Goal: Information Seeking & Learning: Check status

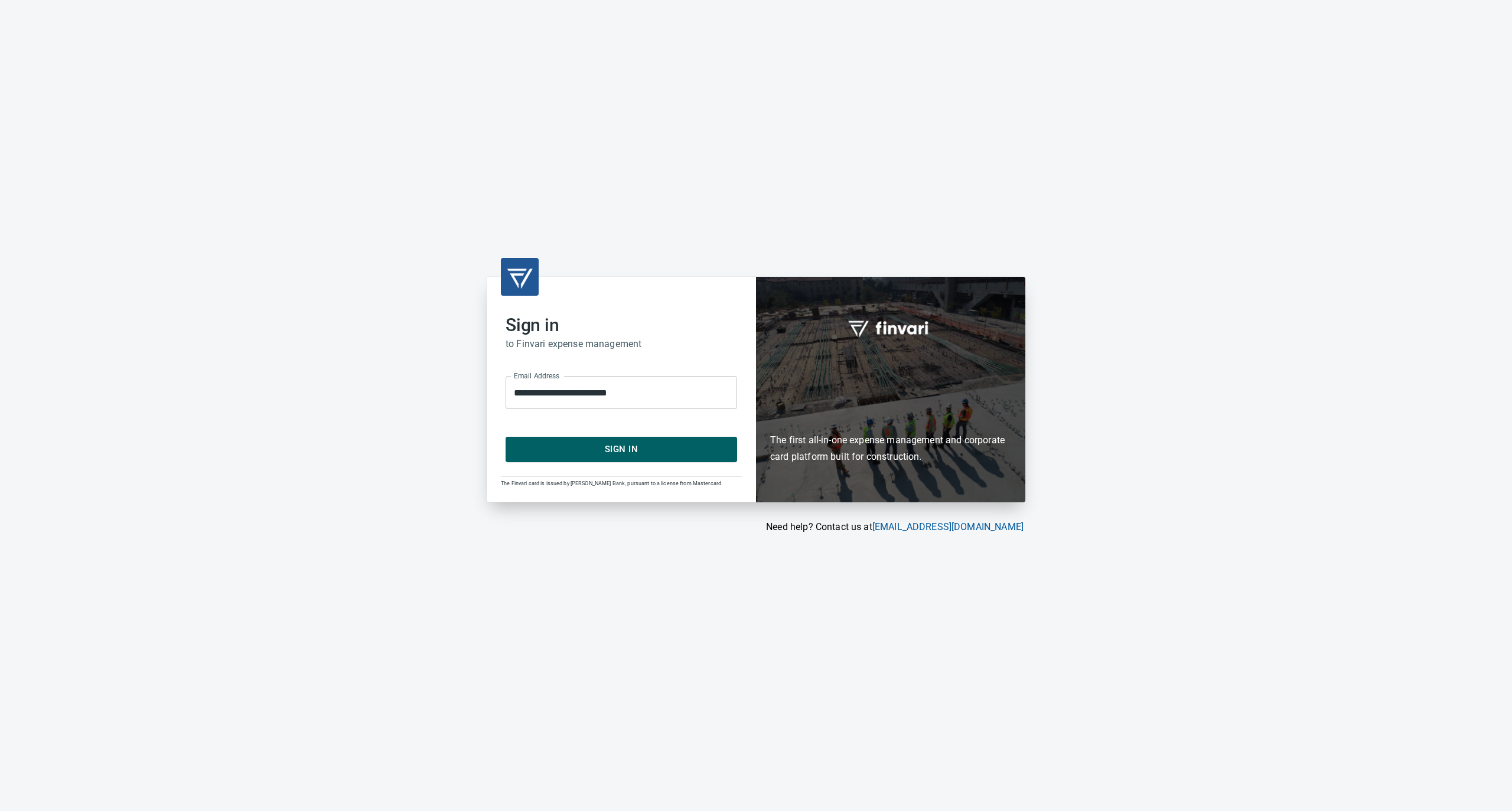
click at [576, 446] on span "Sign In" at bounding box center [621, 449] width 206 height 15
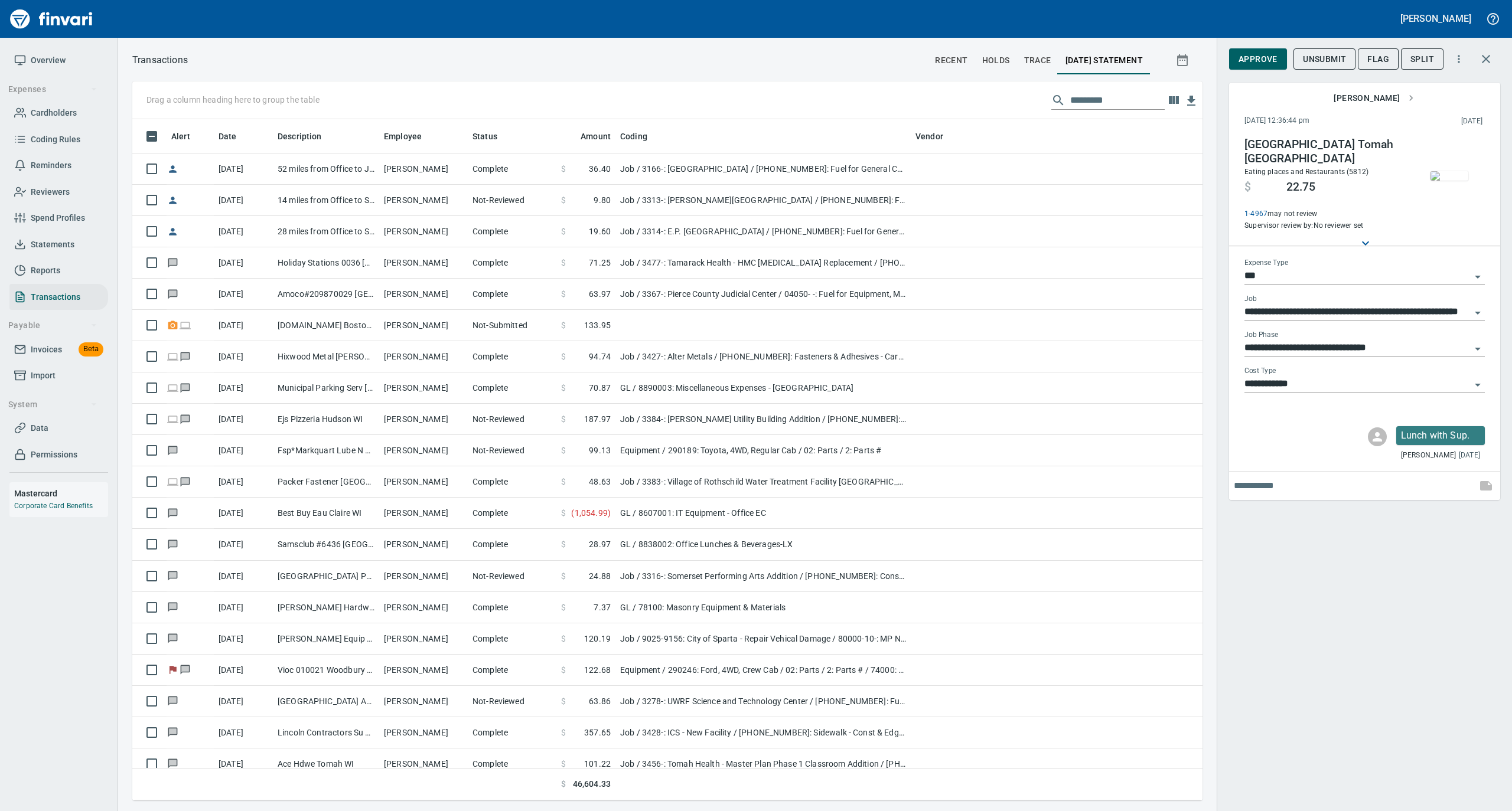
scroll to position [669, 1047]
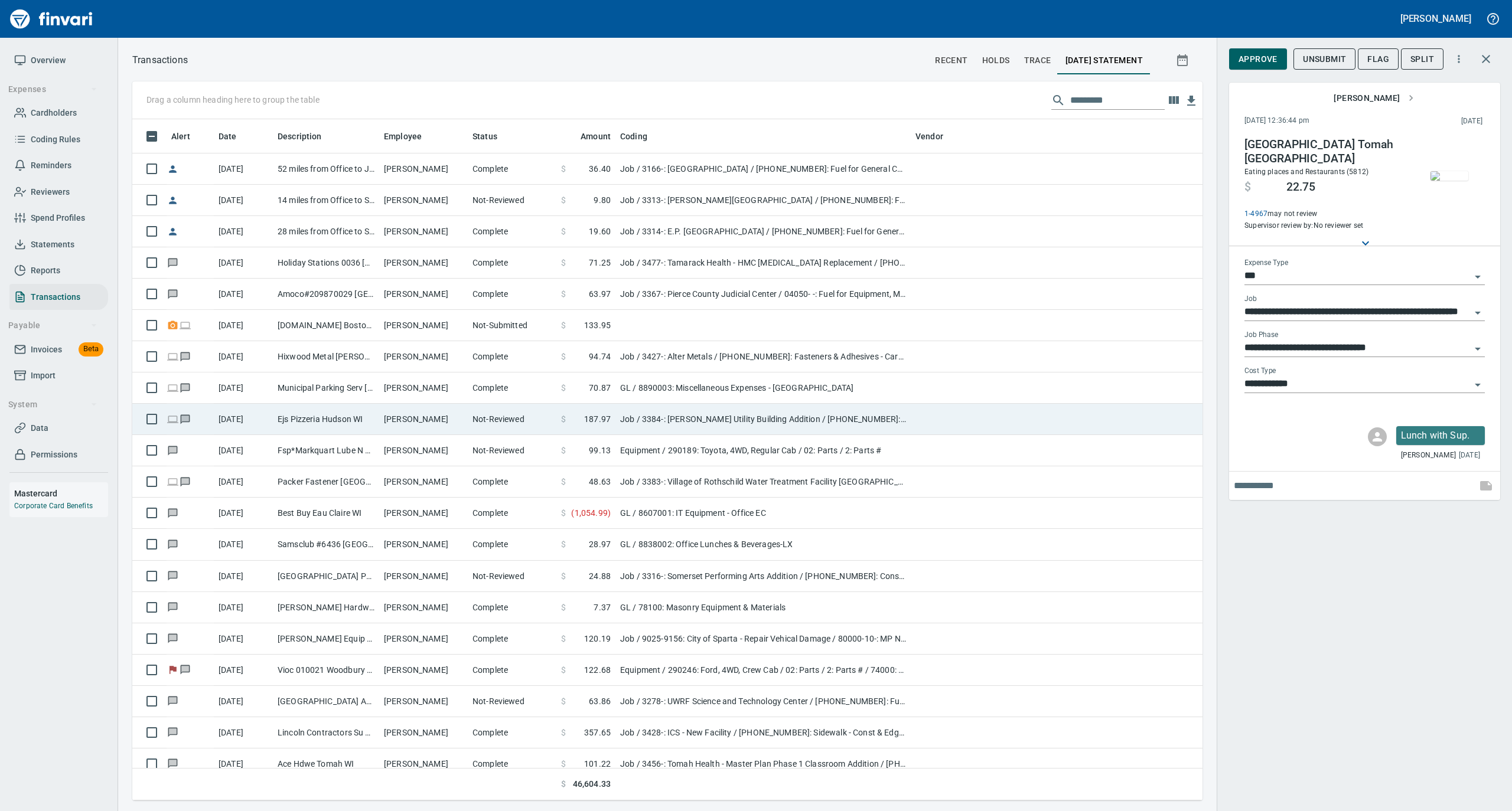
click at [406, 418] on td "[PERSON_NAME]" at bounding box center [423, 419] width 89 height 31
type input "**********"
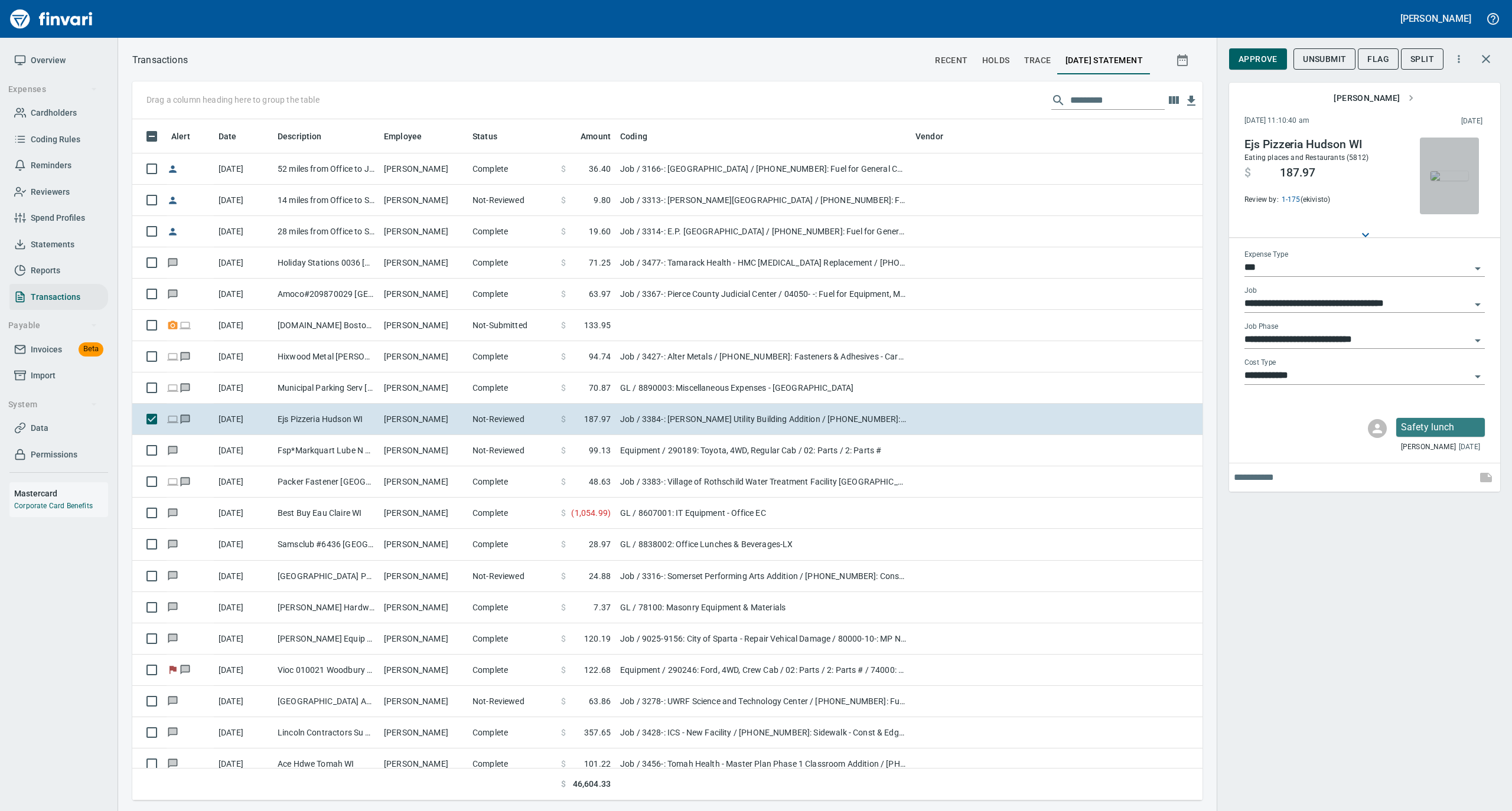
click at [1453, 178] on img "button" at bounding box center [1449, 176] width 38 height 9
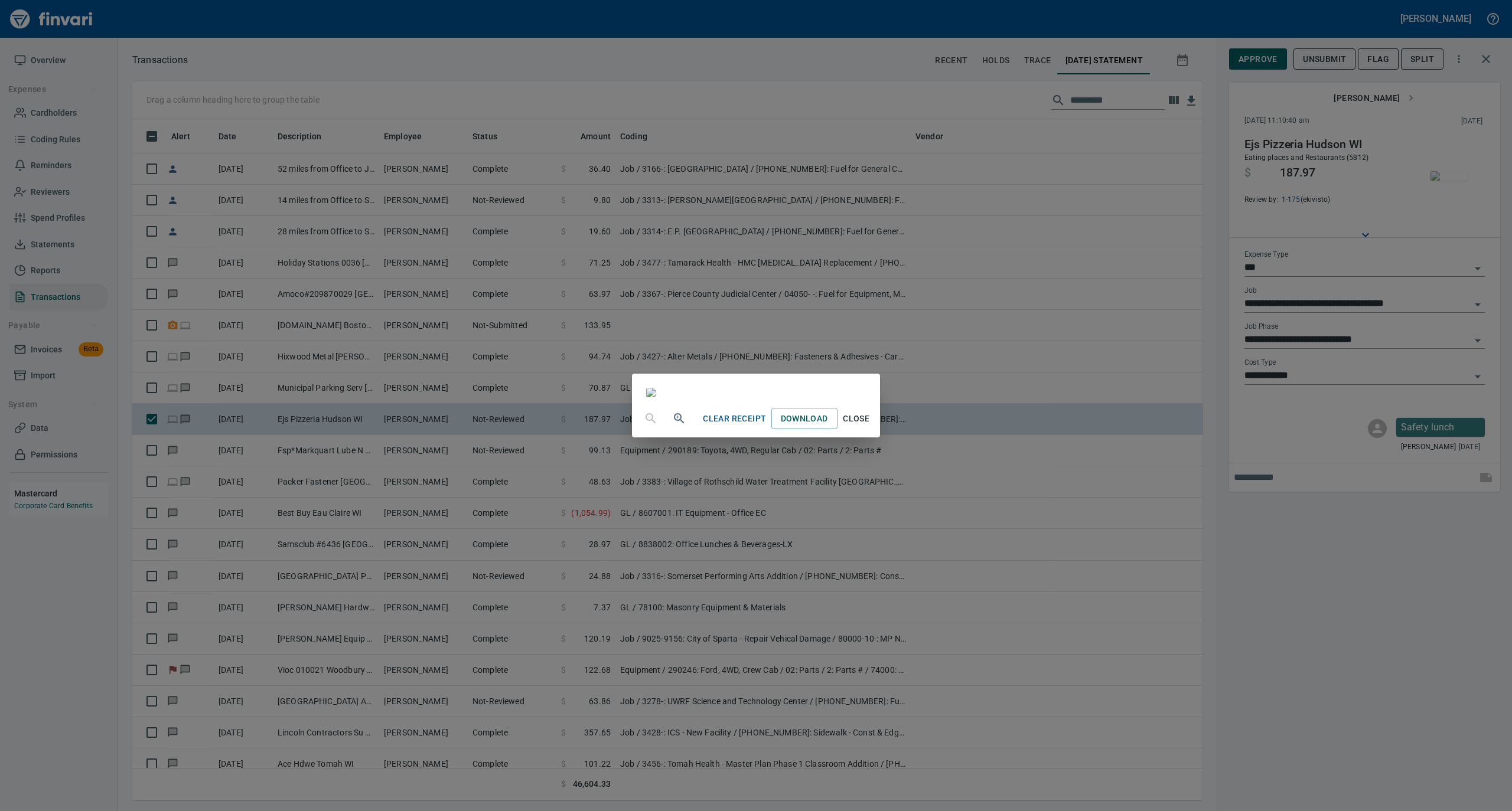
drag, startPoint x: 971, startPoint y: 712, endPoint x: 967, endPoint y: 703, distance: 9.8
click at [871, 426] on span "Close" at bounding box center [855, 418] width 28 height 14
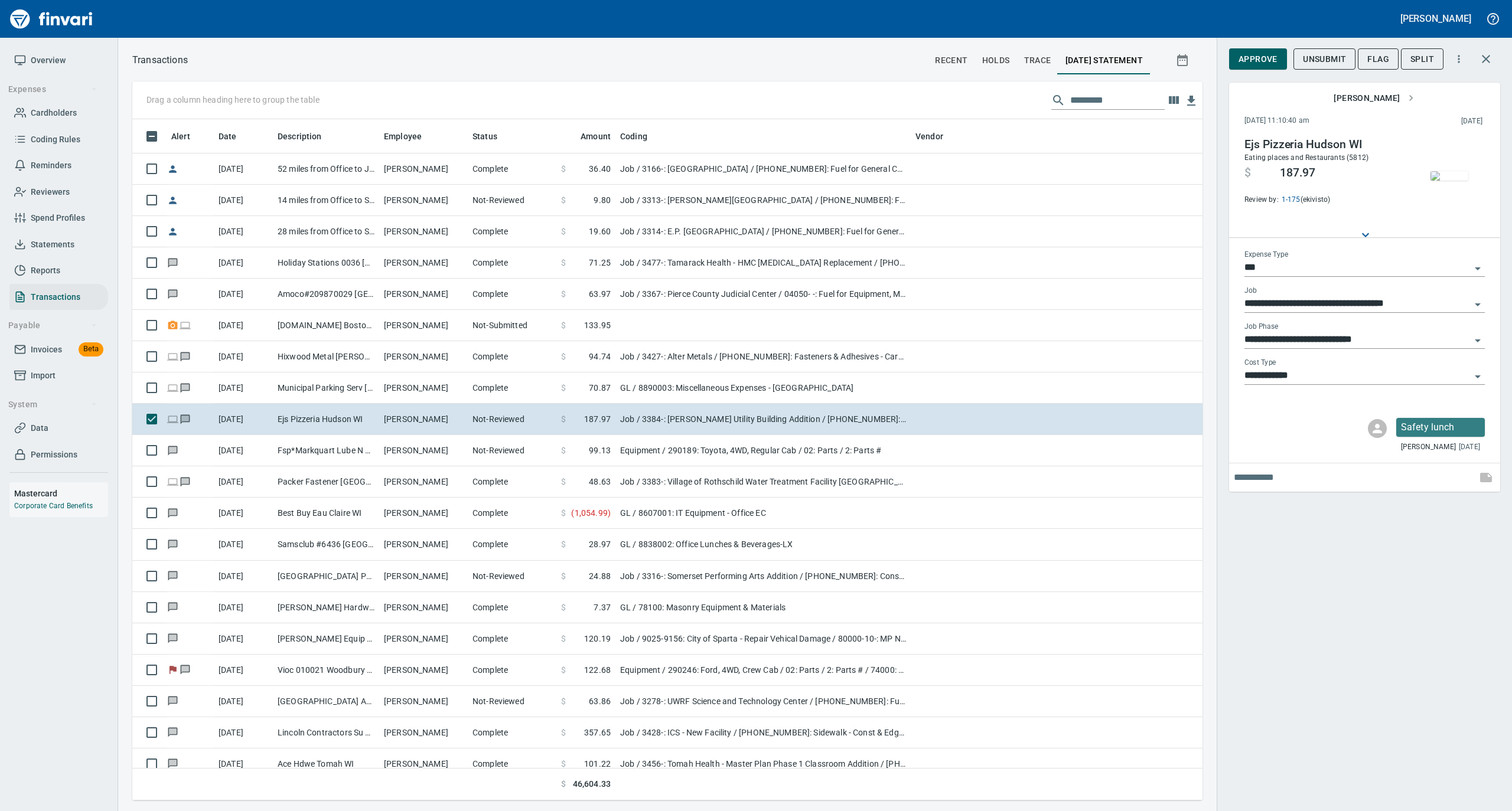
click at [61, 238] on span "Statements" at bounding box center [52, 244] width 44 height 14
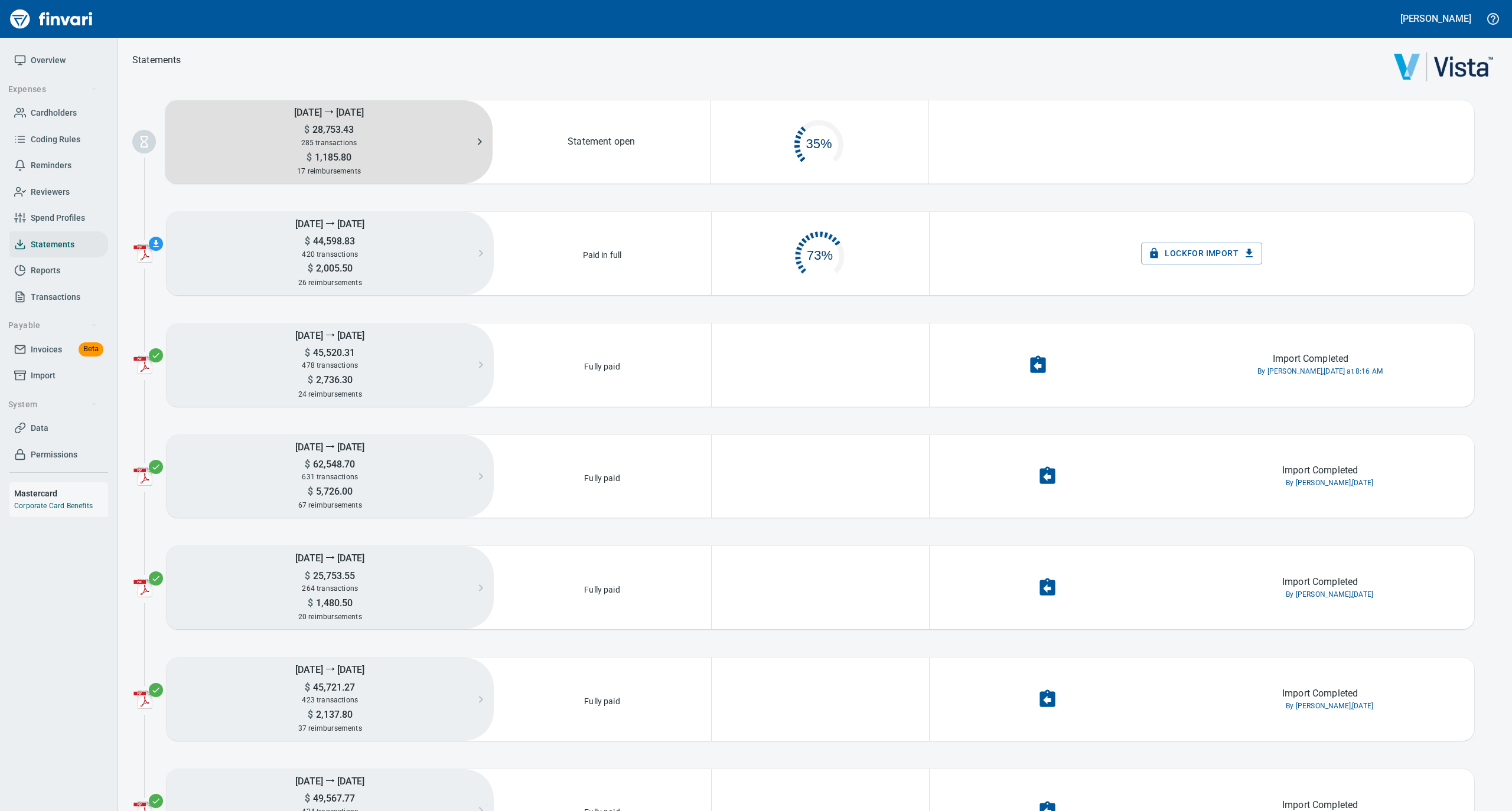
scroll to position [57, 203]
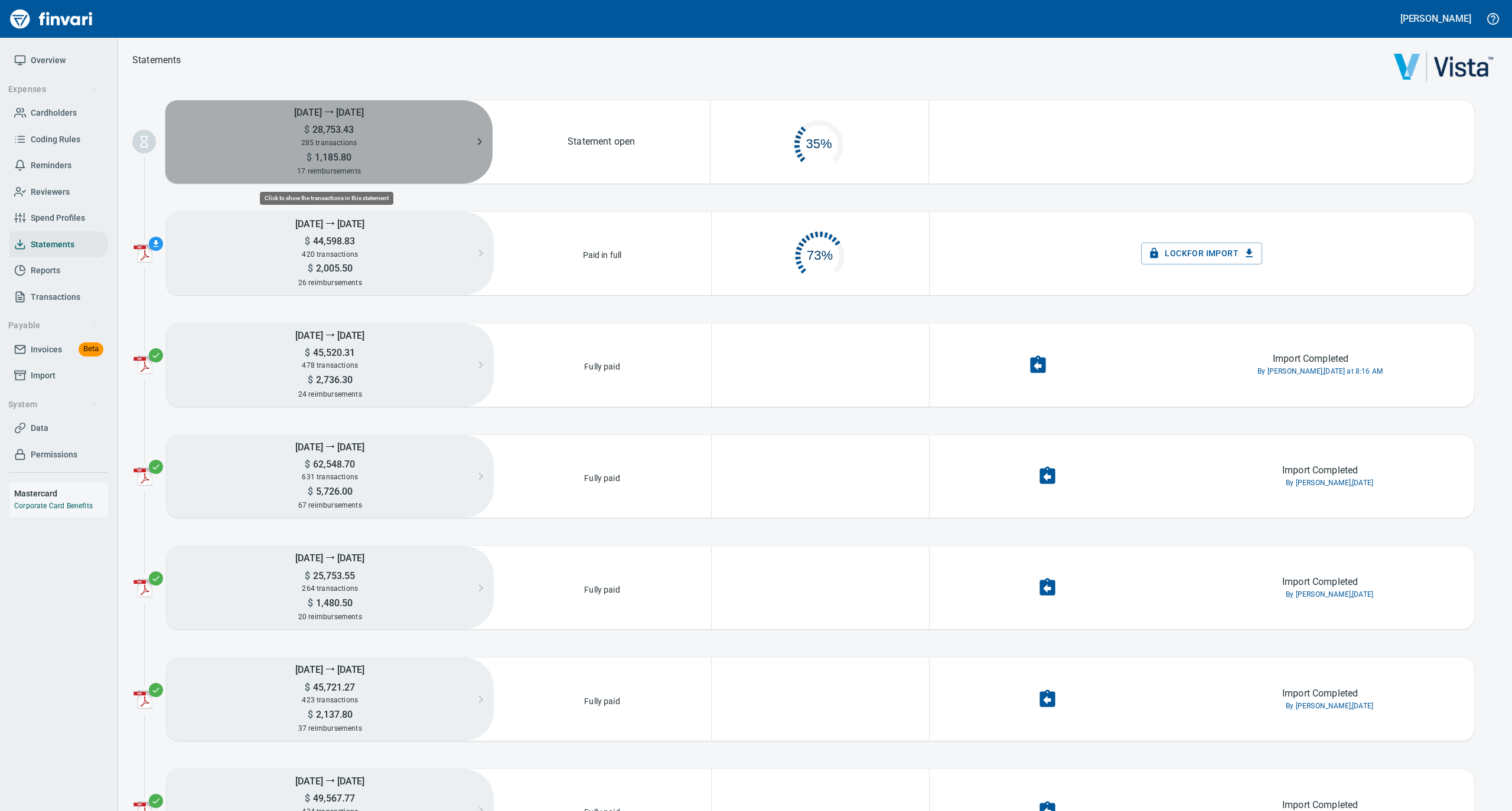
click at [335, 140] on span "285 transactions" at bounding box center [329, 143] width 56 height 8
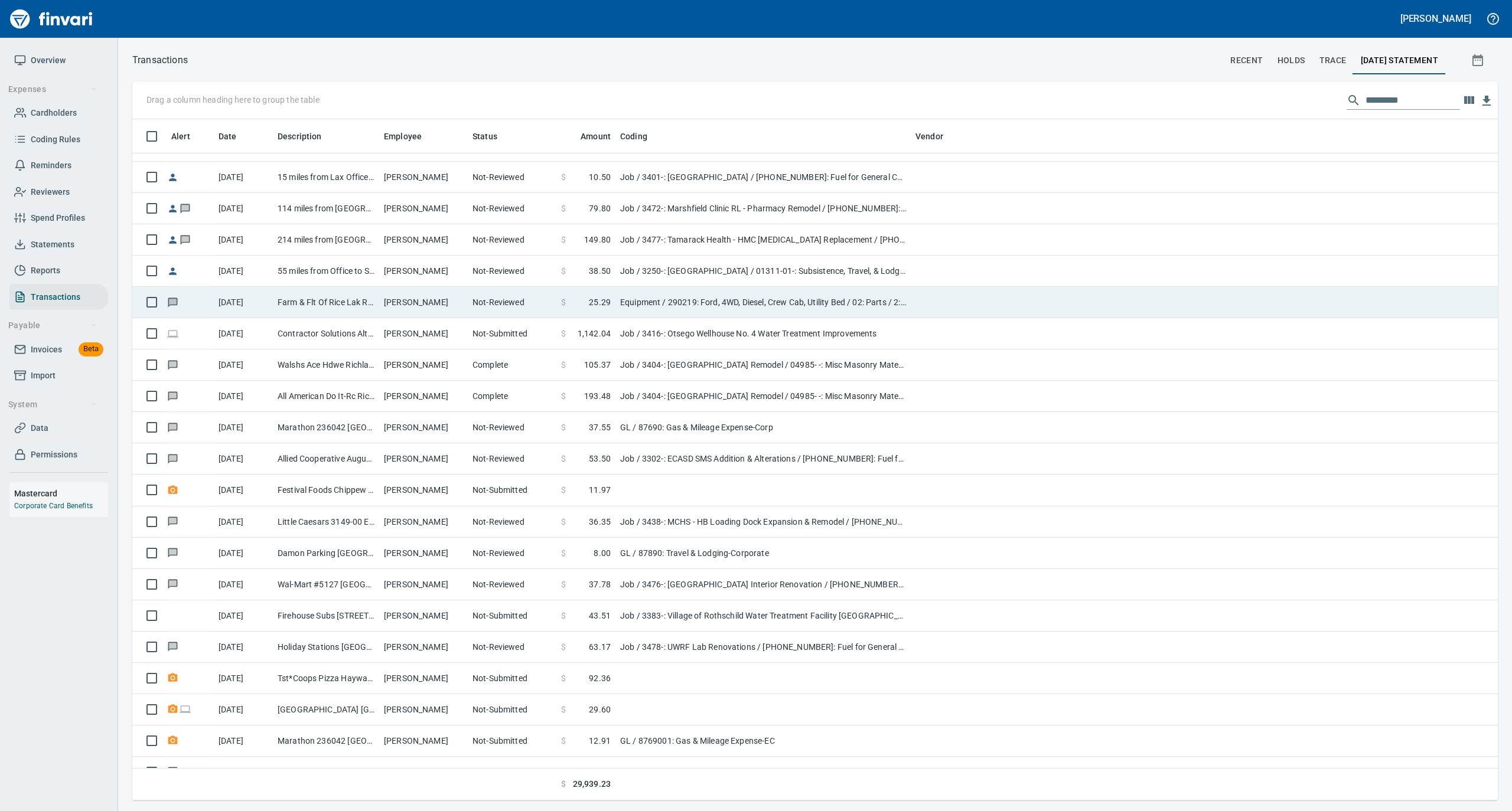
scroll to position [78, 0]
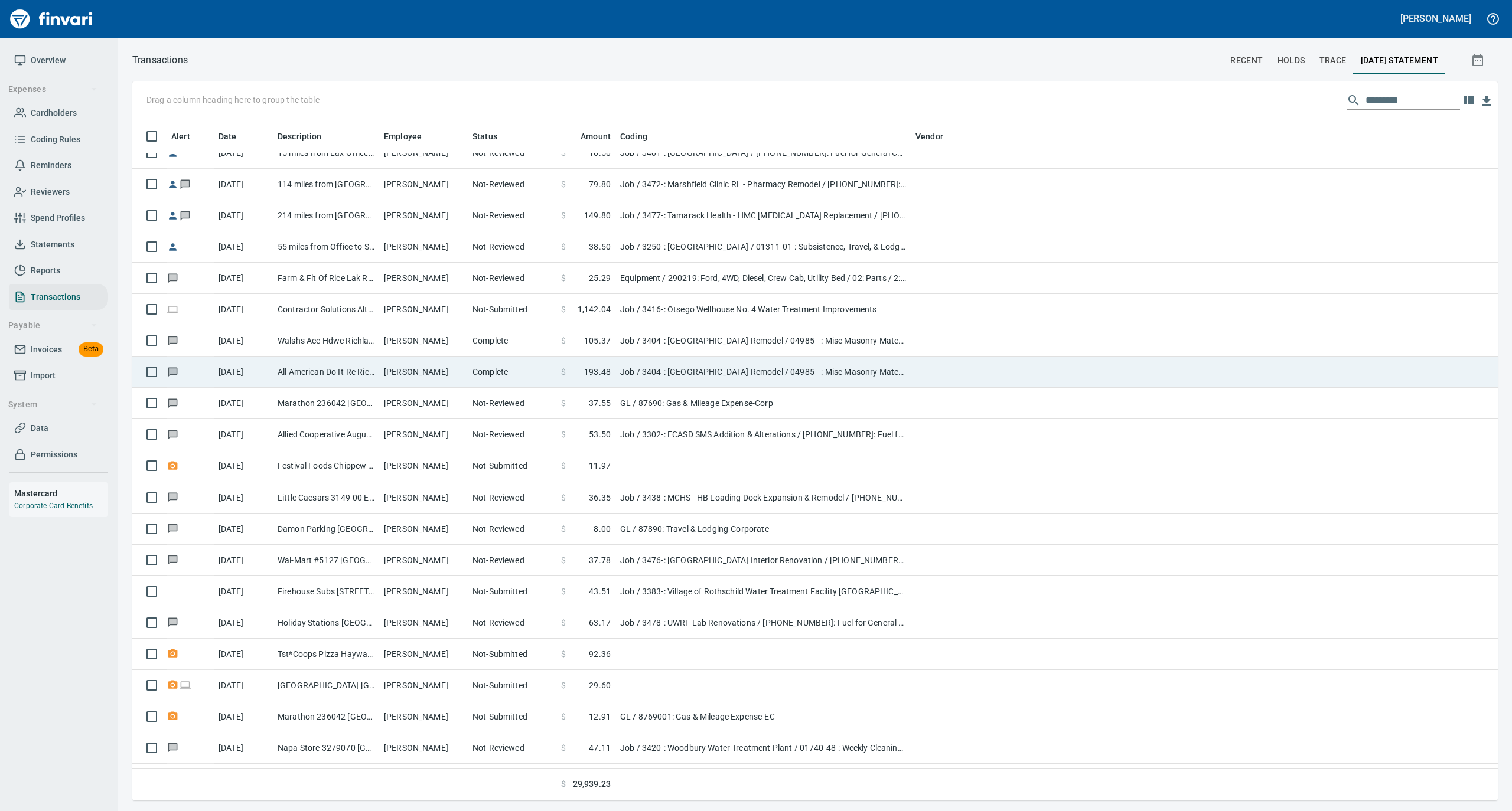
click at [421, 369] on td "[PERSON_NAME]" at bounding box center [423, 372] width 89 height 31
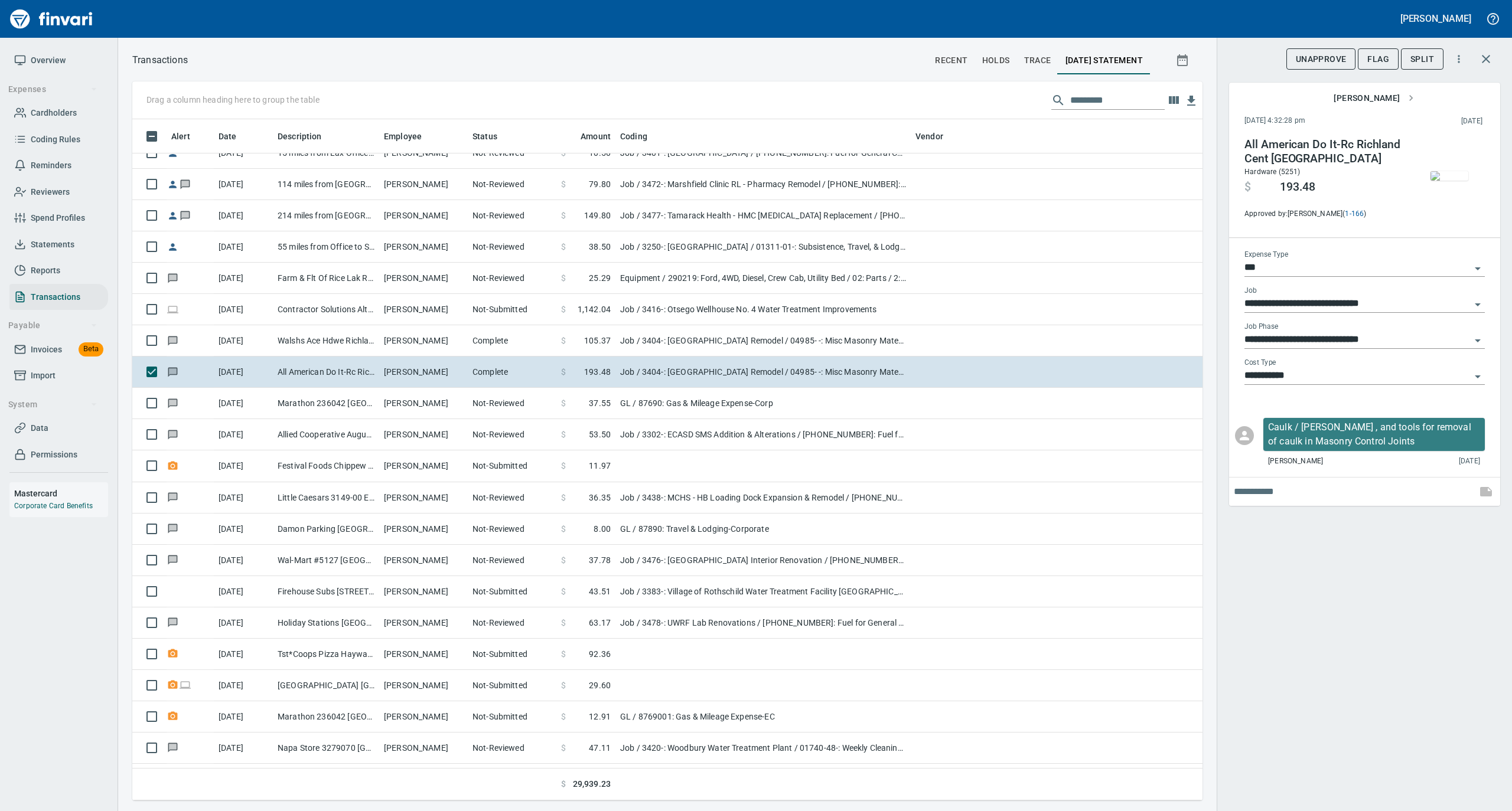
scroll to position [669, 1047]
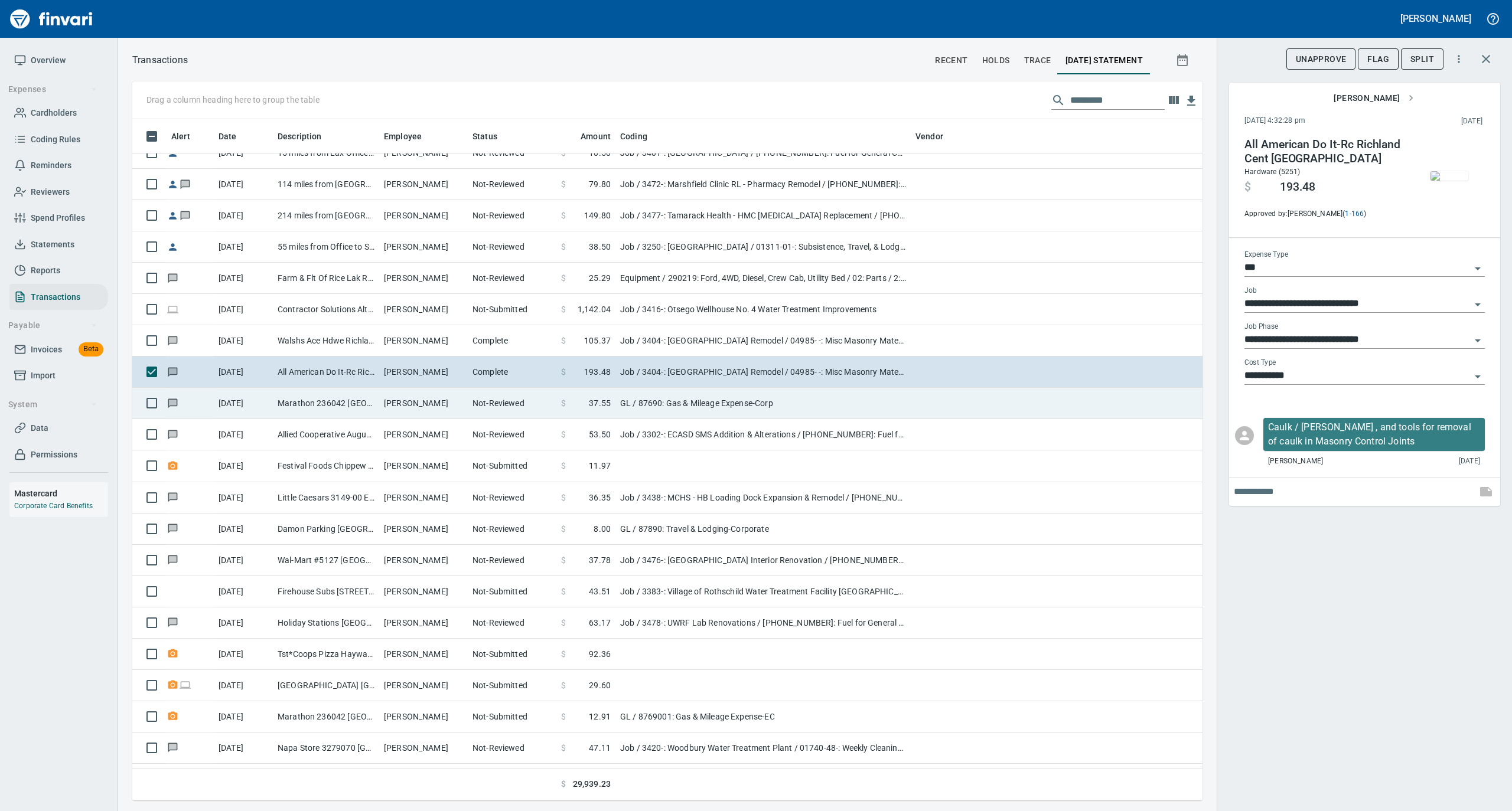
click at [348, 411] on td "Marathon 236042 [GEOGRAPHIC_DATA]" at bounding box center [326, 403] width 106 height 31
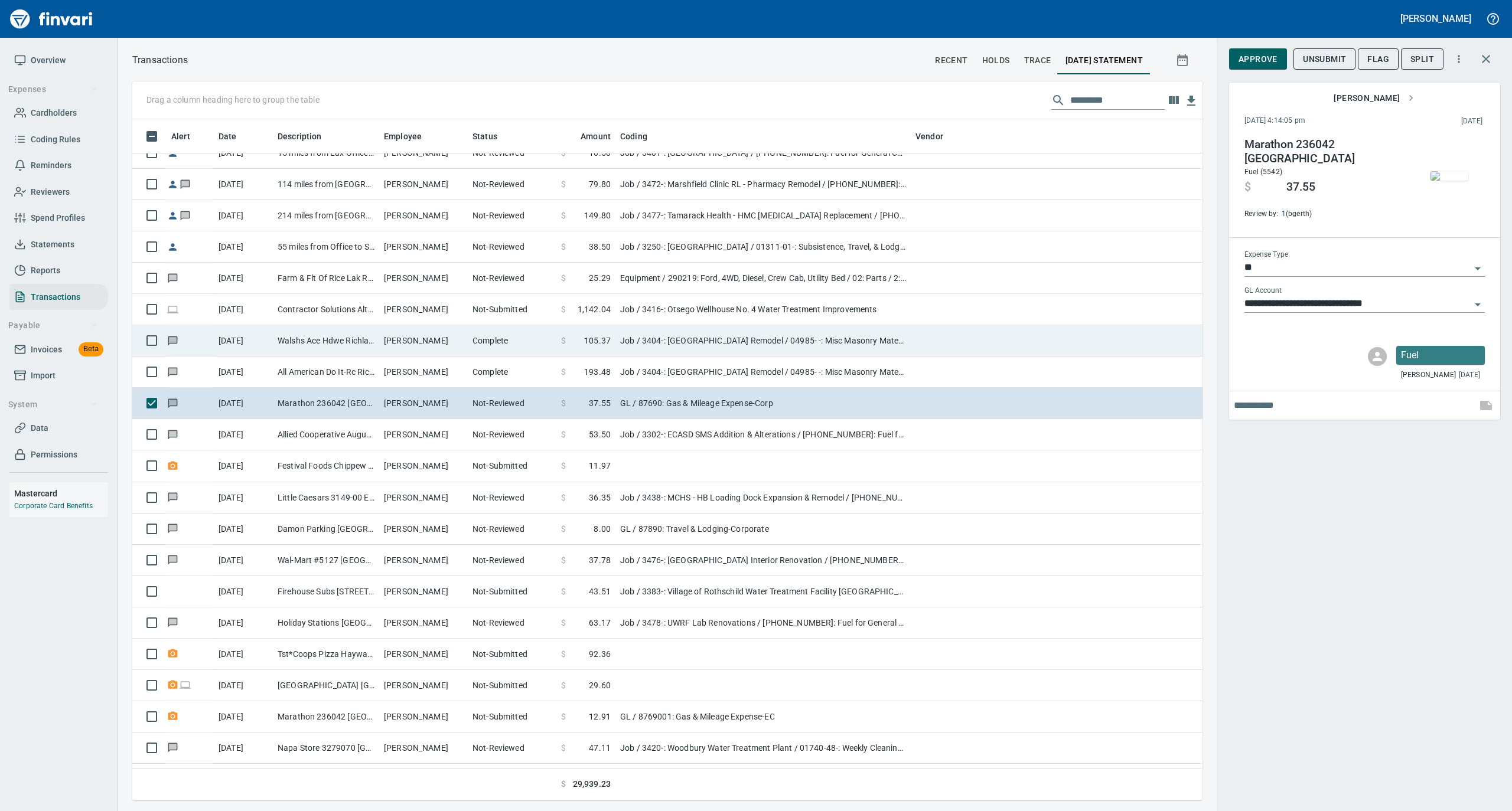
click at [354, 336] on td "Walshs Ace Hdwe Richland Cent WI" at bounding box center [326, 341] width 106 height 31
type input "***"
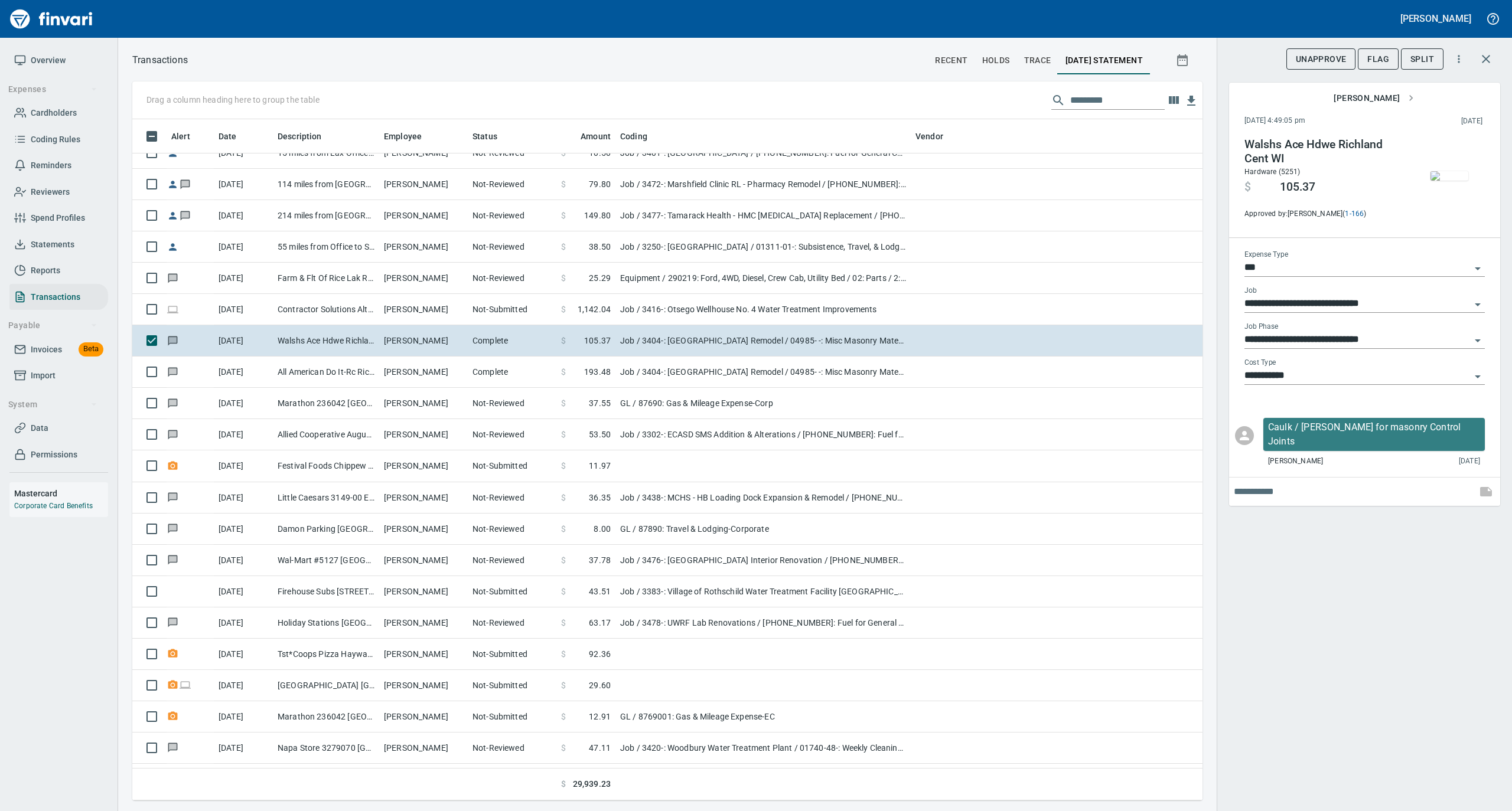
scroll to position [669, 1047]
click at [1461, 171] on img "button" at bounding box center [1449, 176] width 38 height 9
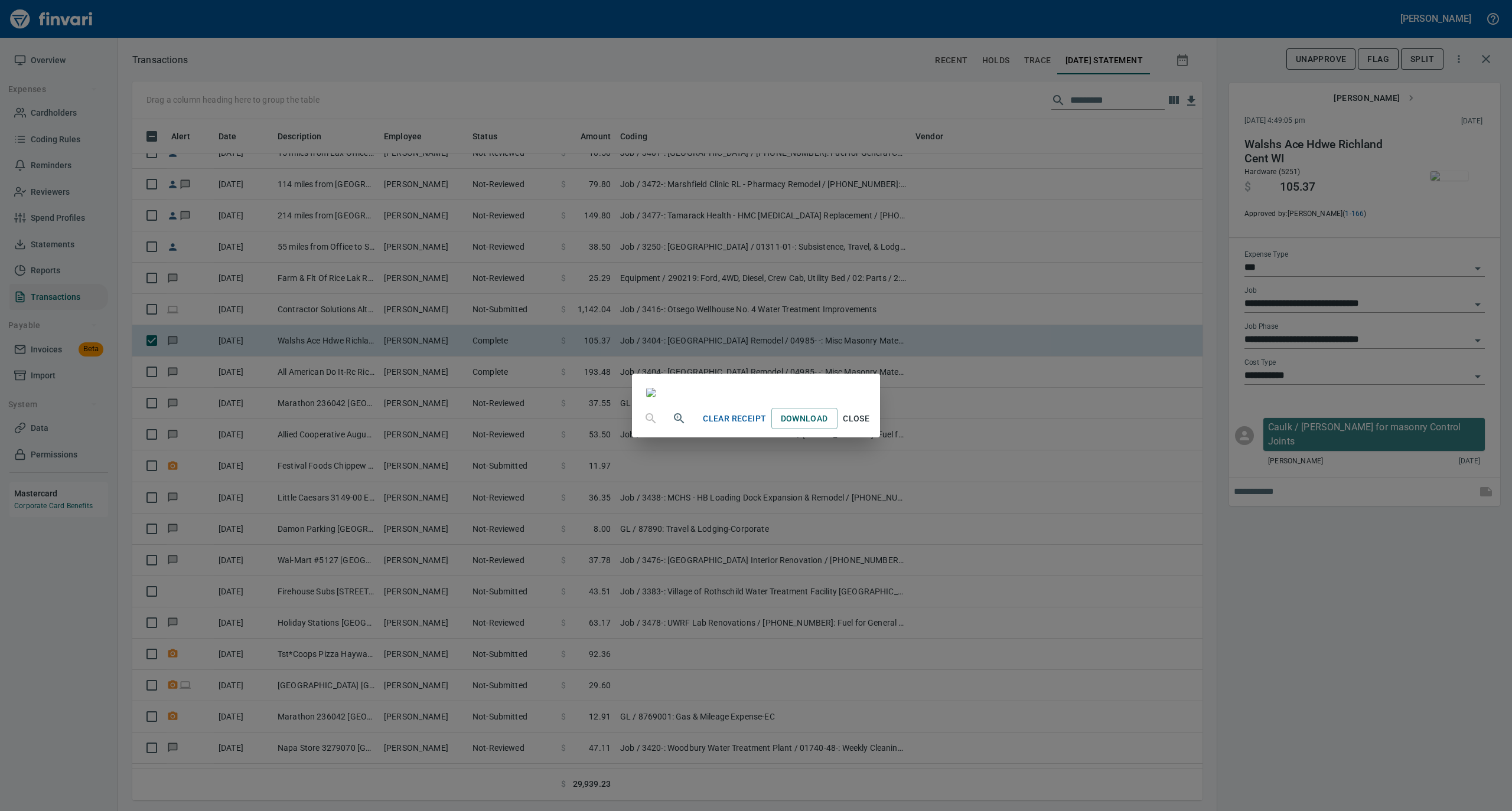
click at [871, 426] on span "Close" at bounding box center [855, 418] width 28 height 14
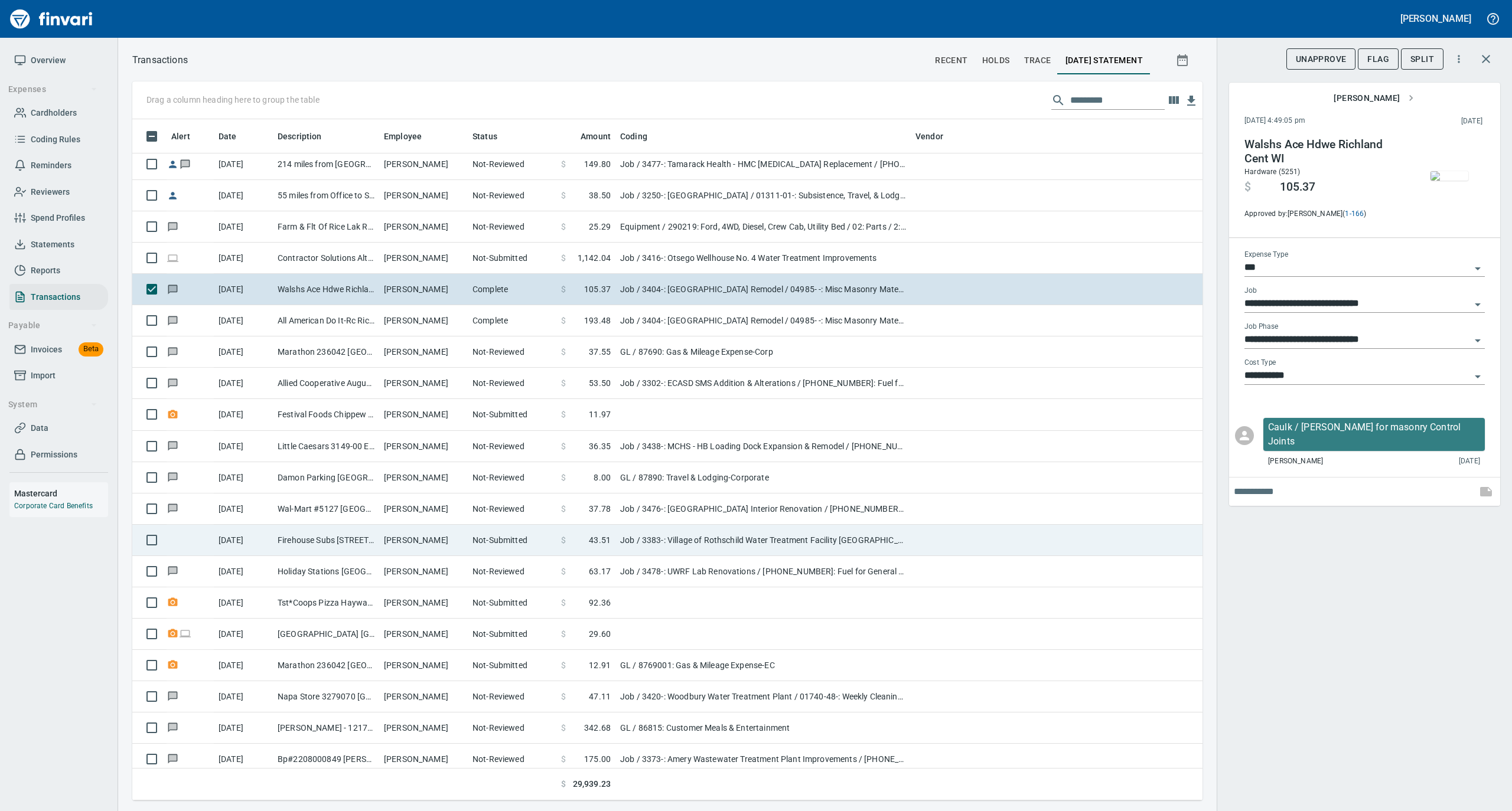
scroll to position [157, 0]
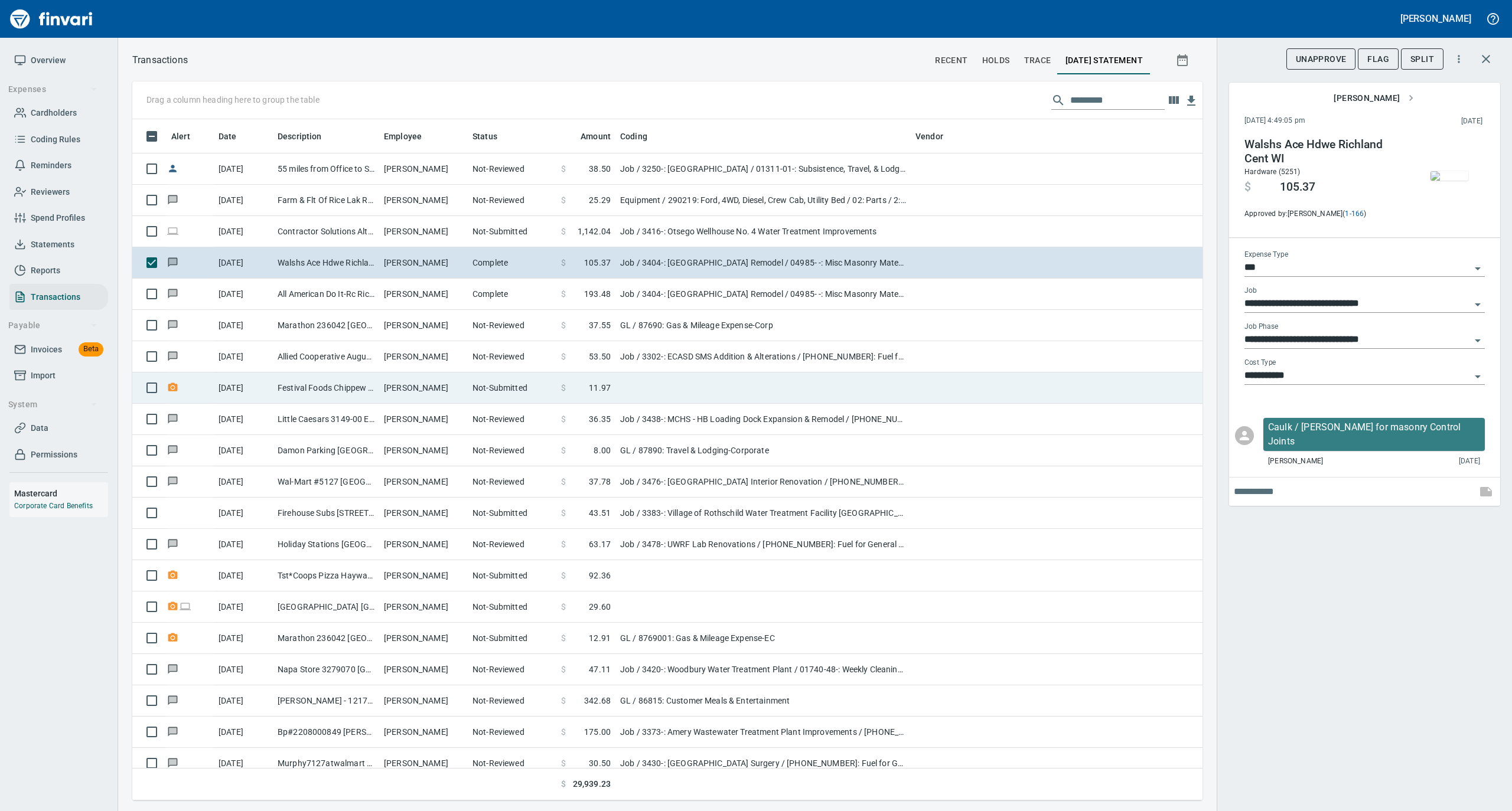
click at [424, 387] on td "[PERSON_NAME]" at bounding box center [423, 388] width 89 height 31
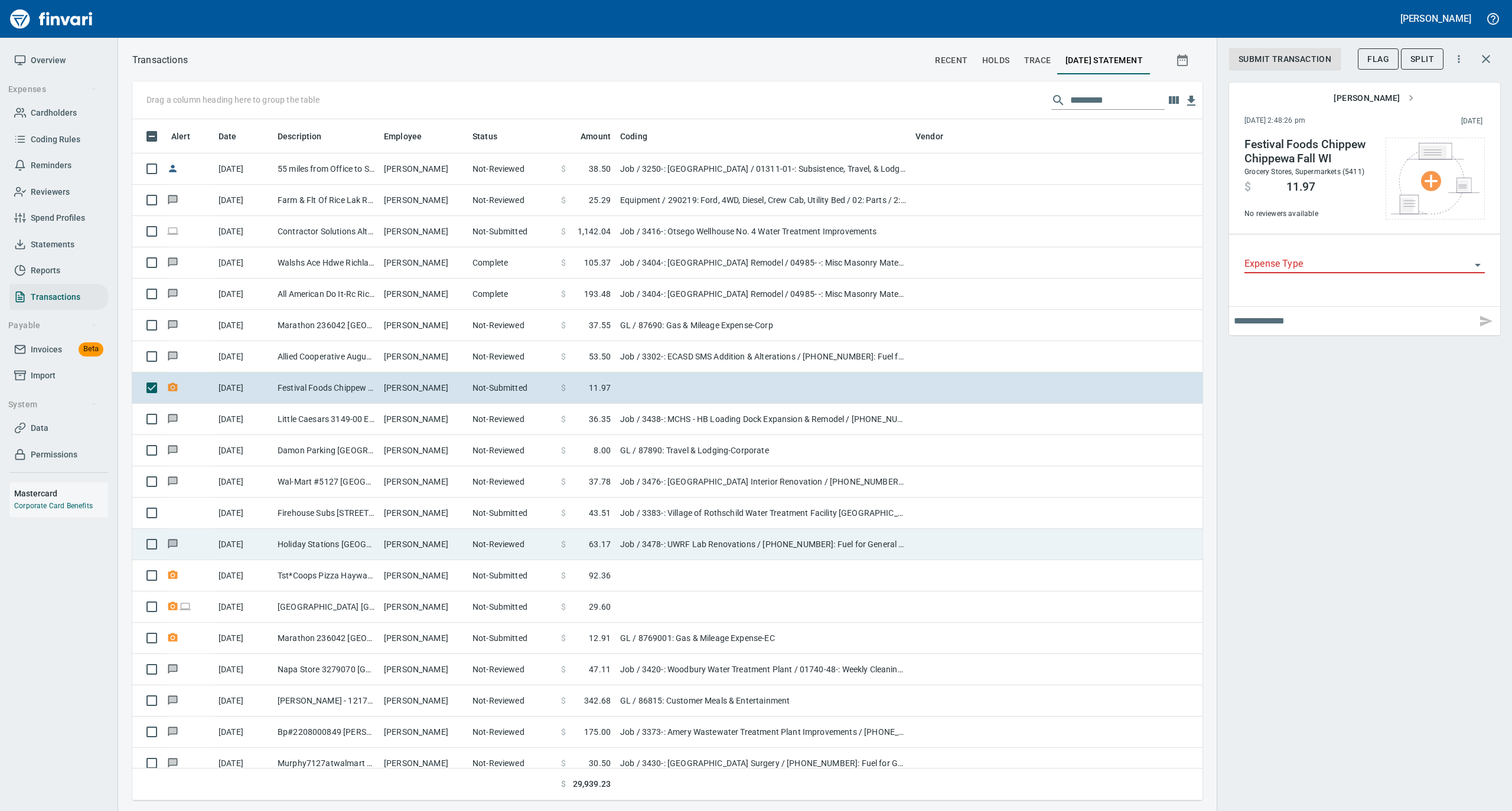
click at [421, 555] on td "[PERSON_NAME]" at bounding box center [423, 544] width 89 height 31
type input "***"
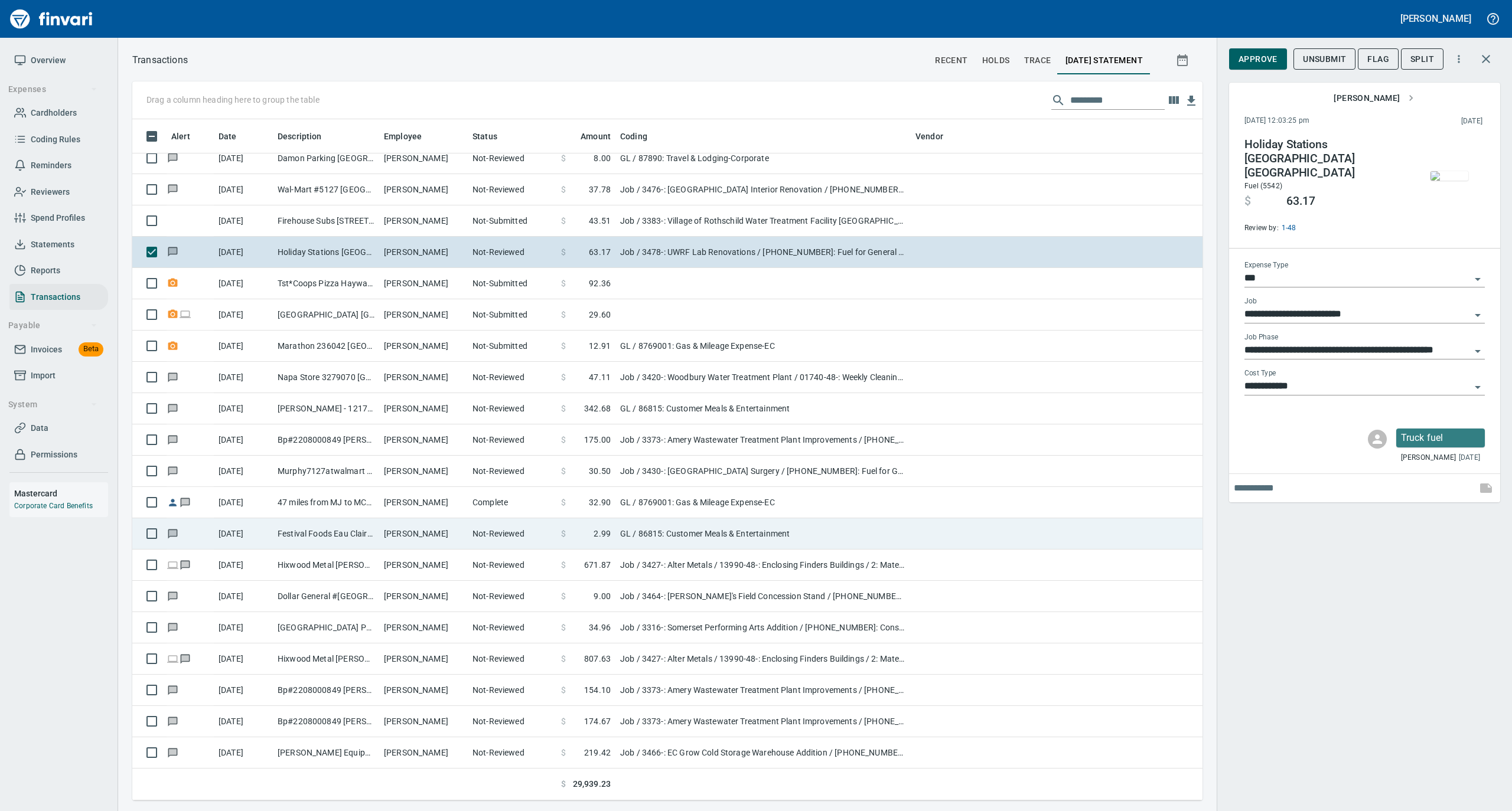
scroll to position [472, 0]
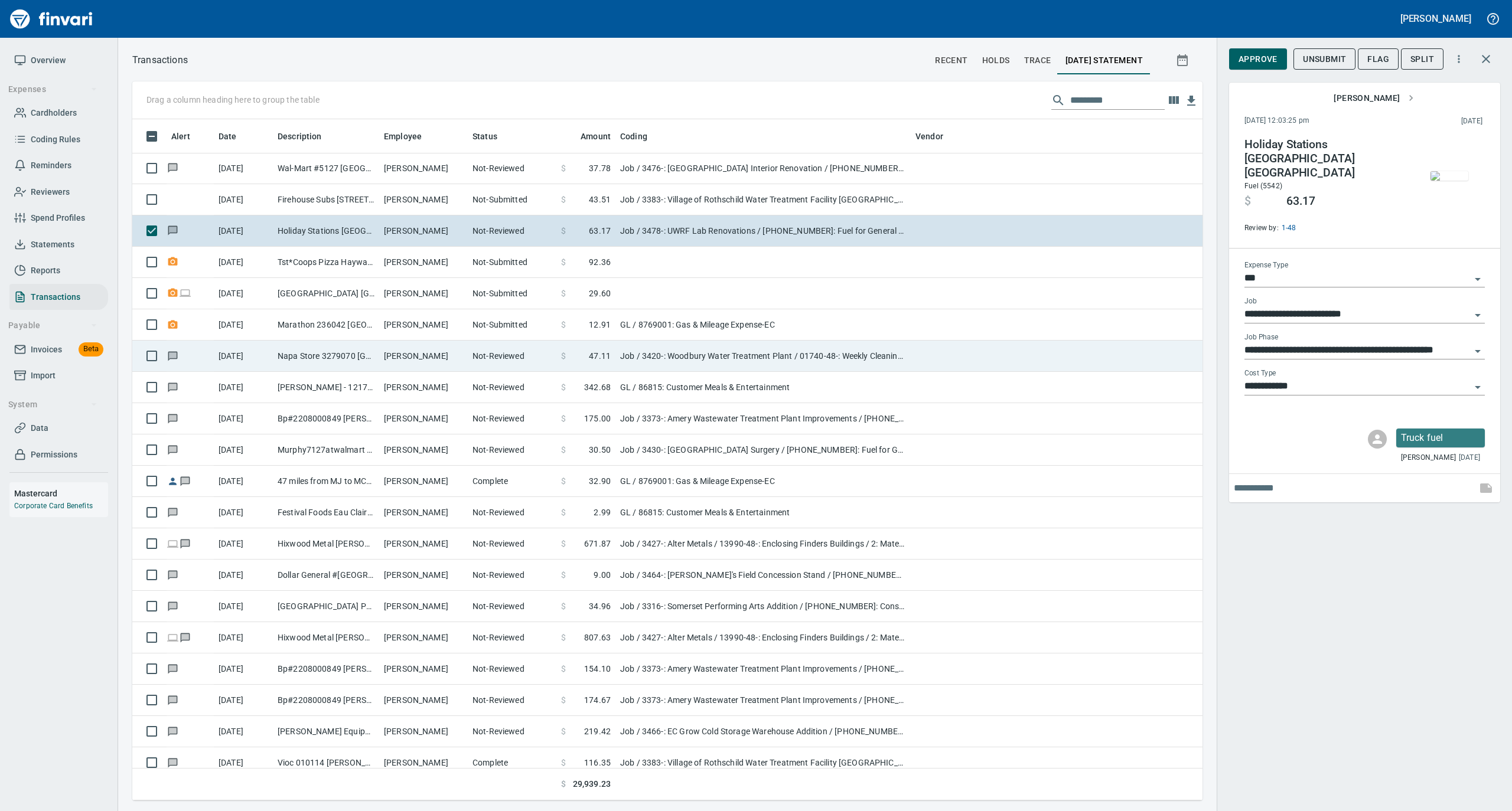
click at [414, 359] on td "[PERSON_NAME]" at bounding box center [423, 356] width 89 height 31
type input "**********"
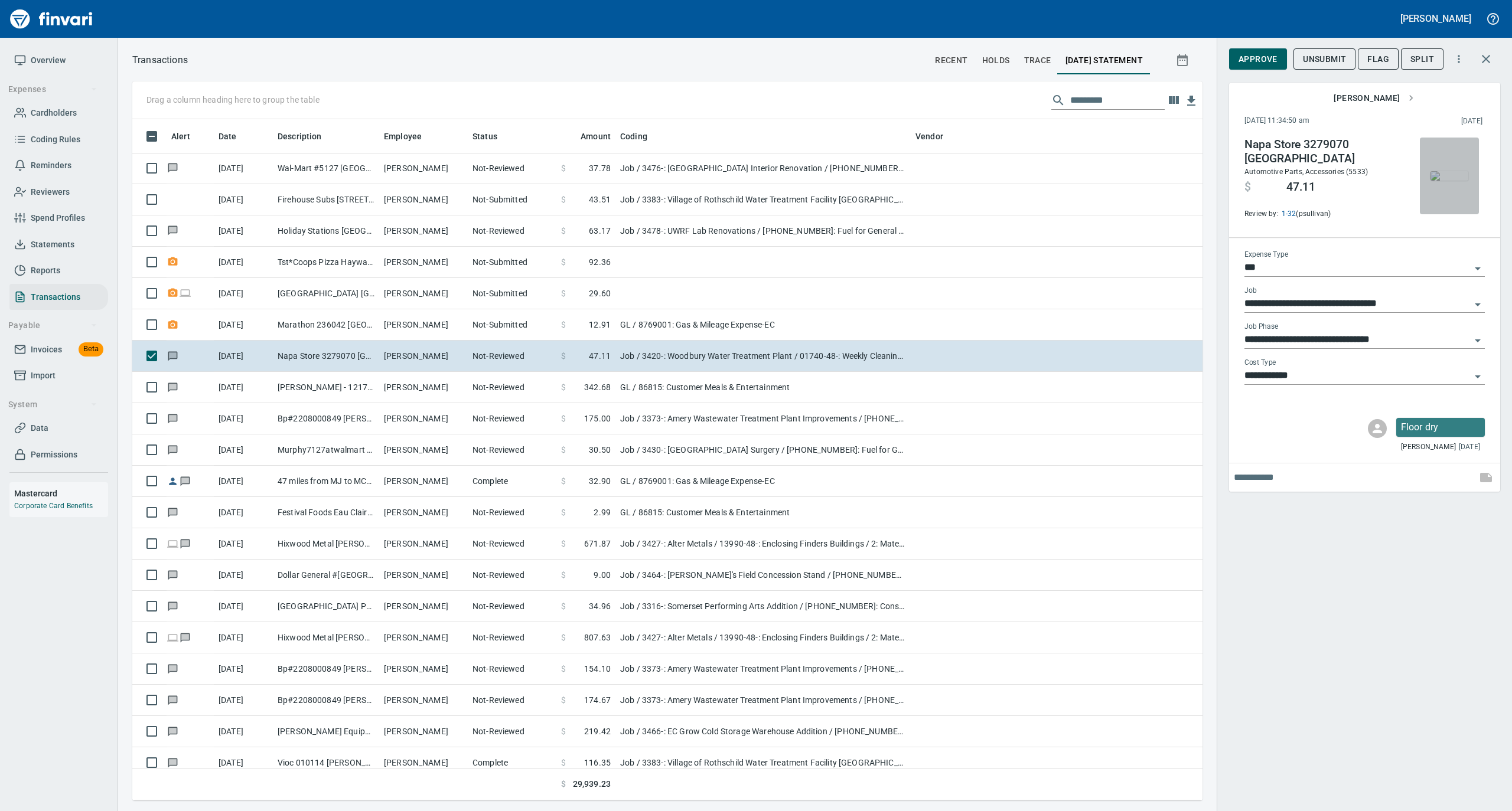
click at [1449, 171] on img "button" at bounding box center [1449, 176] width 38 height 9
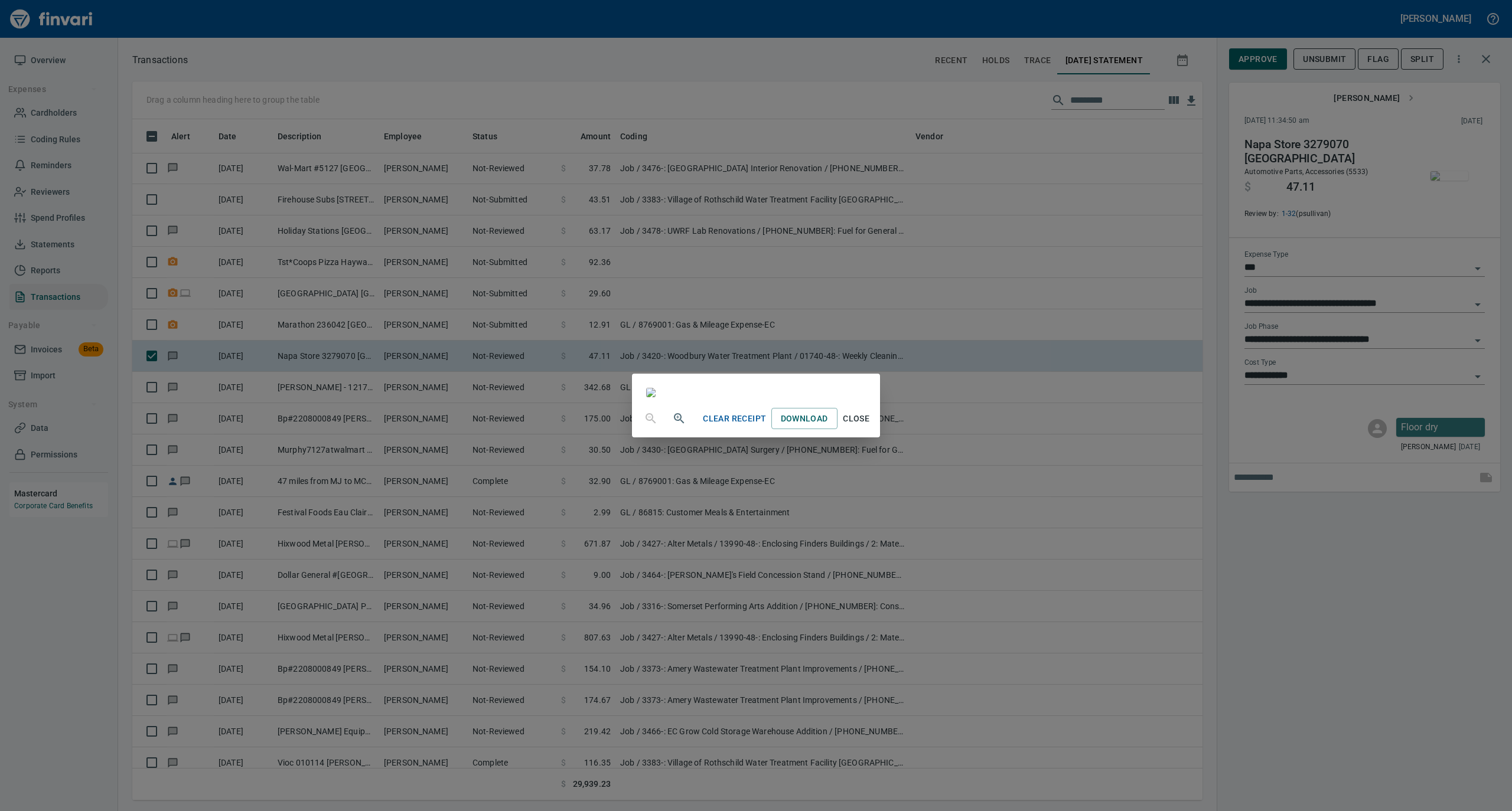
click at [871, 426] on span "Close" at bounding box center [855, 418] width 28 height 14
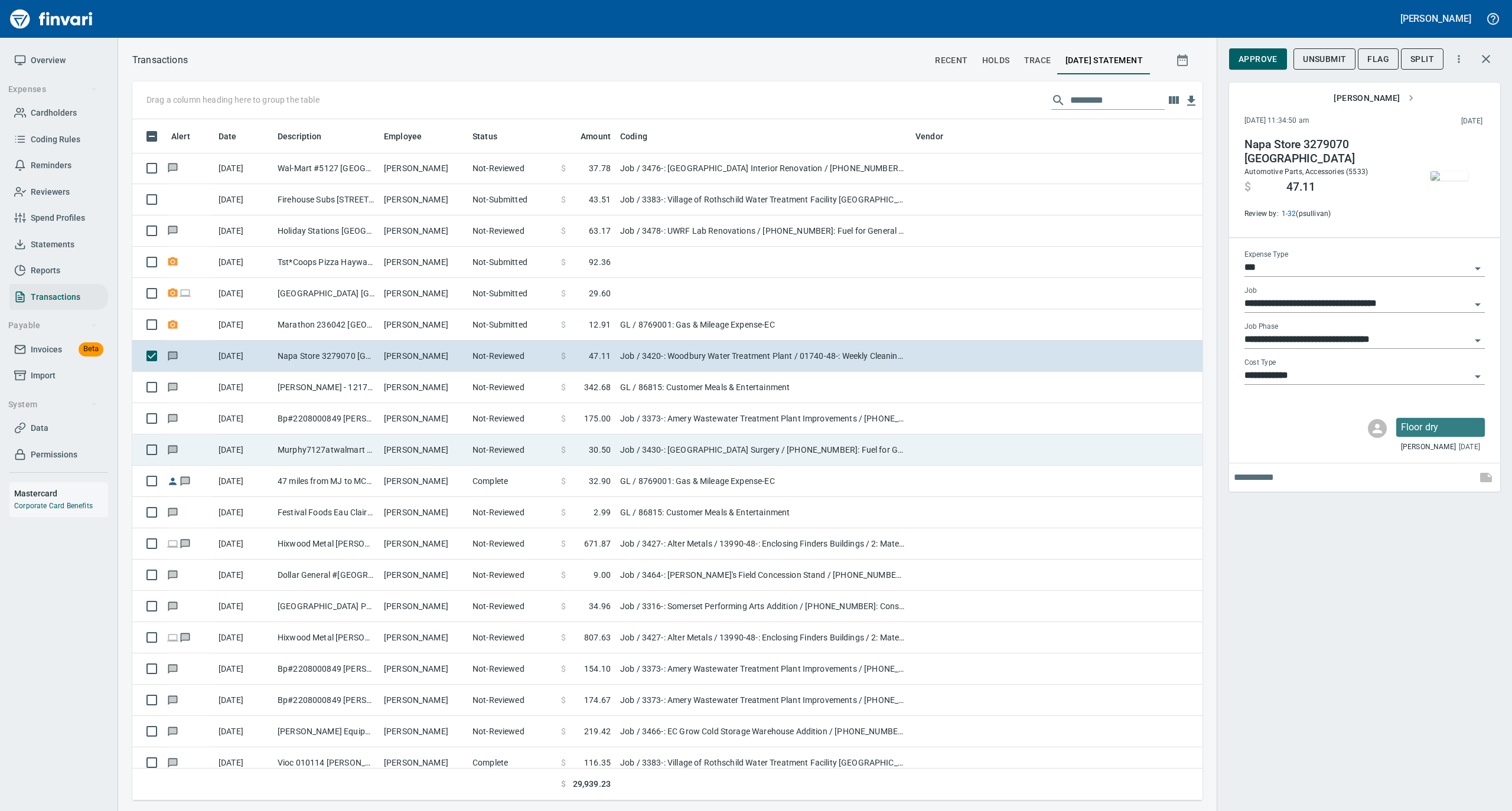
click at [400, 458] on td "[PERSON_NAME]" at bounding box center [423, 450] width 89 height 31
type input "**********"
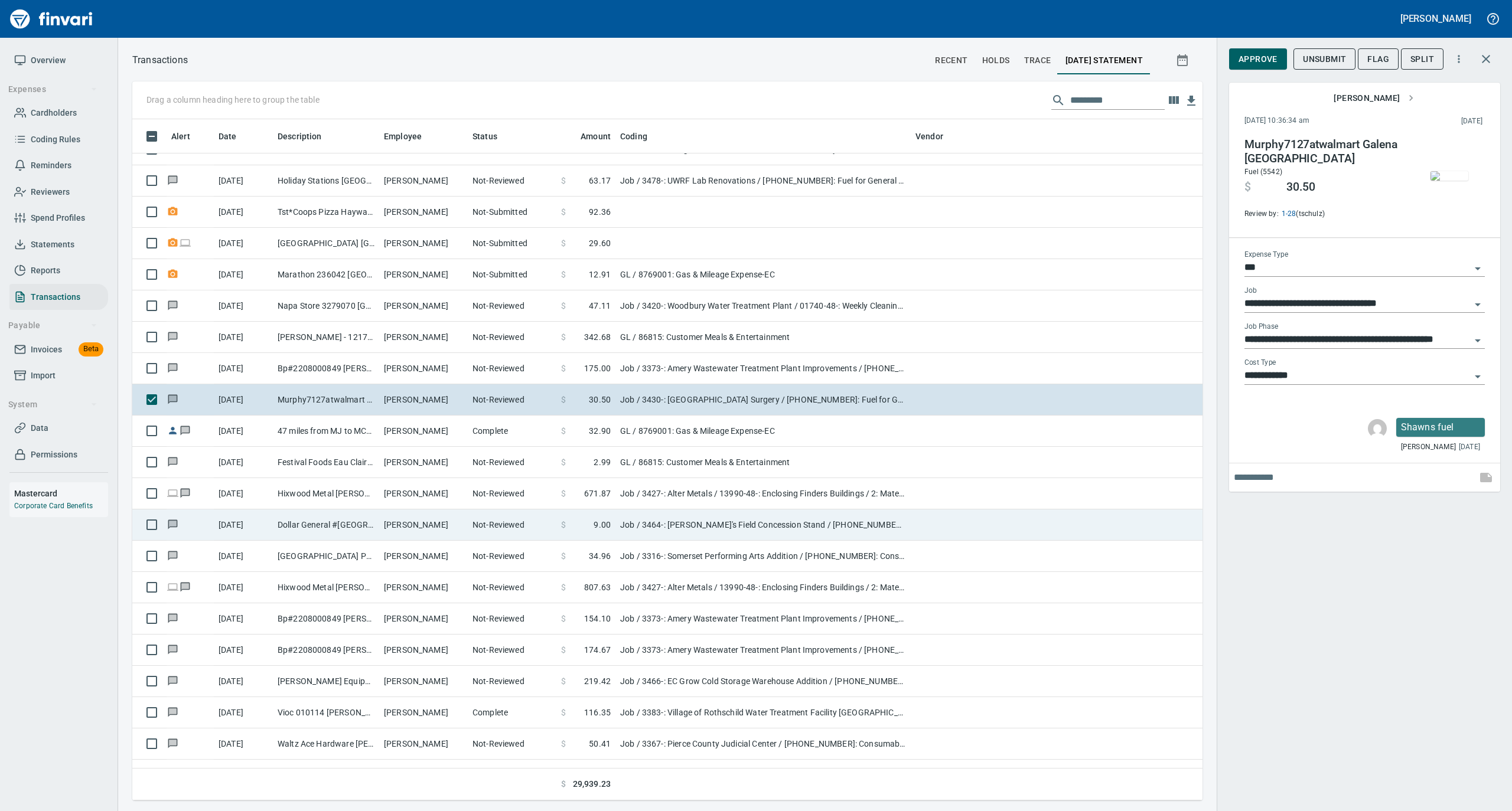
scroll to position [551, 0]
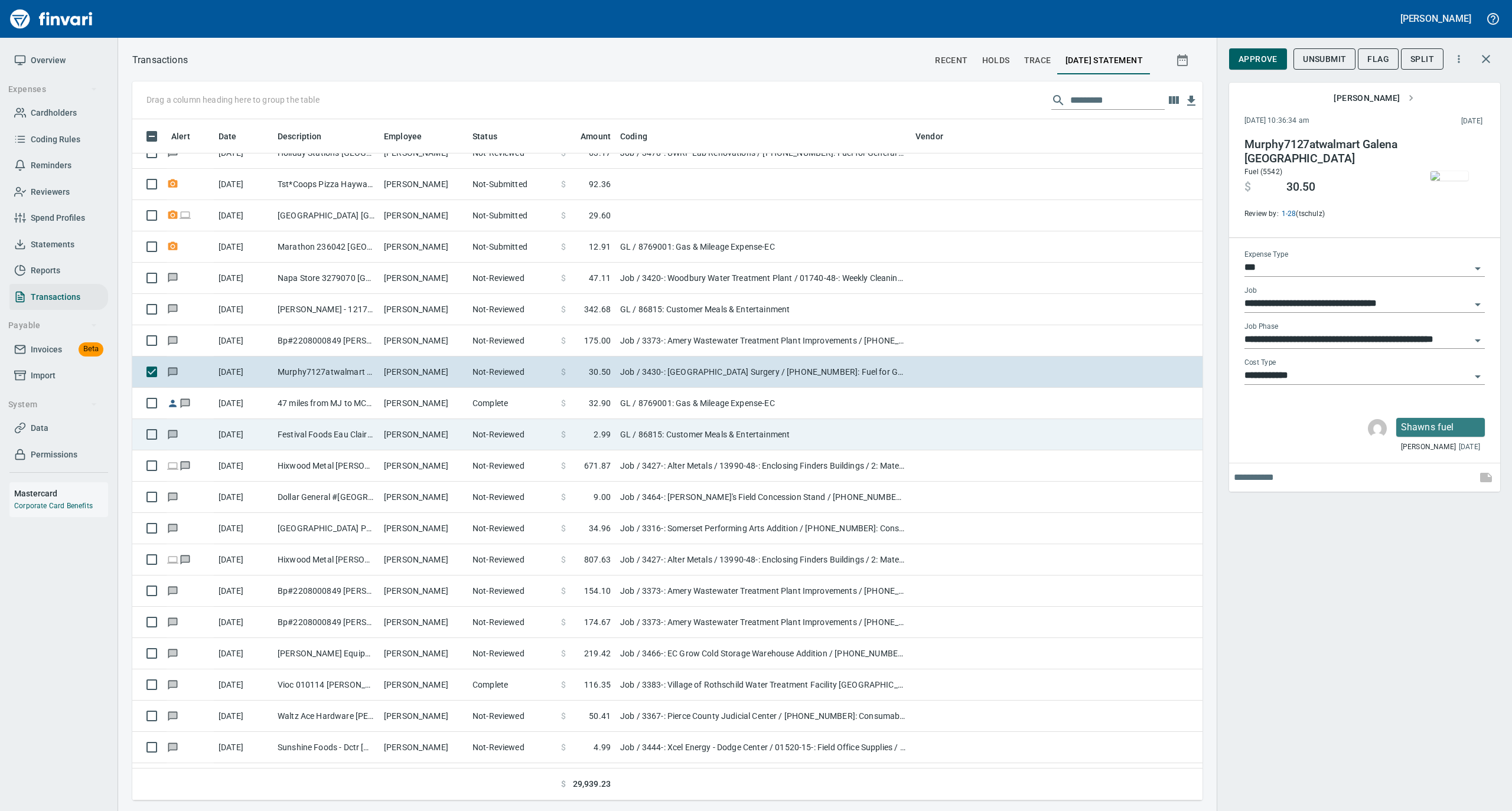
click at [378, 440] on td "Festival Foods Eau Claire [GEOGRAPHIC_DATA]" at bounding box center [326, 434] width 106 height 31
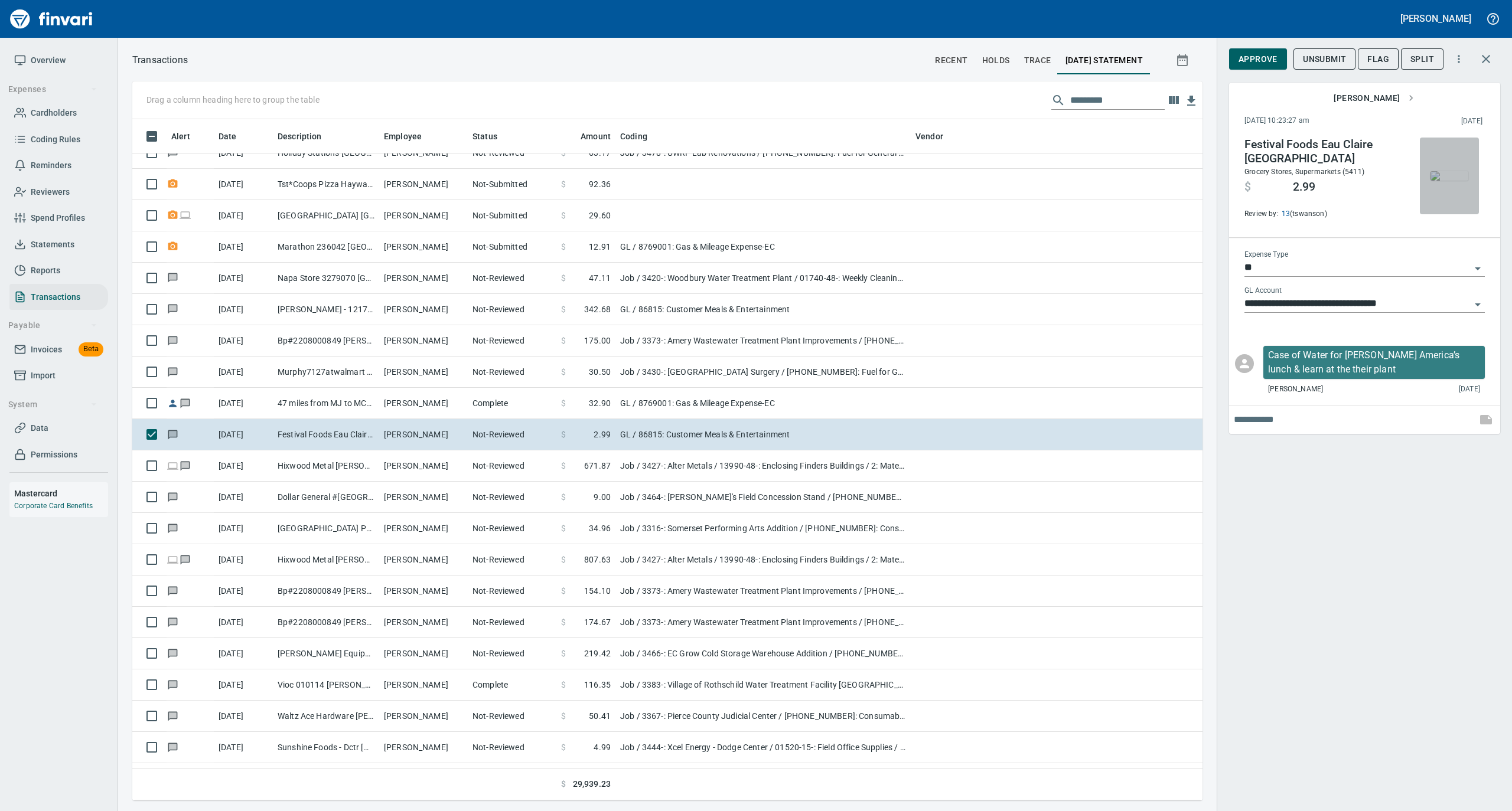
click at [1448, 172] on img "button" at bounding box center [1449, 176] width 38 height 9
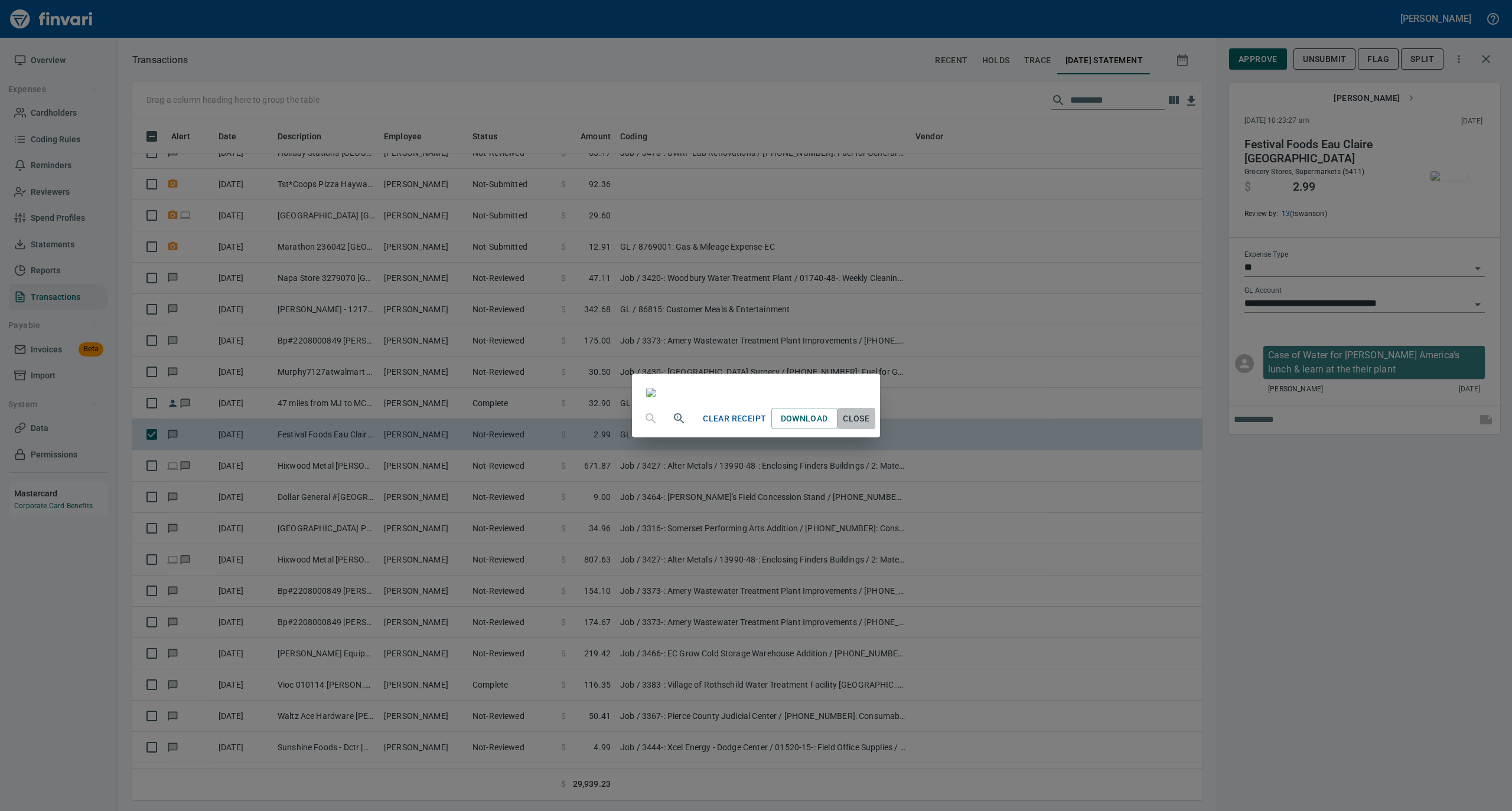
click at [871, 426] on span "Close" at bounding box center [855, 418] width 28 height 14
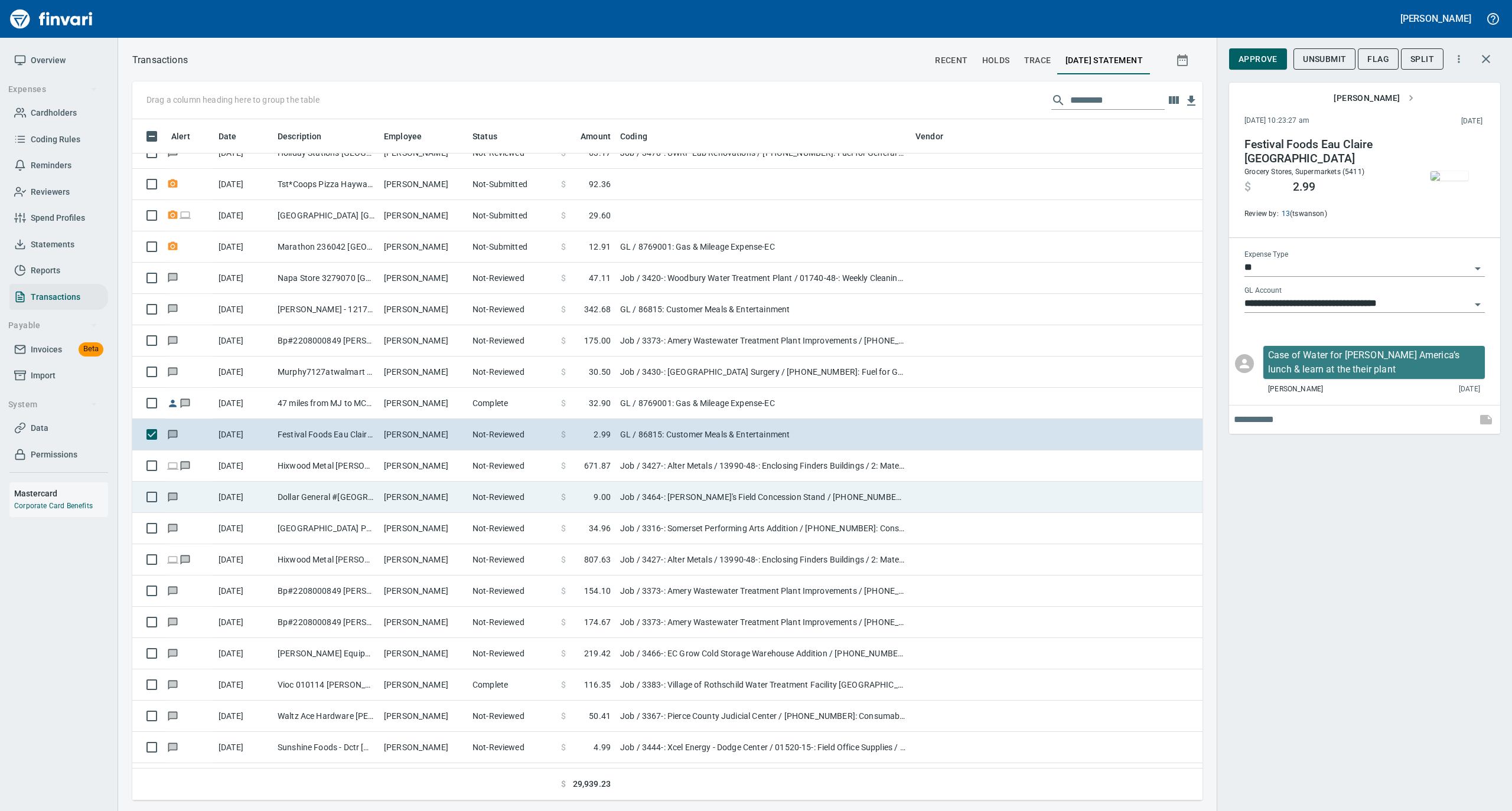
click at [340, 503] on td "Dollar General #[GEOGRAPHIC_DATA]" at bounding box center [326, 497] width 106 height 31
type input "***"
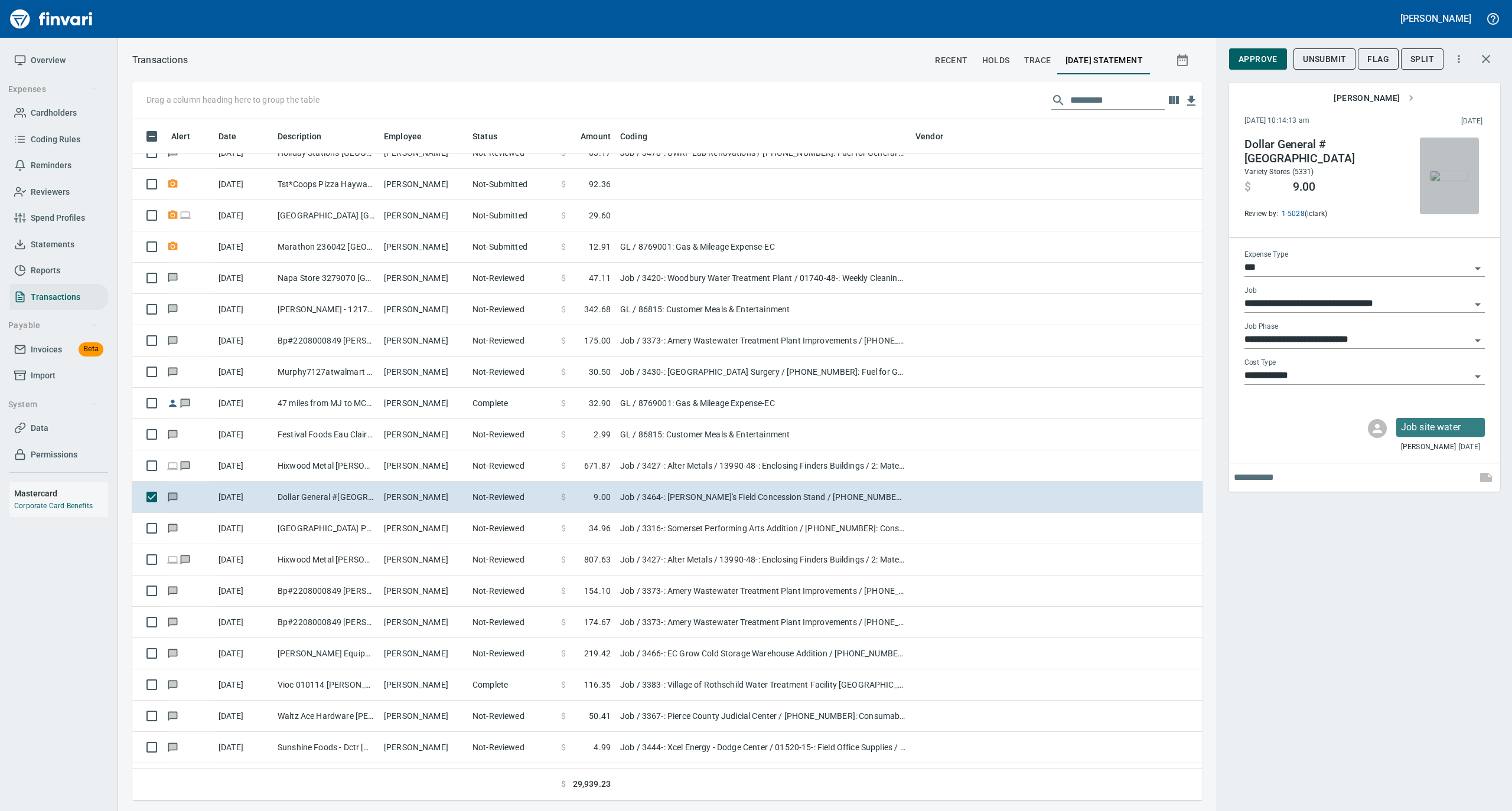
click at [1445, 181] on img "button" at bounding box center [1449, 176] width 38 height 9
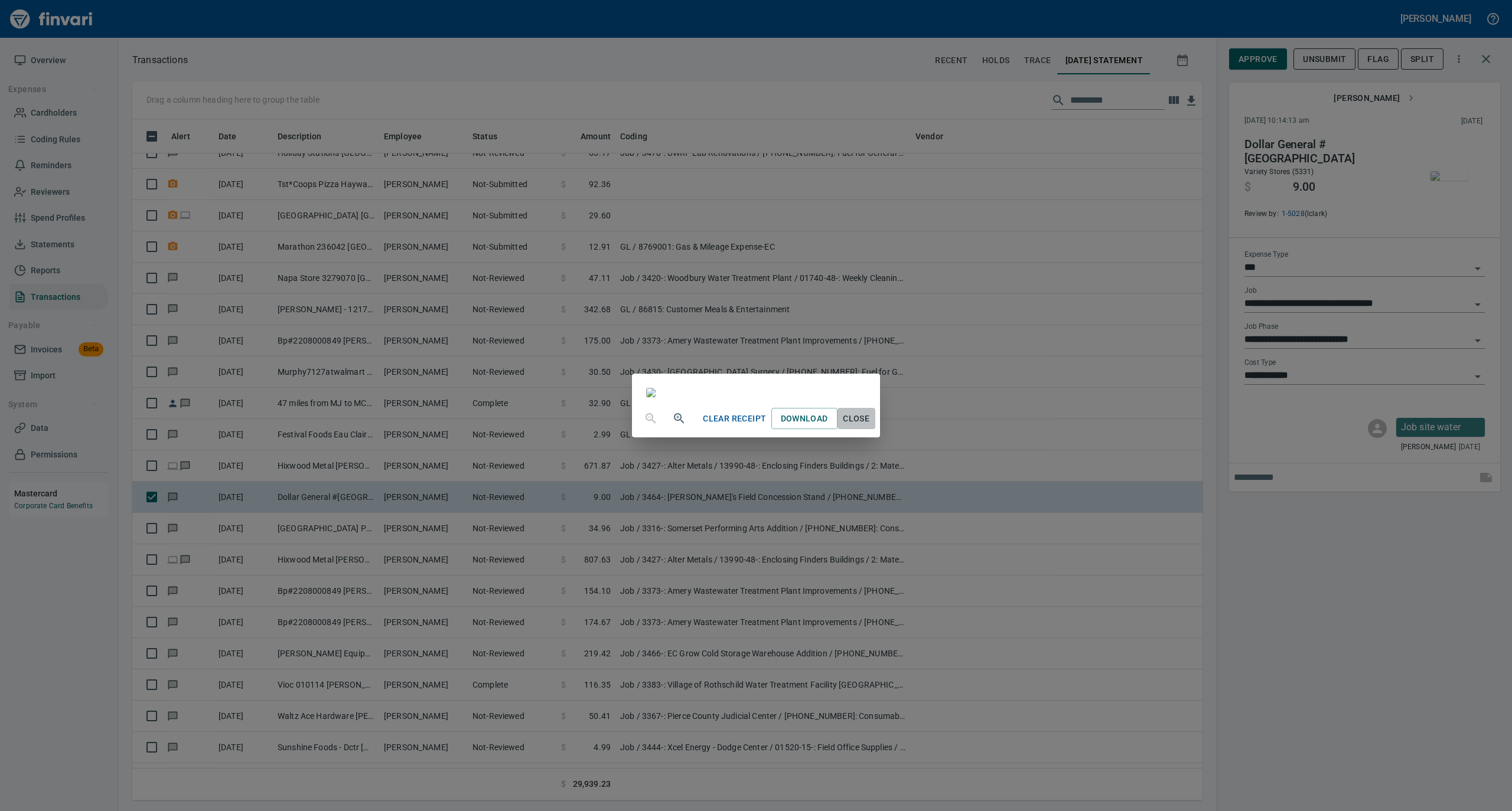
click at [871, 426] on span "Close" at bounding box center [855, 418] width 28 height 14
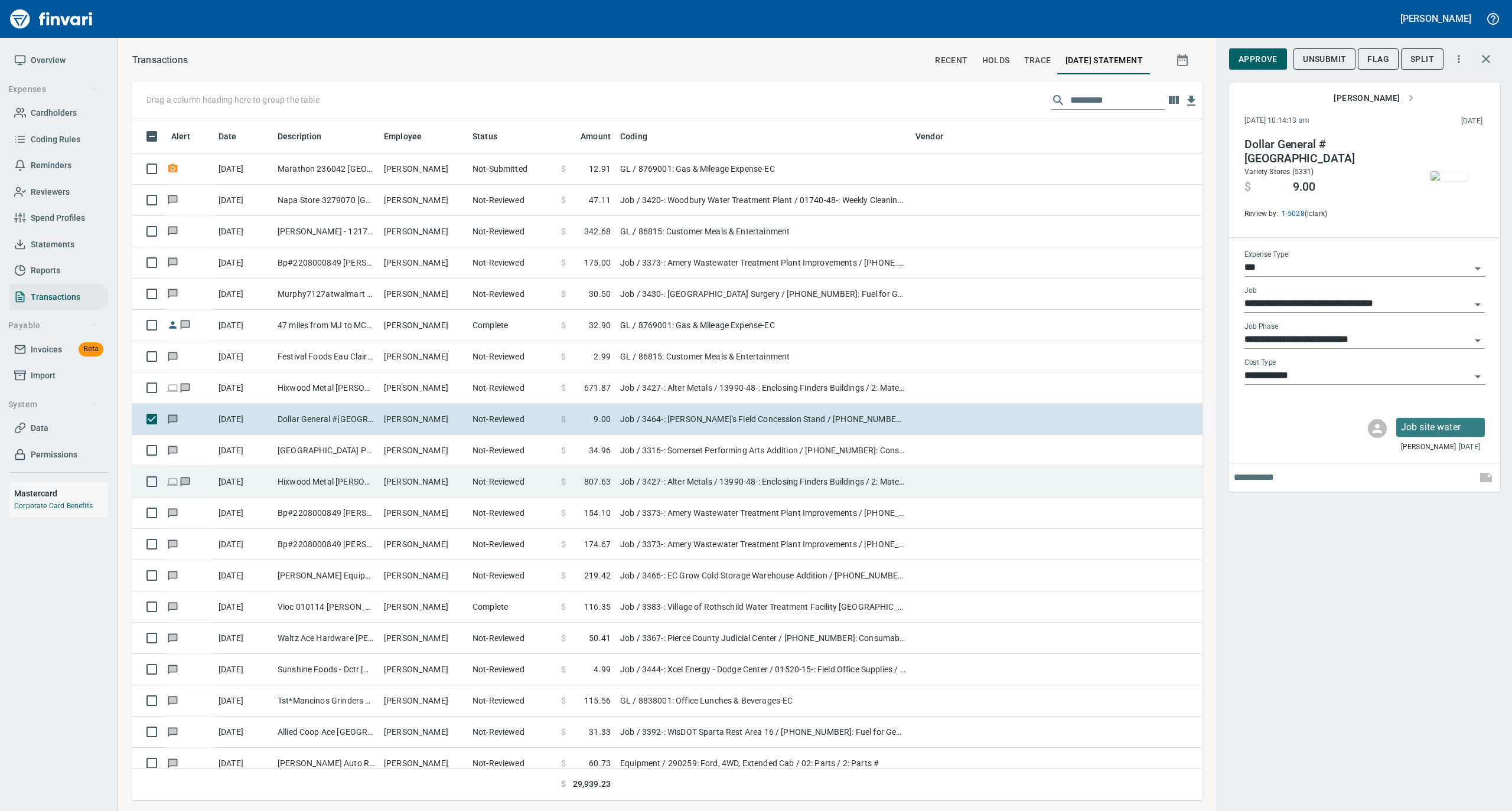
scroll to position [709, 0]
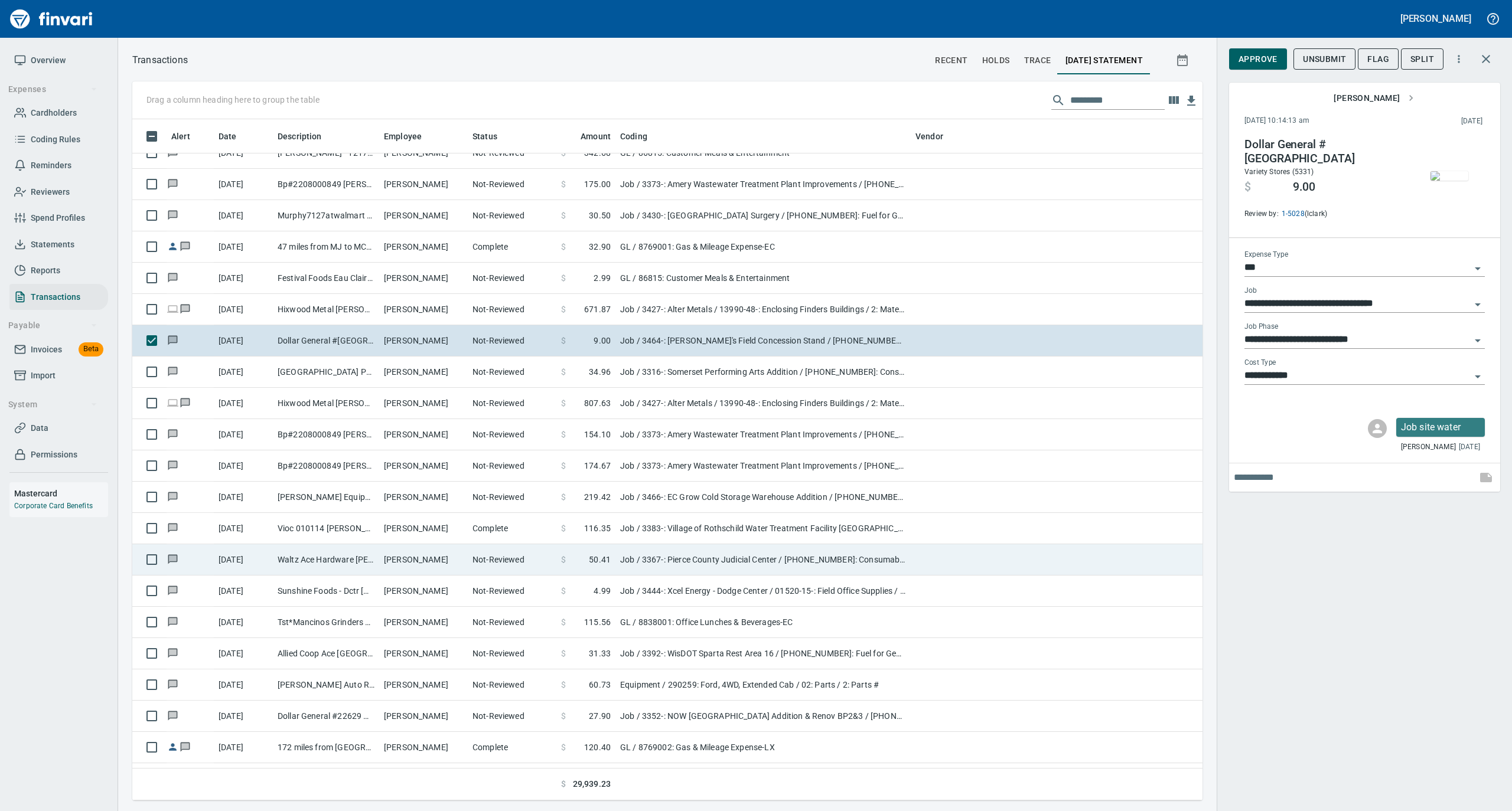
click at [402, 560] on td "[PERSON_NAME]" at bounding box center [423, 559] width 89 height 31
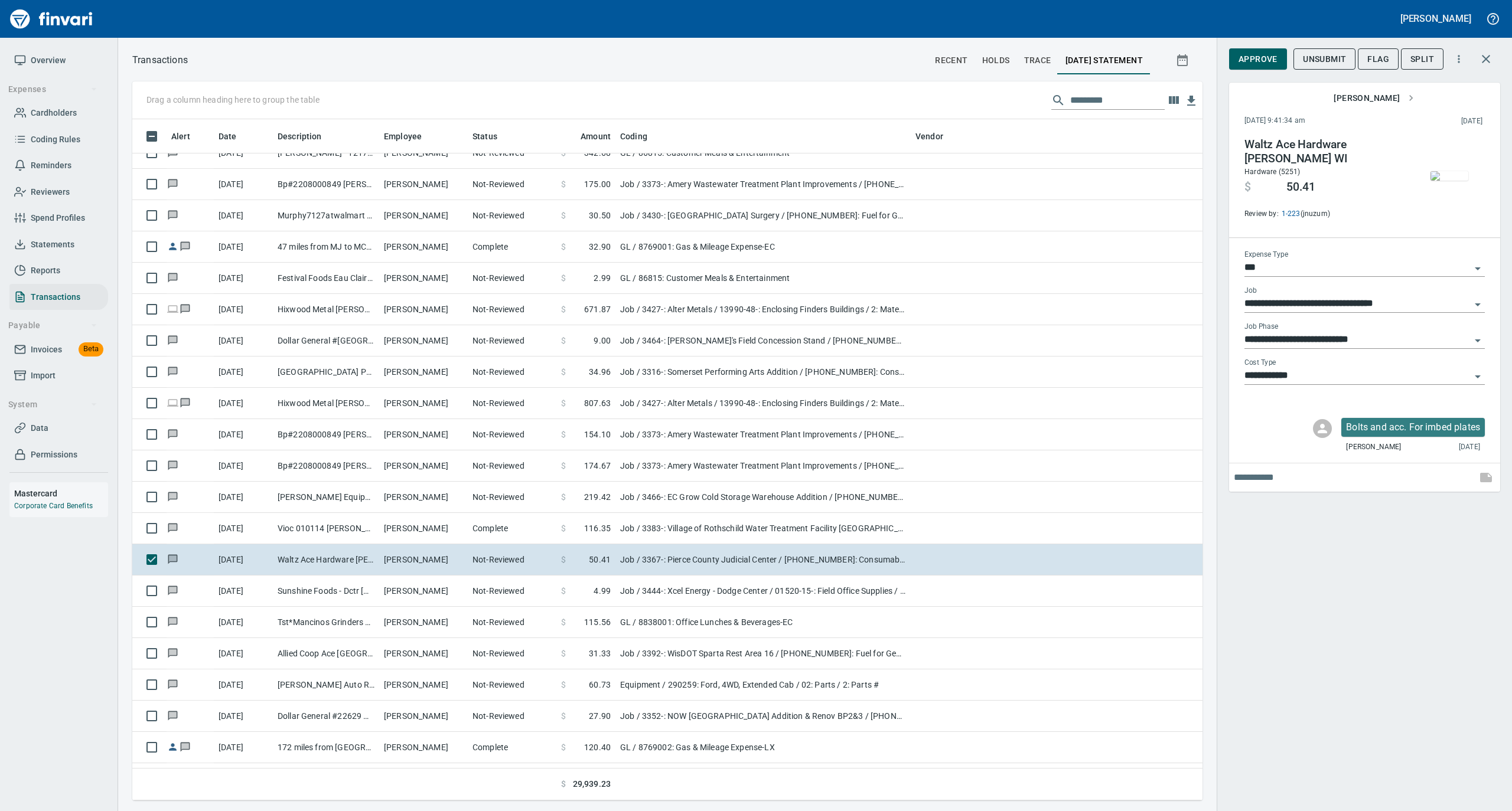
click at [1449, 171] on img "button" at bounding box center [1449, 176] width 38 height 9
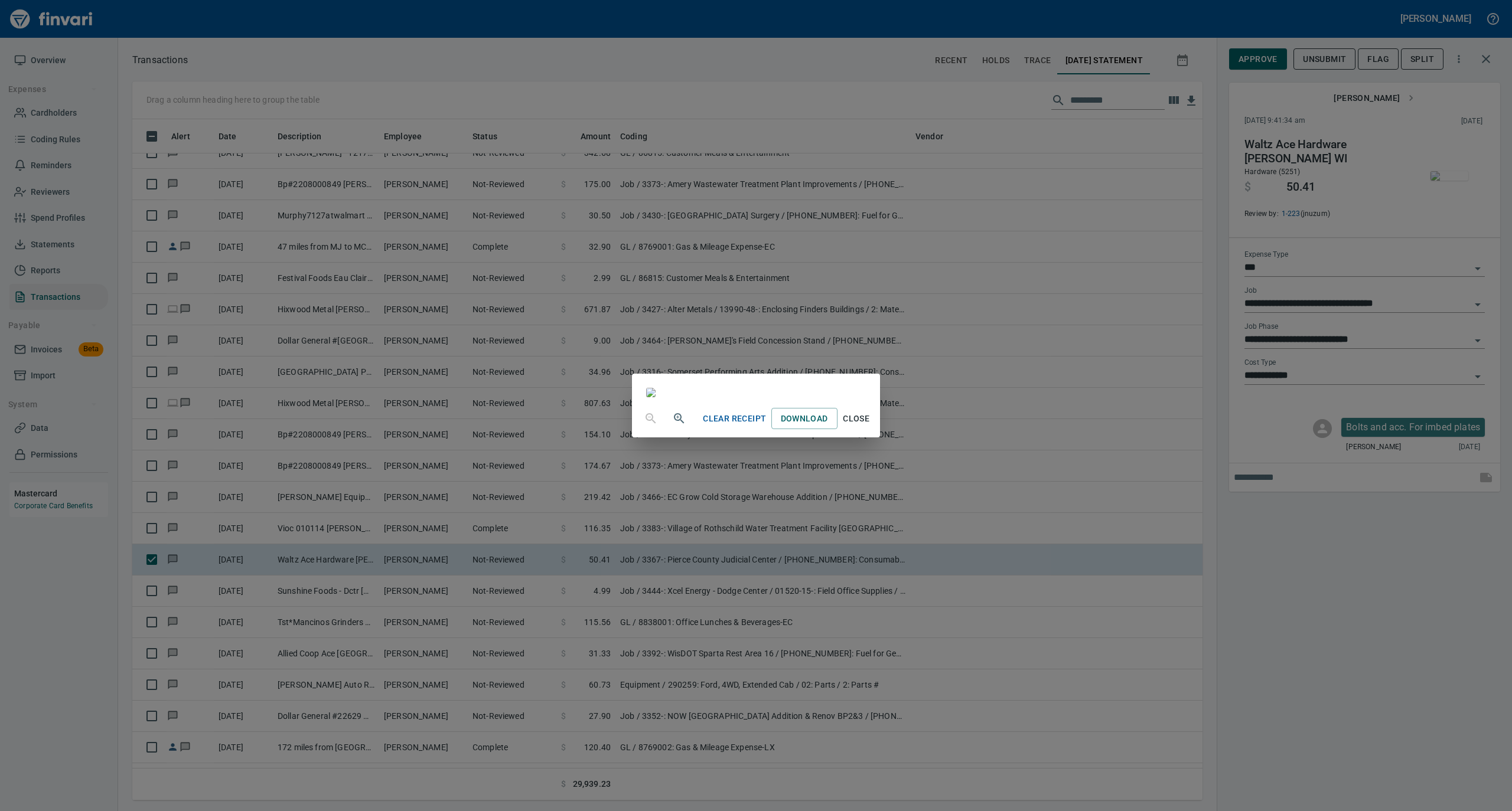
click at [871, 426] on span "Close" at bounding box center [855, 418] width 28 height 14
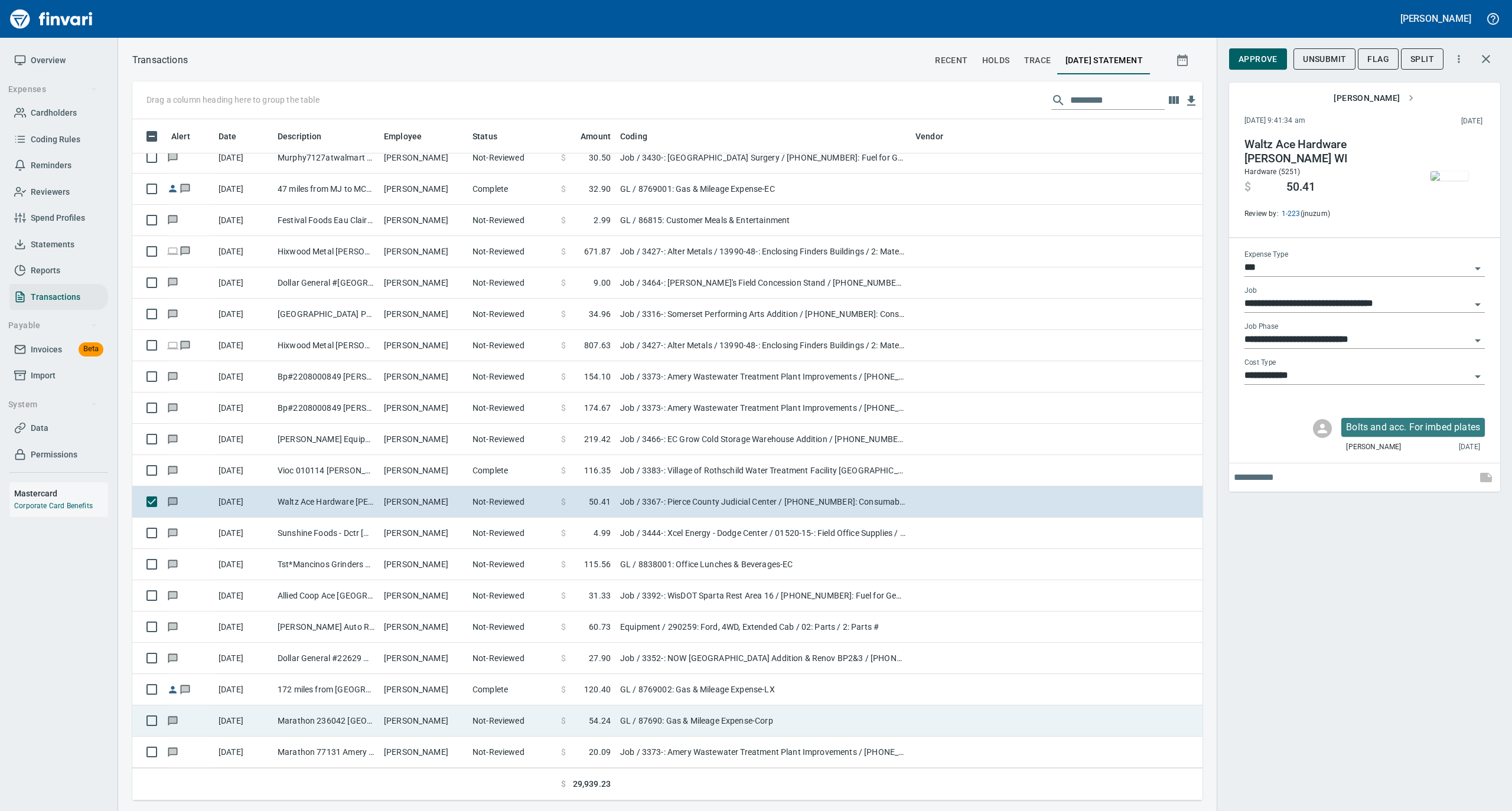
scroll to position [866, 0]
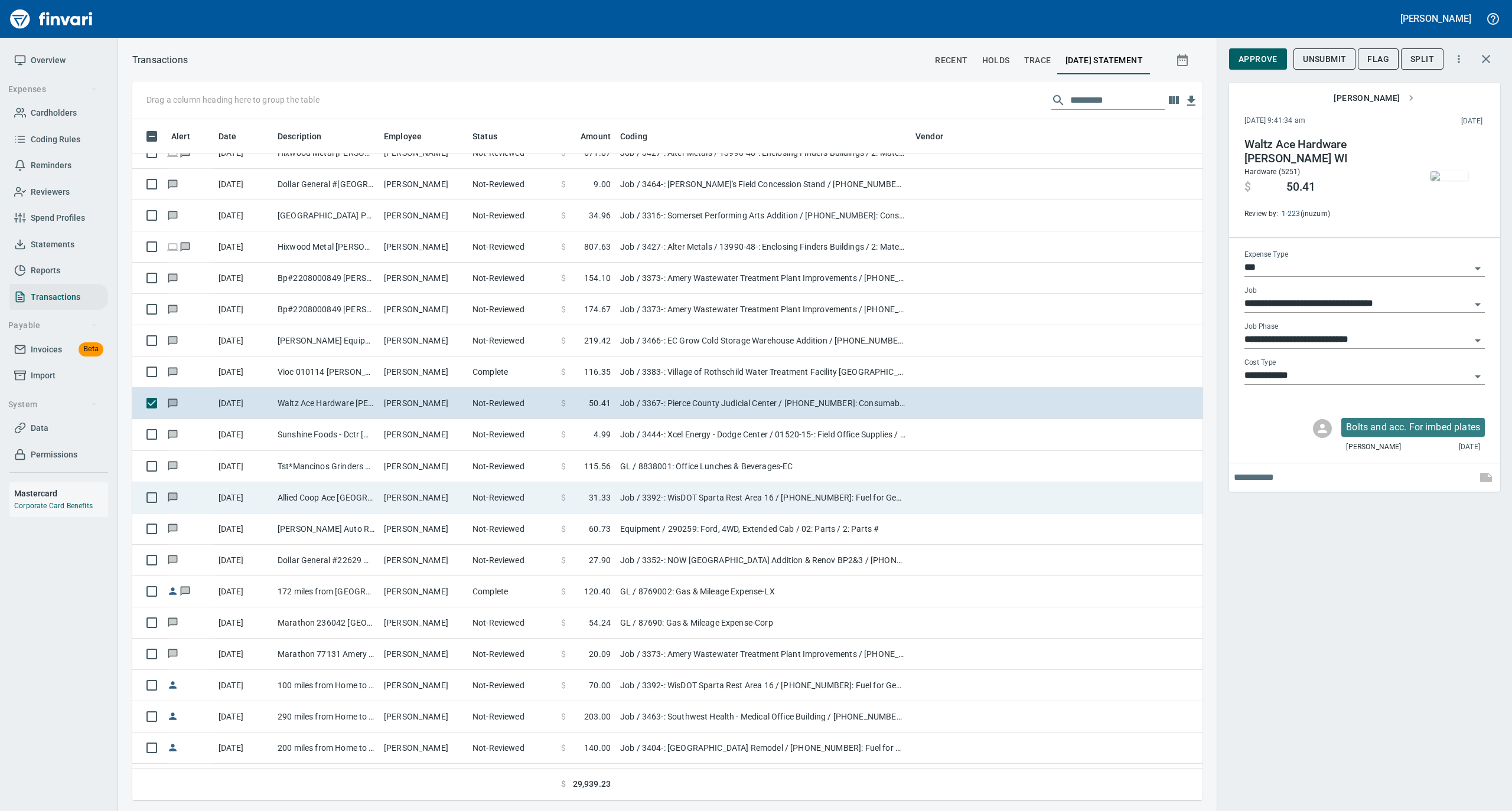
click at [395, 499] on td "[PERSON_NAME]" at bounding box center [423, 498] width 89 height 31
type input "**********"
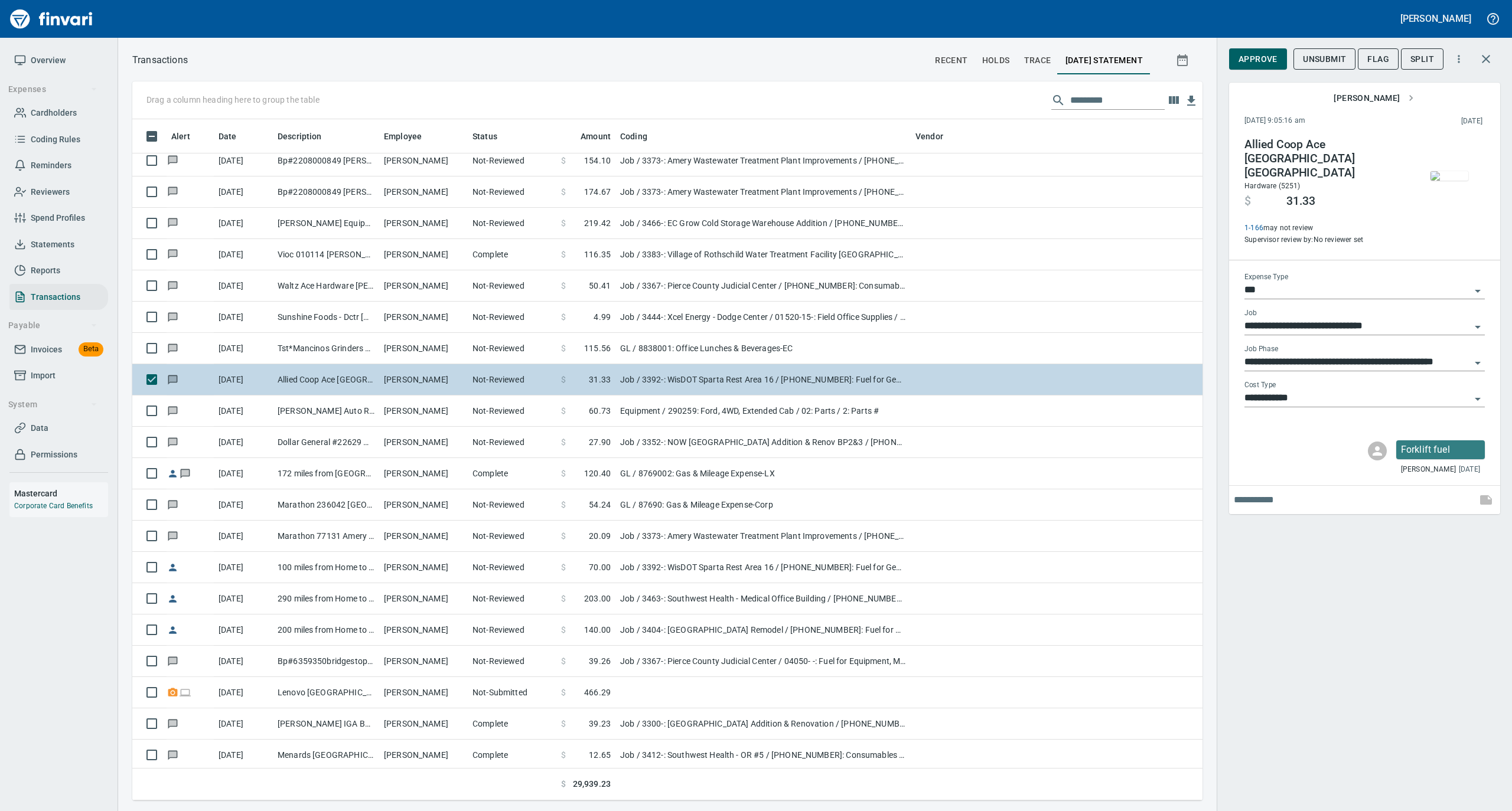
scroll to position [1023, 0]
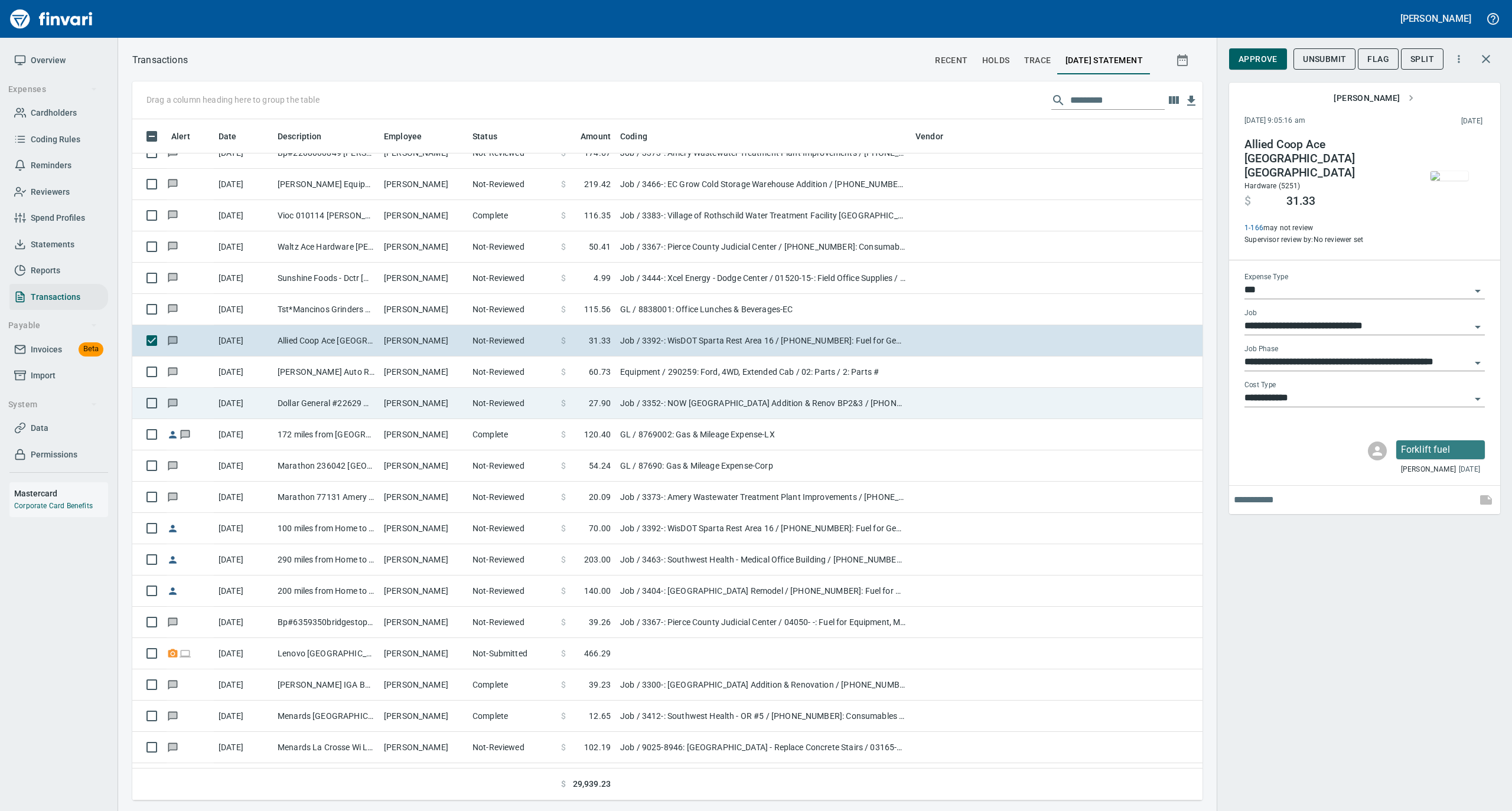
click at [404, 403] on td "[PERSON_NAME]" at bounding box center [423, 403] width 89 height 31
type input "**********"
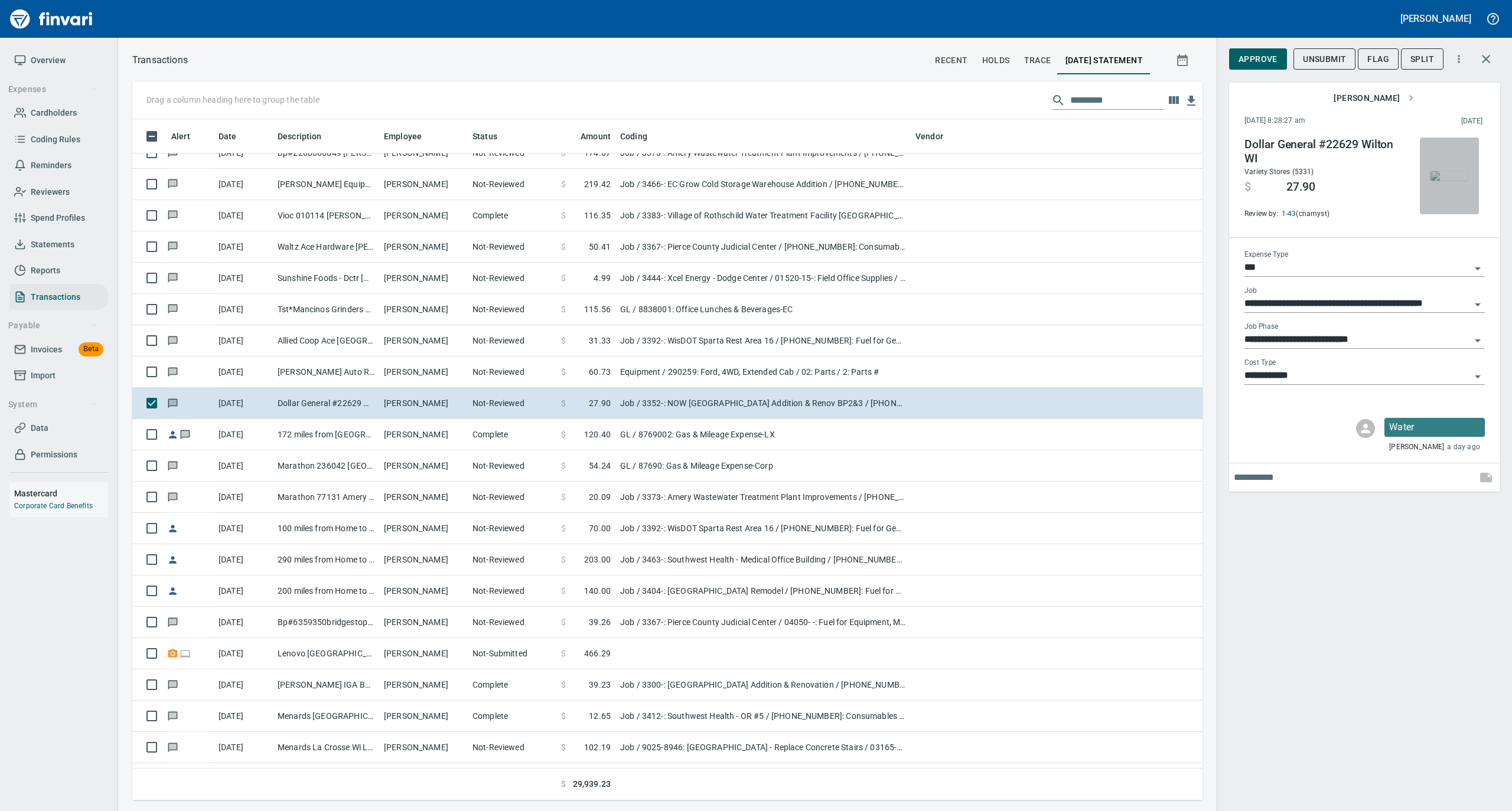
click at [1441, 171] on img "button" at bounding box center [1449, 176] width 38 height 9
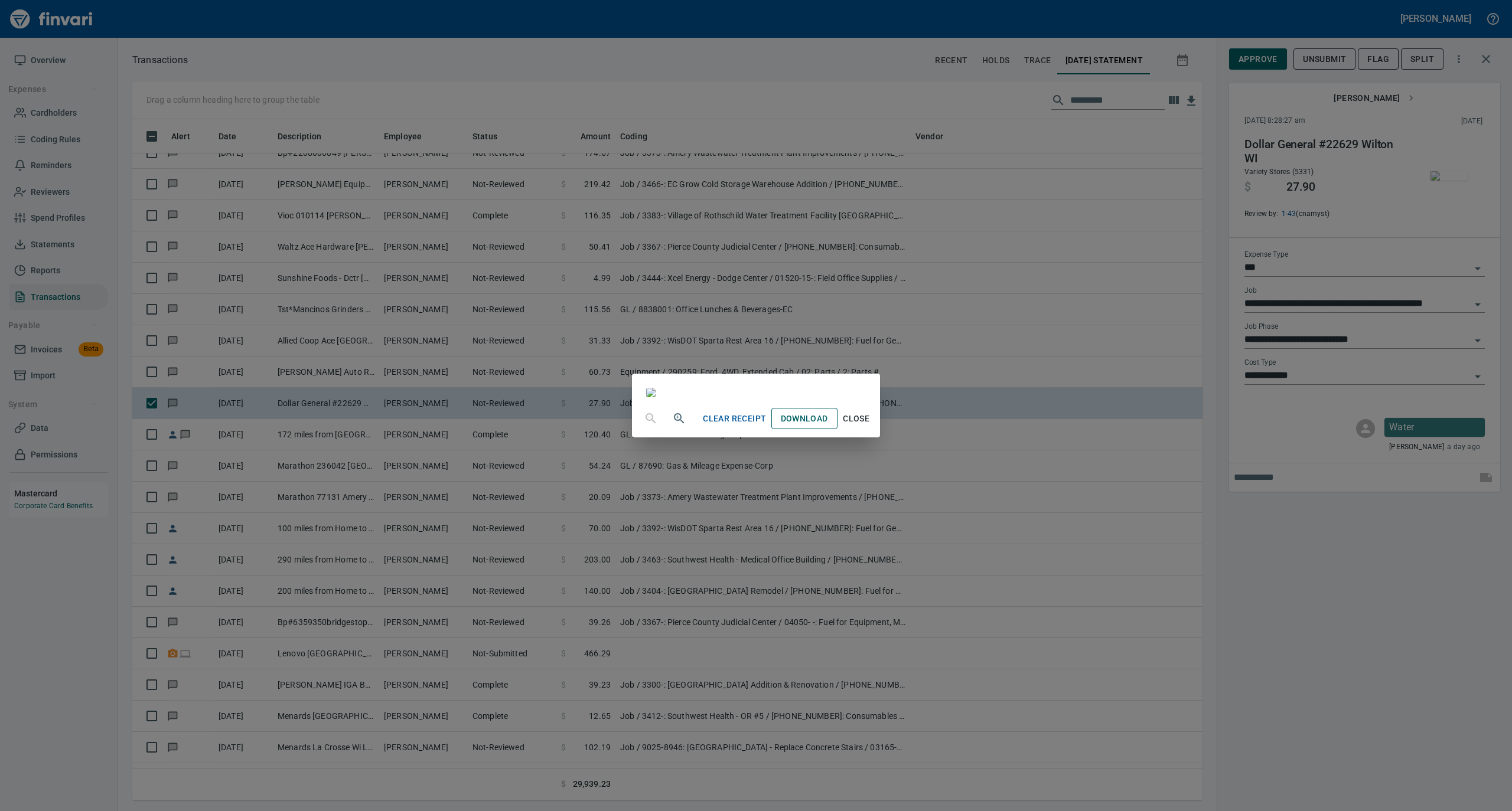
drag, startPoint x: 979, startPoint y: 713, endPoint x: 953, endPoint y: 706, distance: 26.9
click at [871, 426] on span "Close" at bounding box center [855, 418] width 28 height 14
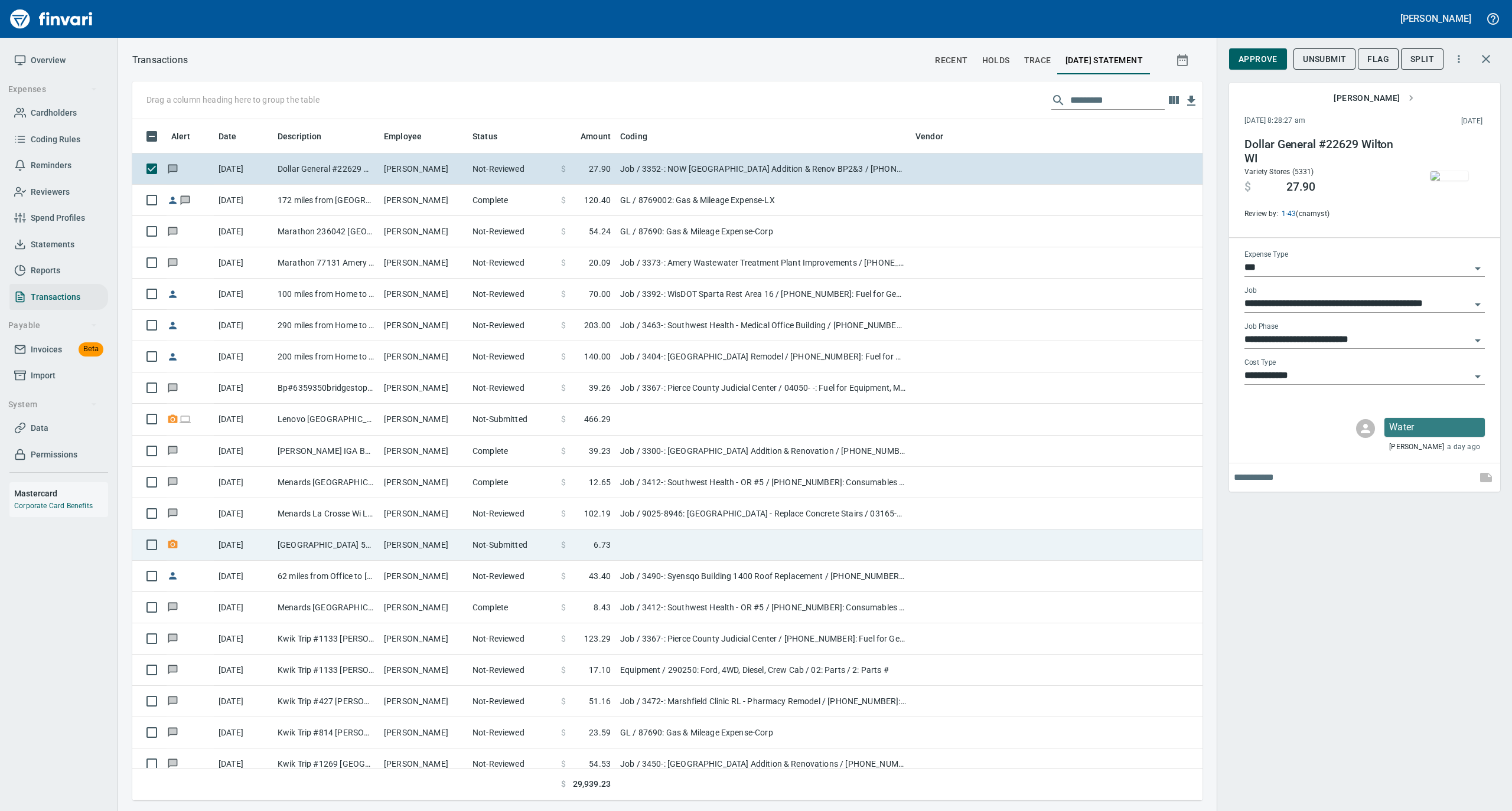
scroll to position [1259, 0]
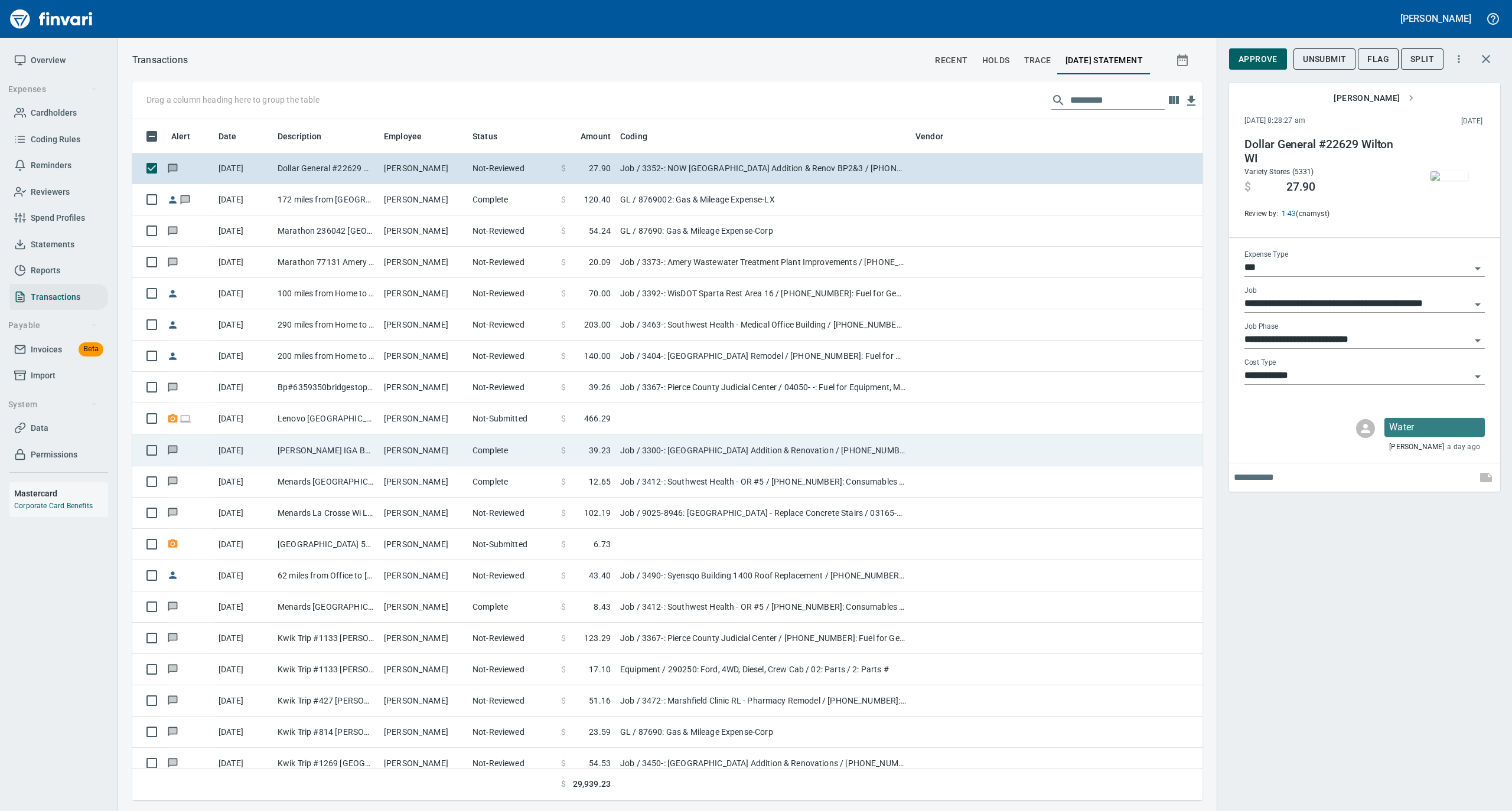
click at [485, 451] on td "Complete" at bounding box center [512, 450] width 89 height 31
type input "**********"
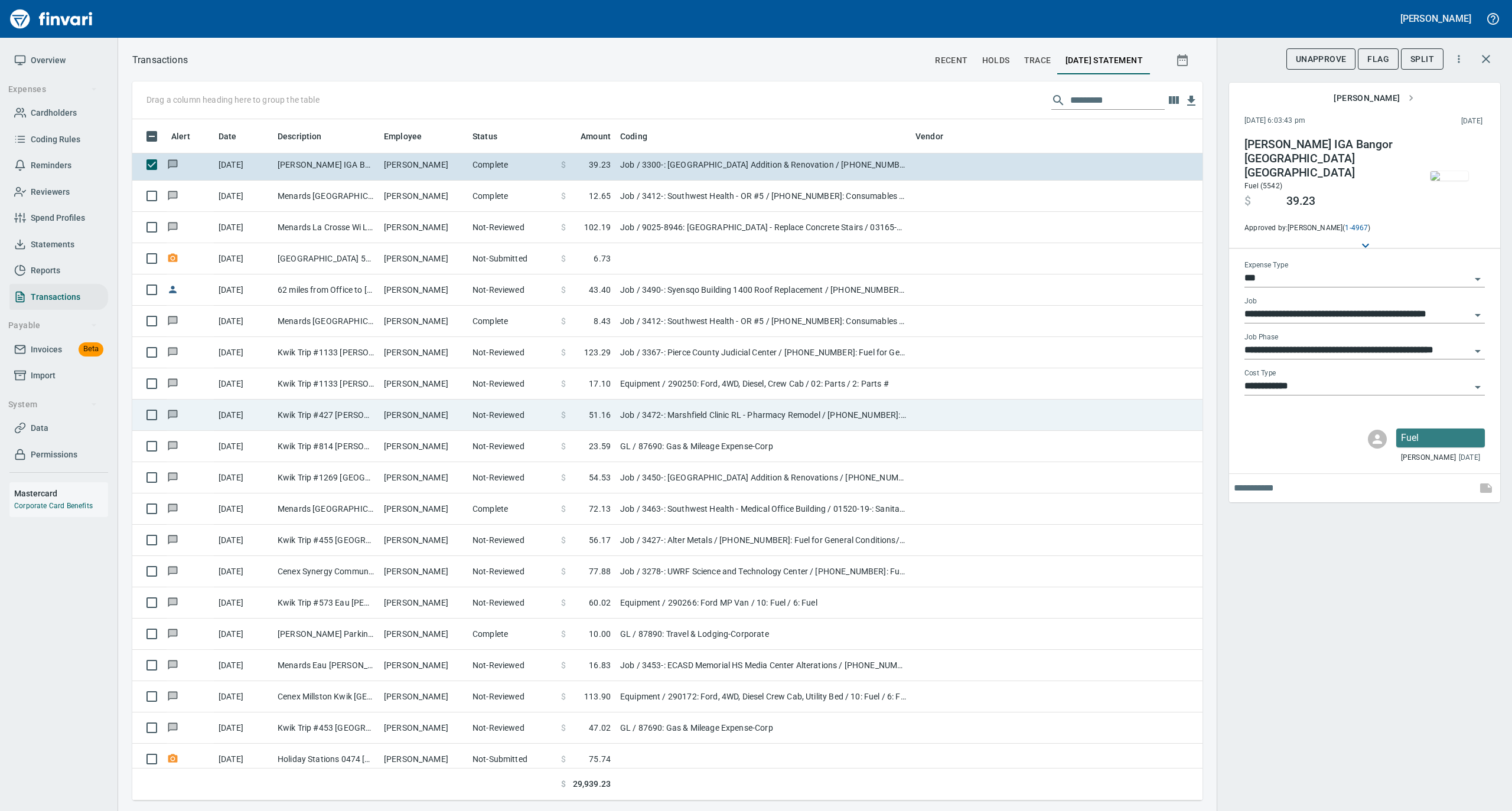
scroll to position [1573, 0]
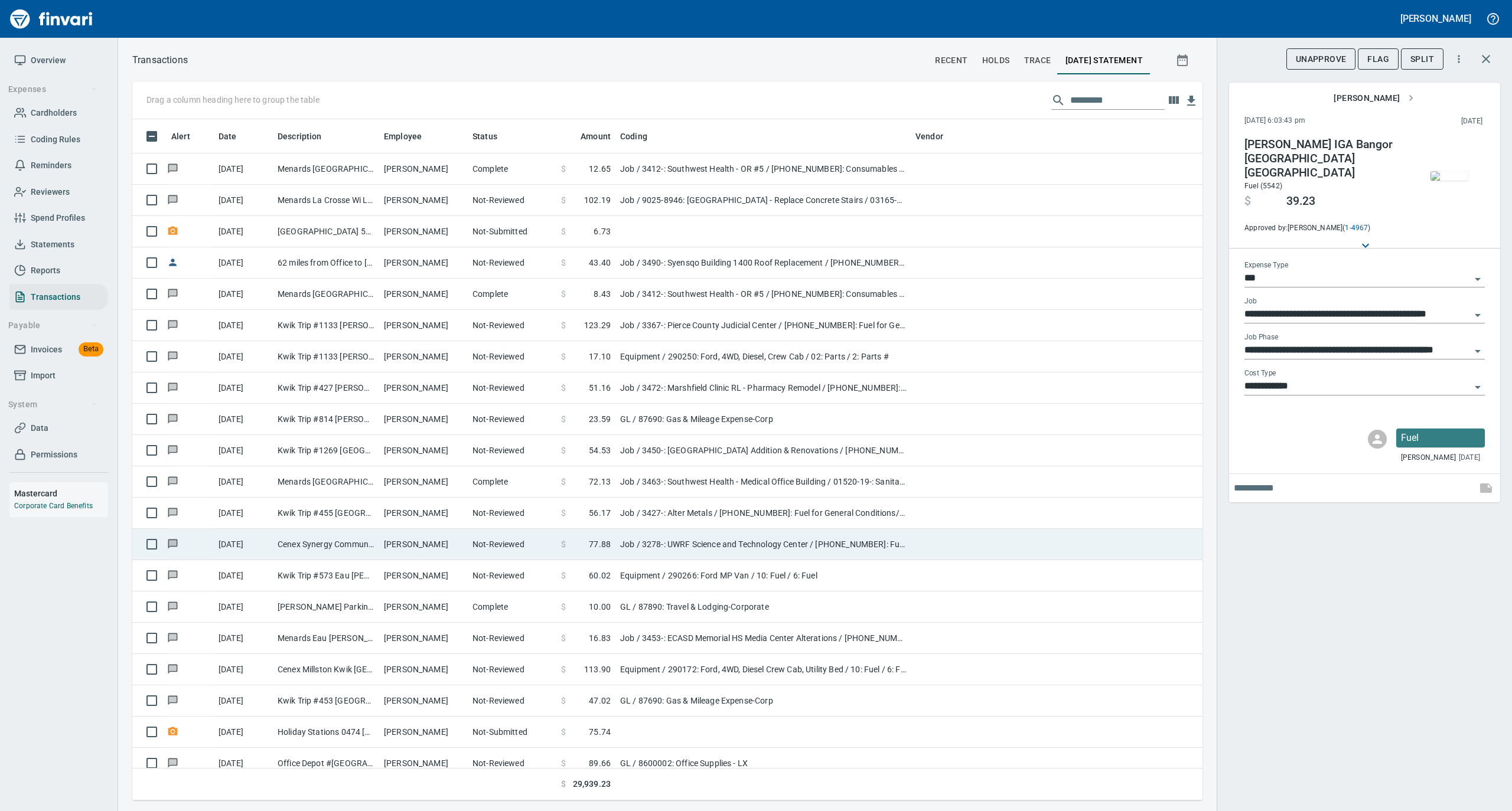
click at [427, 544] on td "[PERSON_NAME]" at bounding box center [423, 544] width 89 height 31
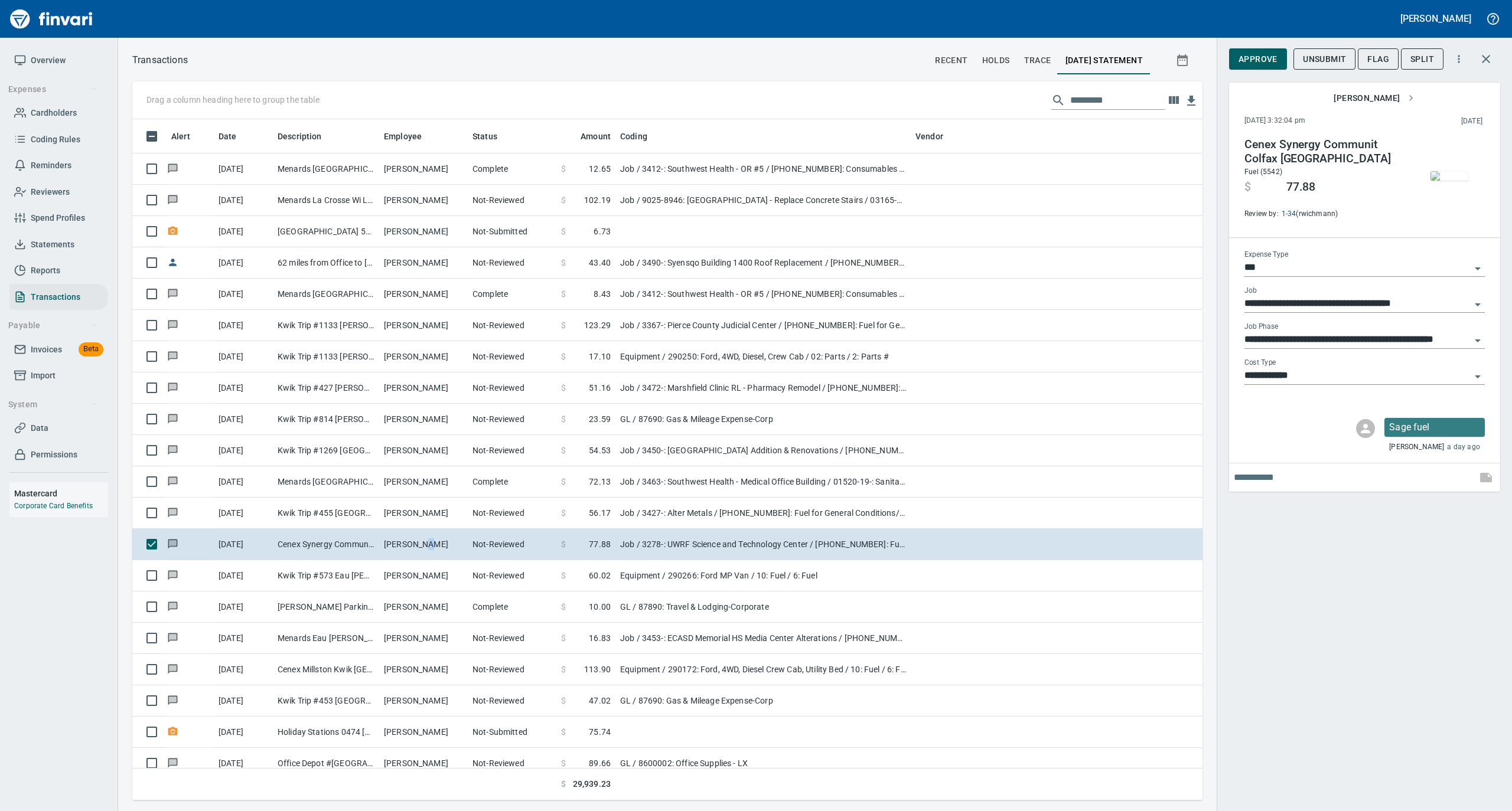
click at [1447, 181] on img "button" at bounding box center [1449, 176] width 38 height 9
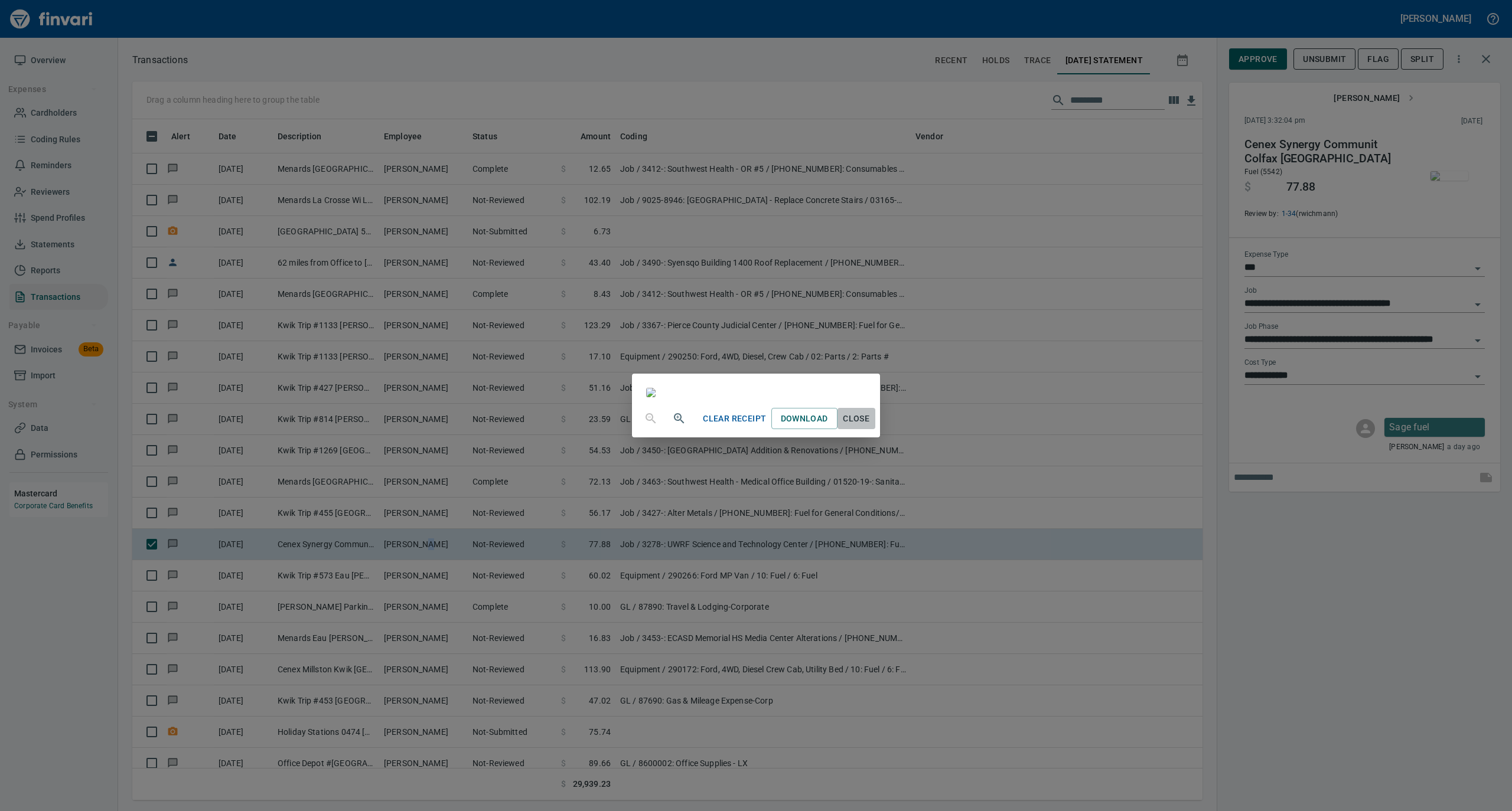
click at [871, 426] on span "Close" at bounding box center [855, 418] width 28 height 14
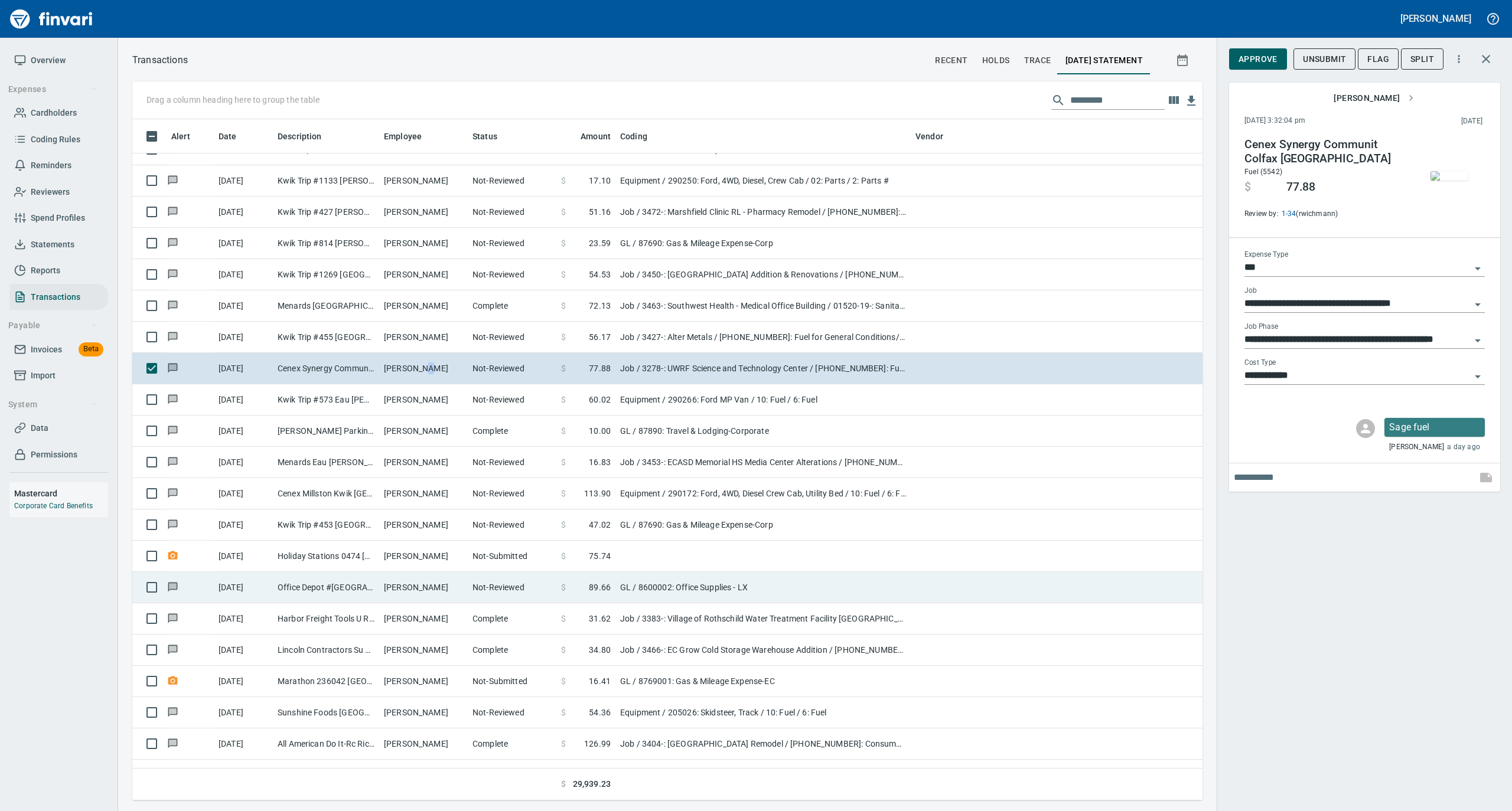
scroll to position [1809, 0]
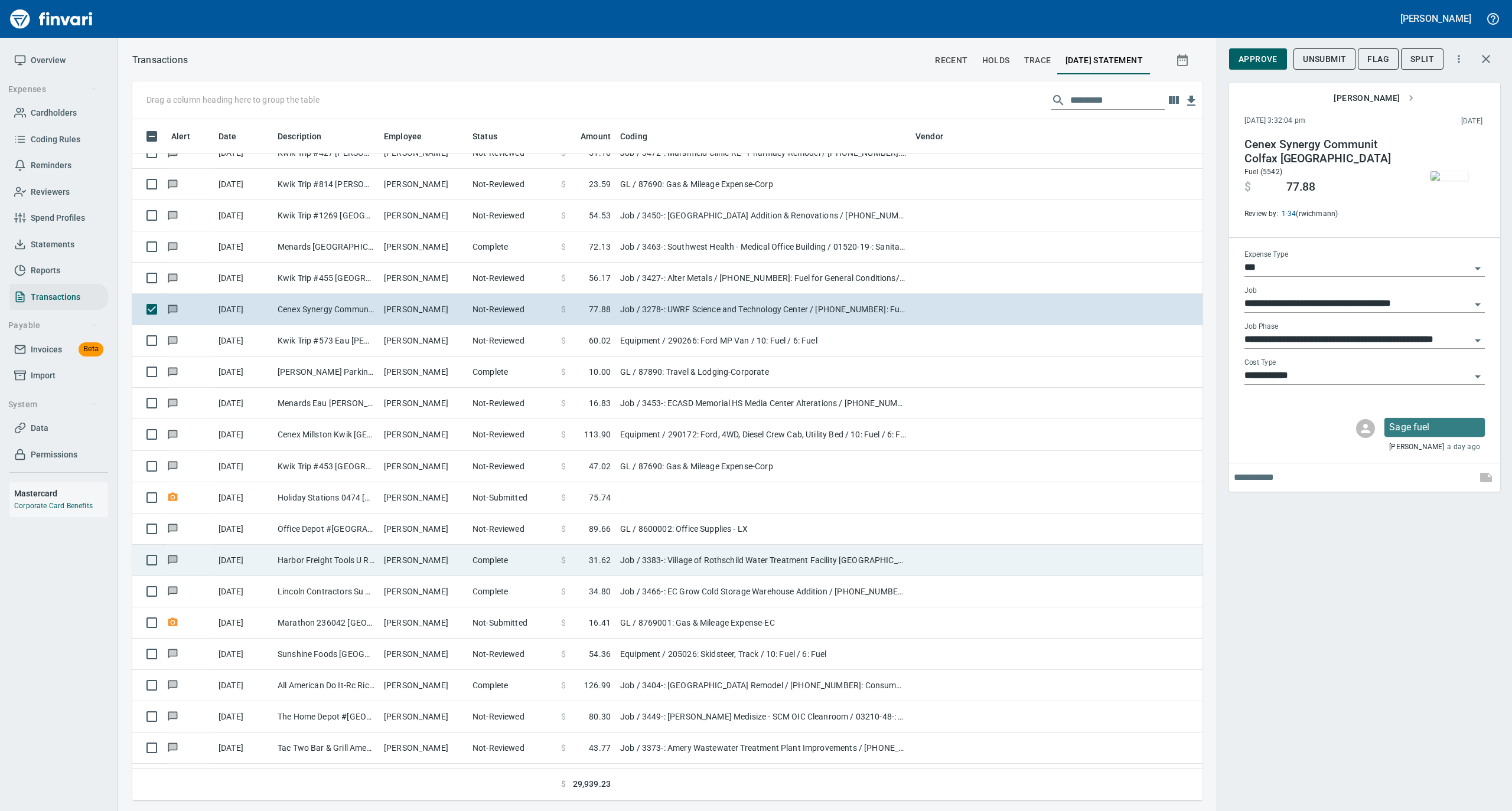
click at [435, 562] on td "[PERSON_NAME]" at bounding box center [423, 560] width 89 height 31
type input "**********"
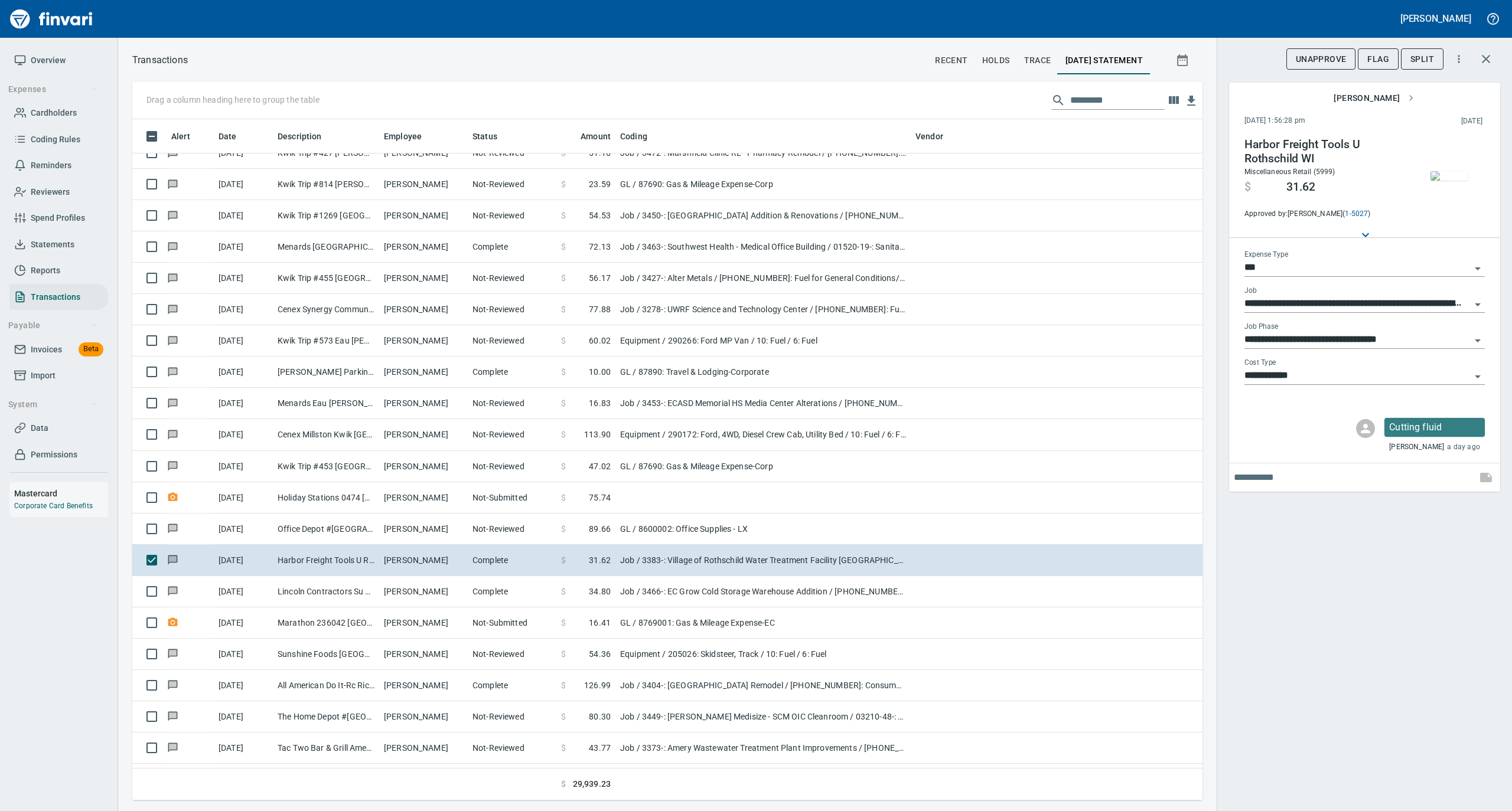
click at [1456, 181] on img "button" at bounding box center [1449, 176] width 38 height 9
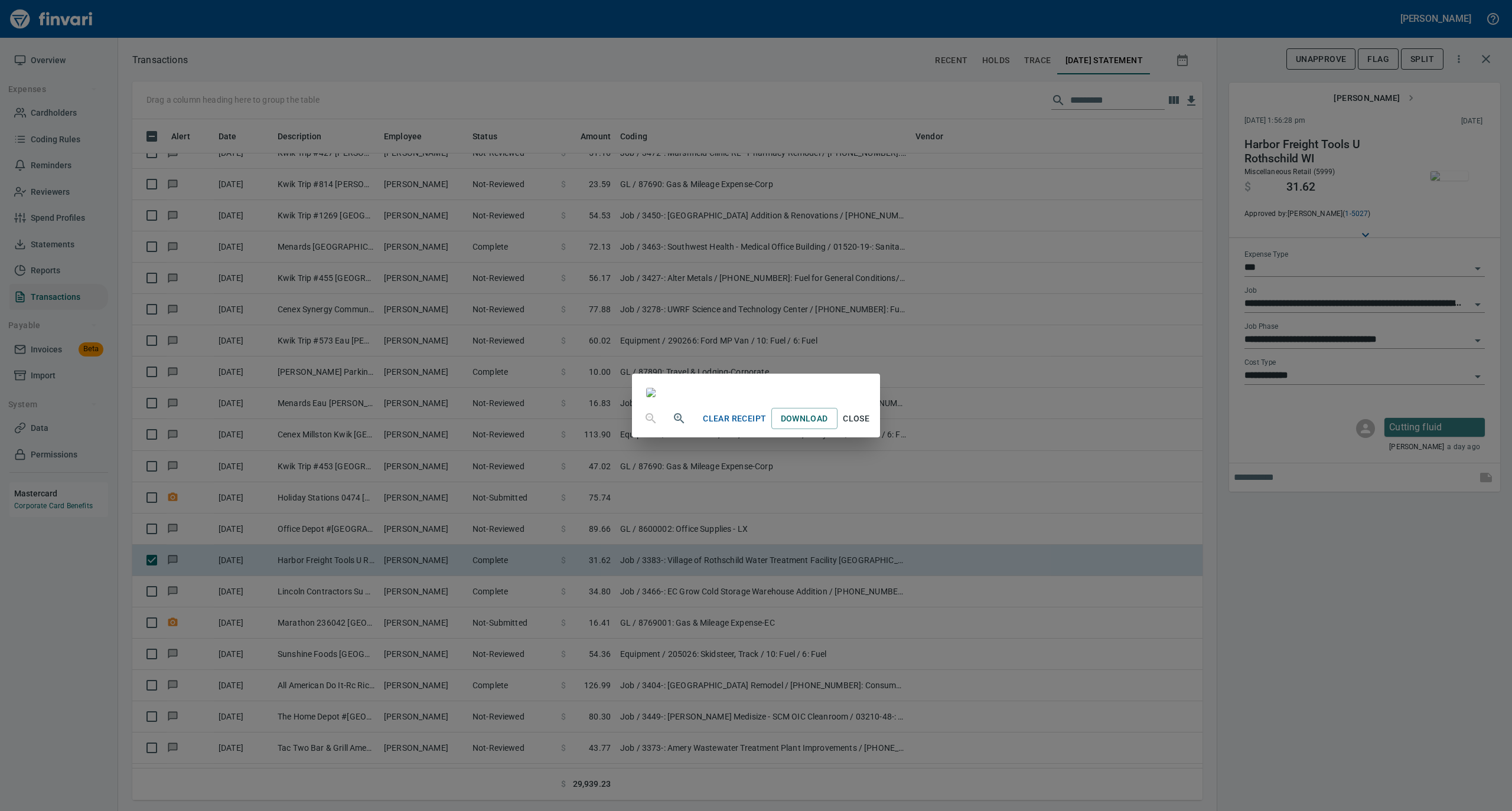
click at [871, 426] on span "Close" at bounding box center [855, 418] width 28 height 14
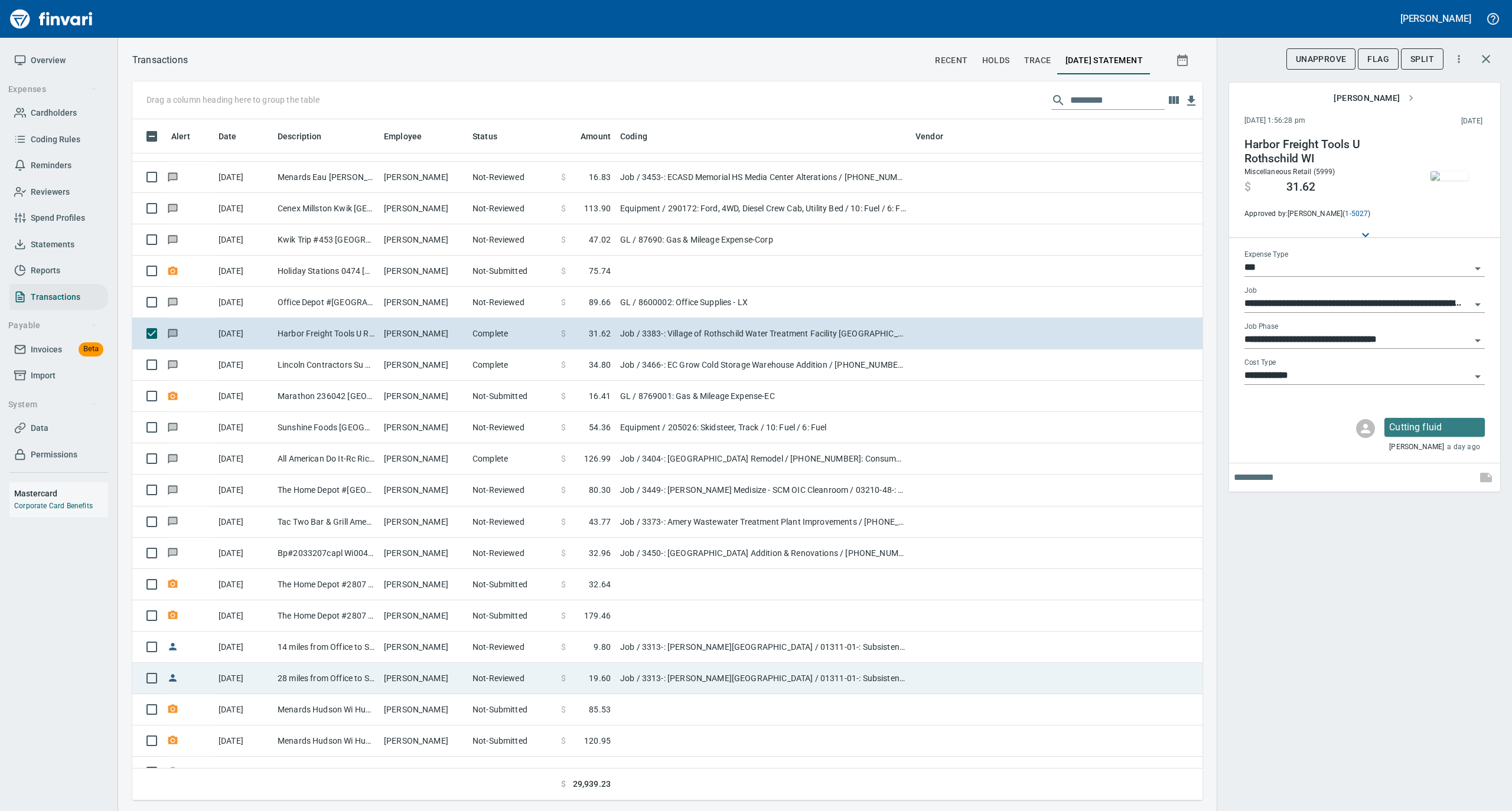
scroll to position [2125, 0]
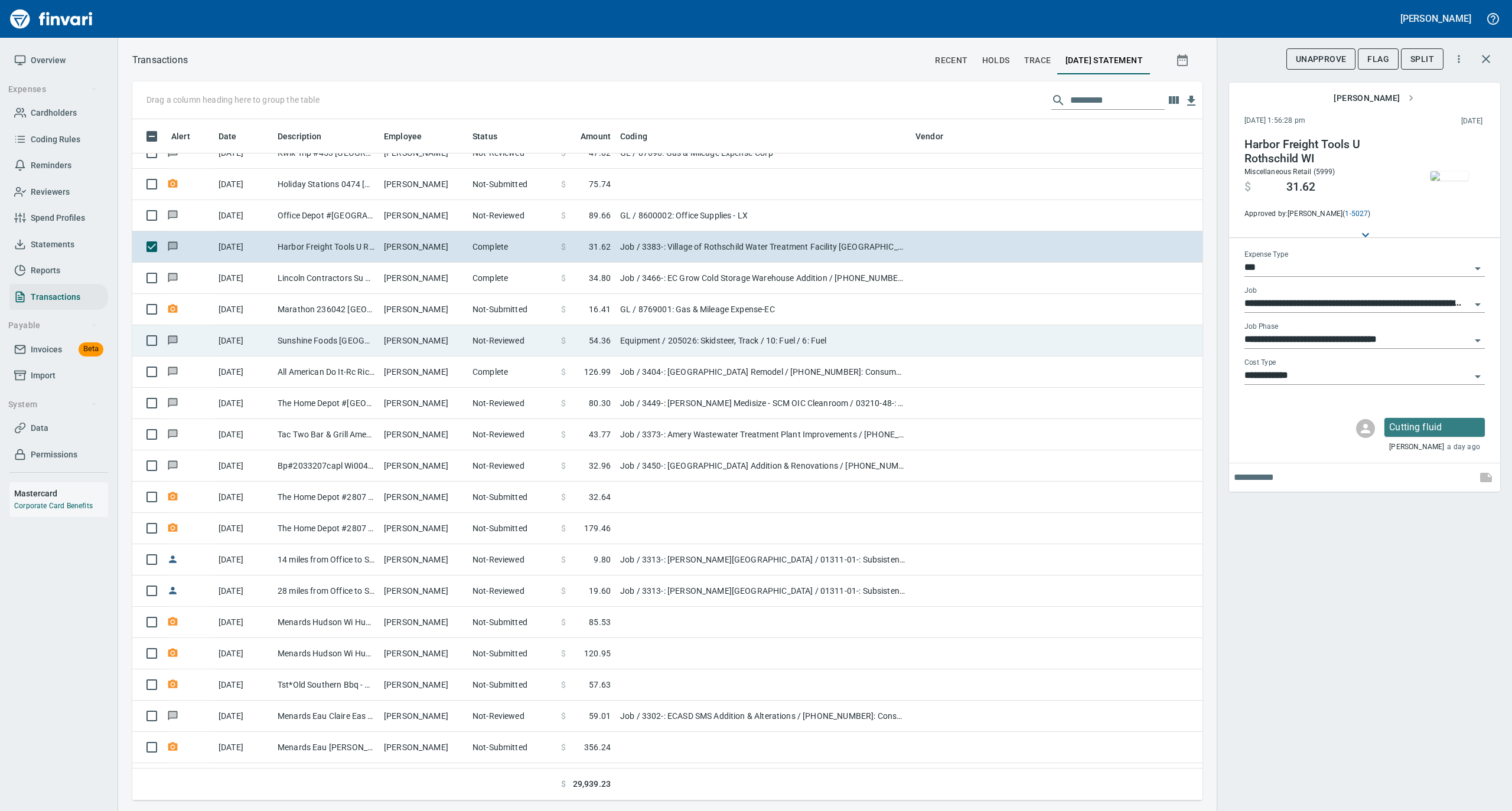
click at [414, 346] on td "[PERSON_NAME]" at bounding box center [423, 341] width 89 height 31
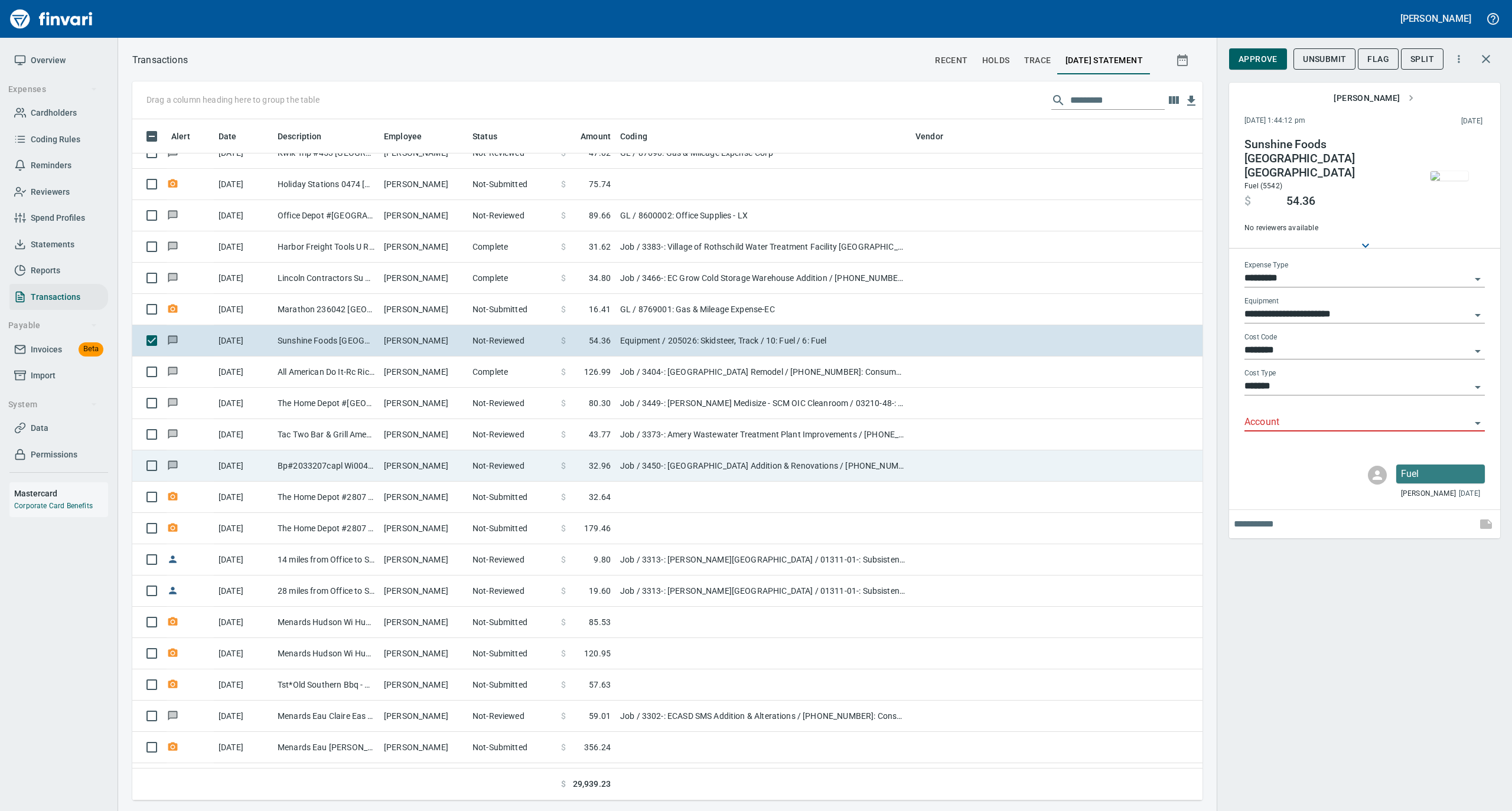
click at [419, 469] on td "[PERSON_NAME]" at bounding box center [423, 466] width 89 height 31
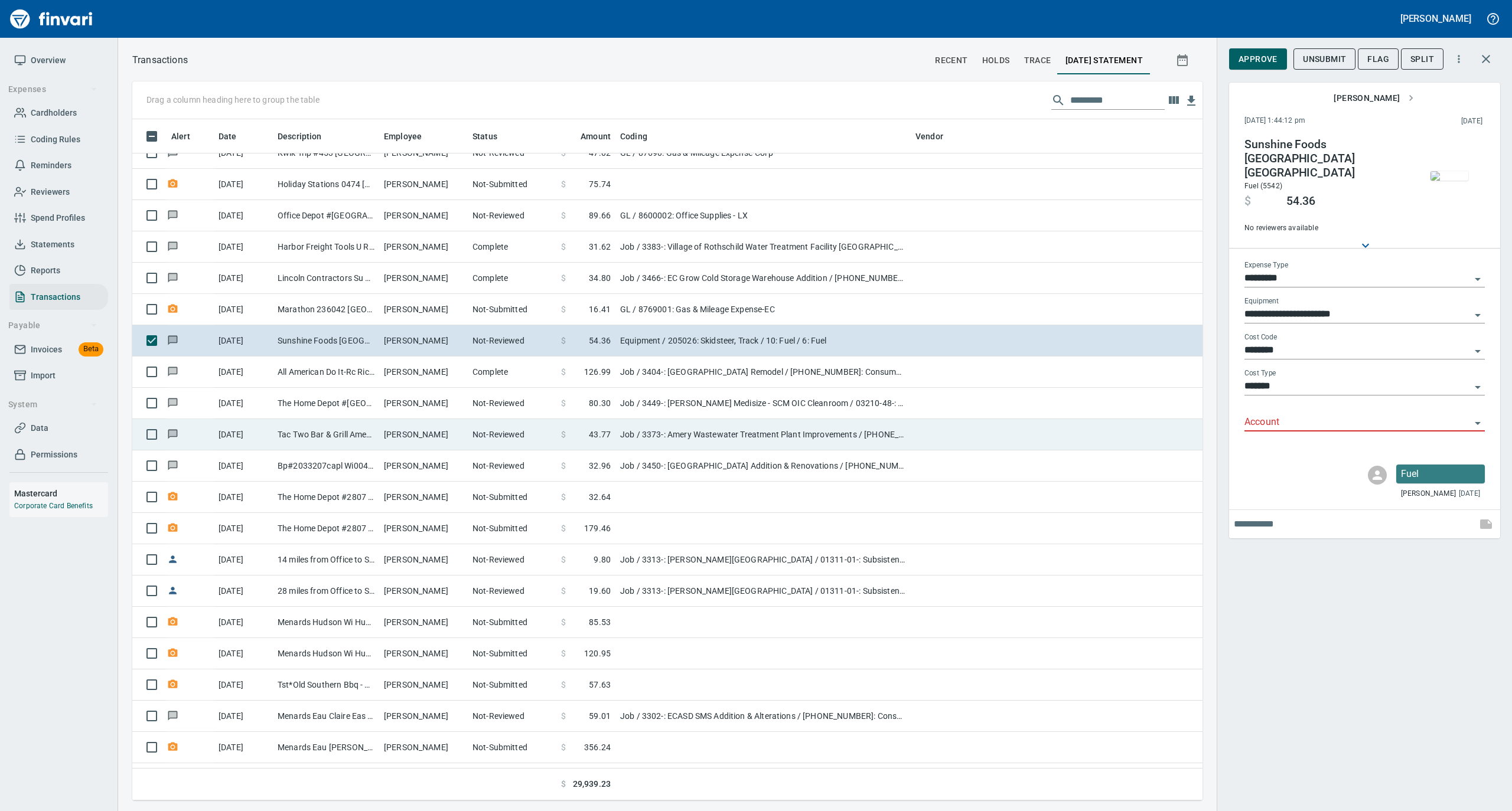
type input "***"
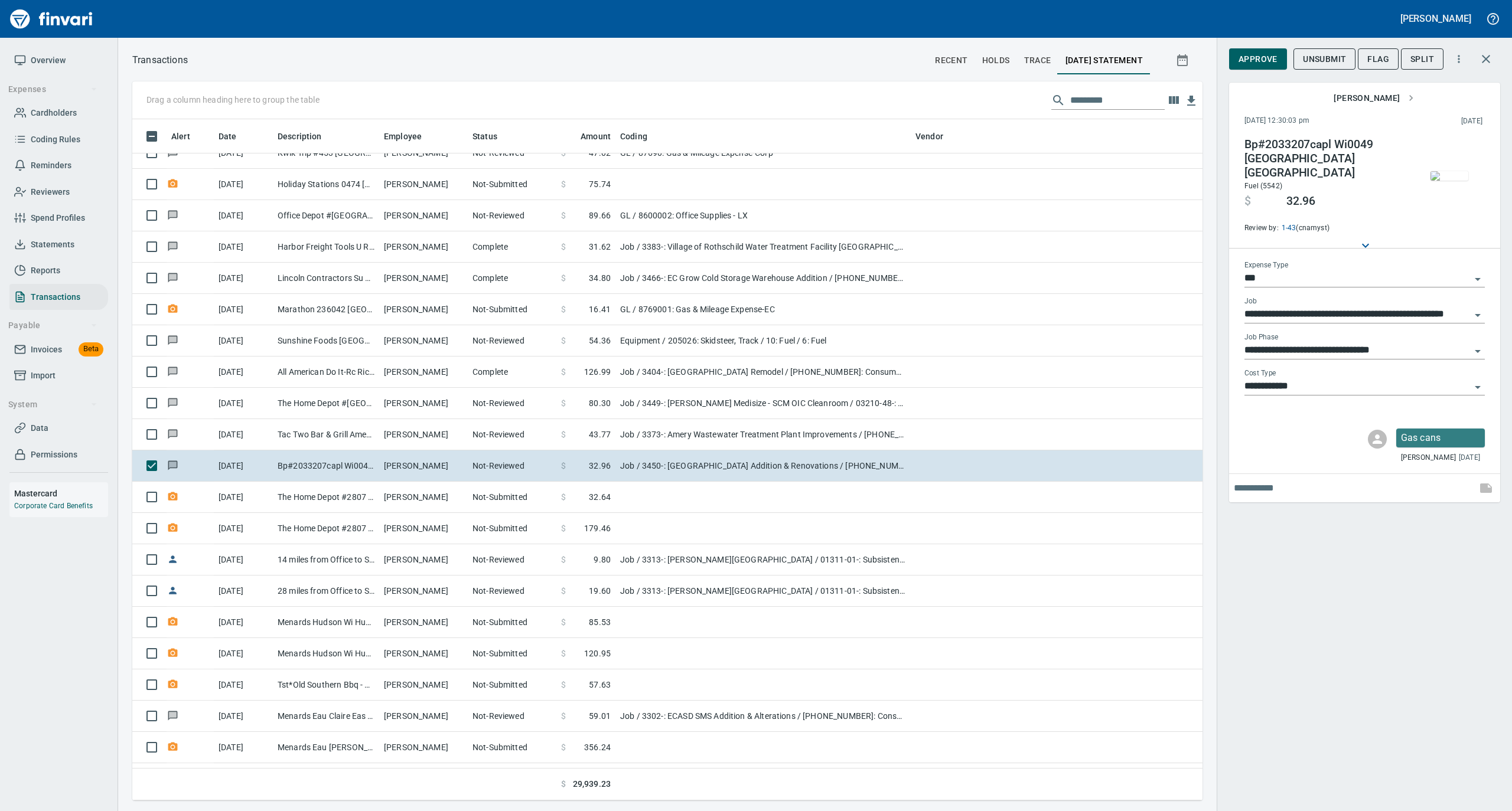
click at [1456, 175] on img "button" at bounding box center [1449, 176] width 38 height 9
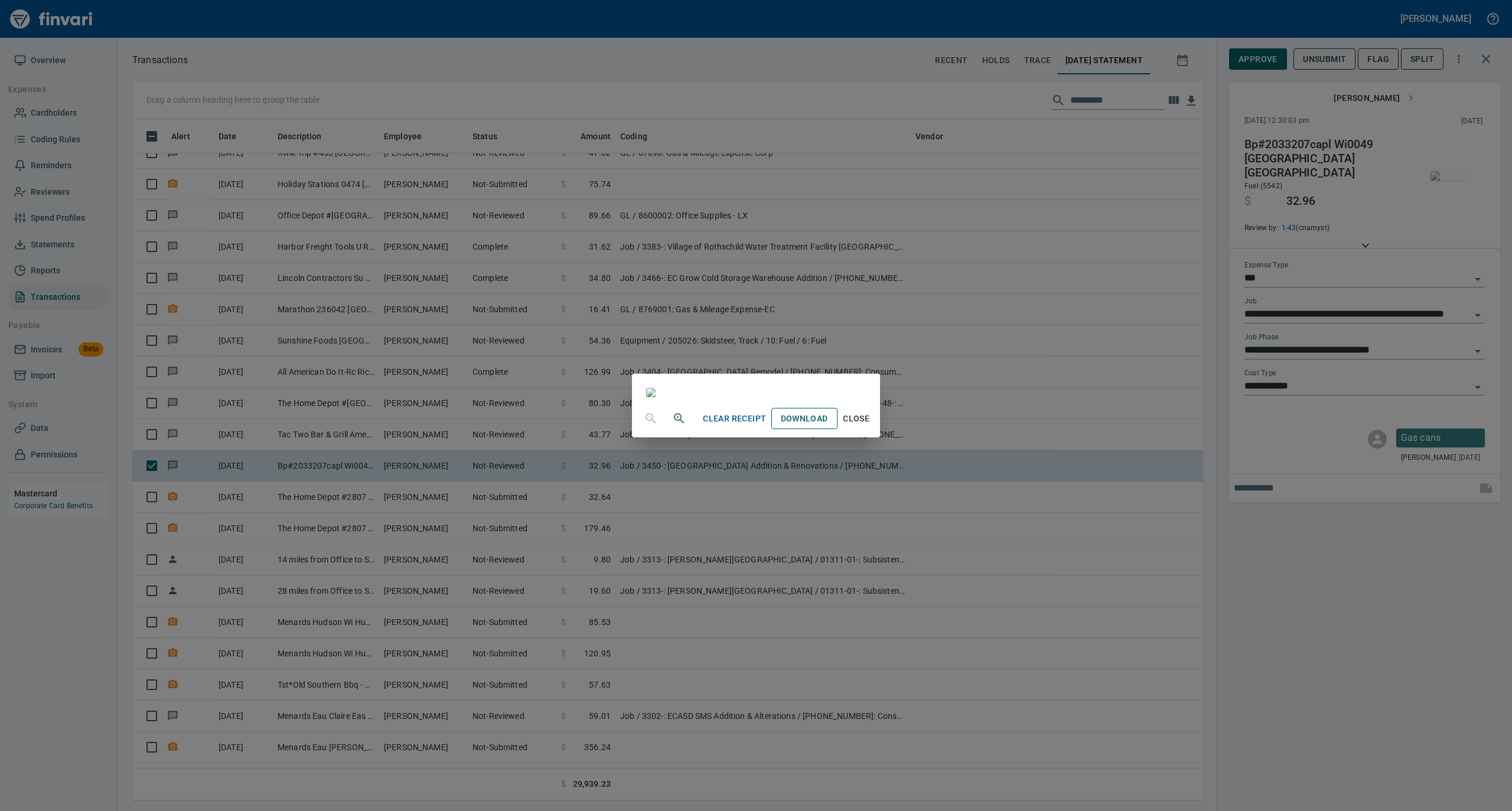
drag, startPoint x: 964, startPoint y: 713, endPoint x: 948, endPoint y: 706, distance: 17.5
click at [871, 426] on span "Close" at bounding box center [855, 418] width 28 height 14
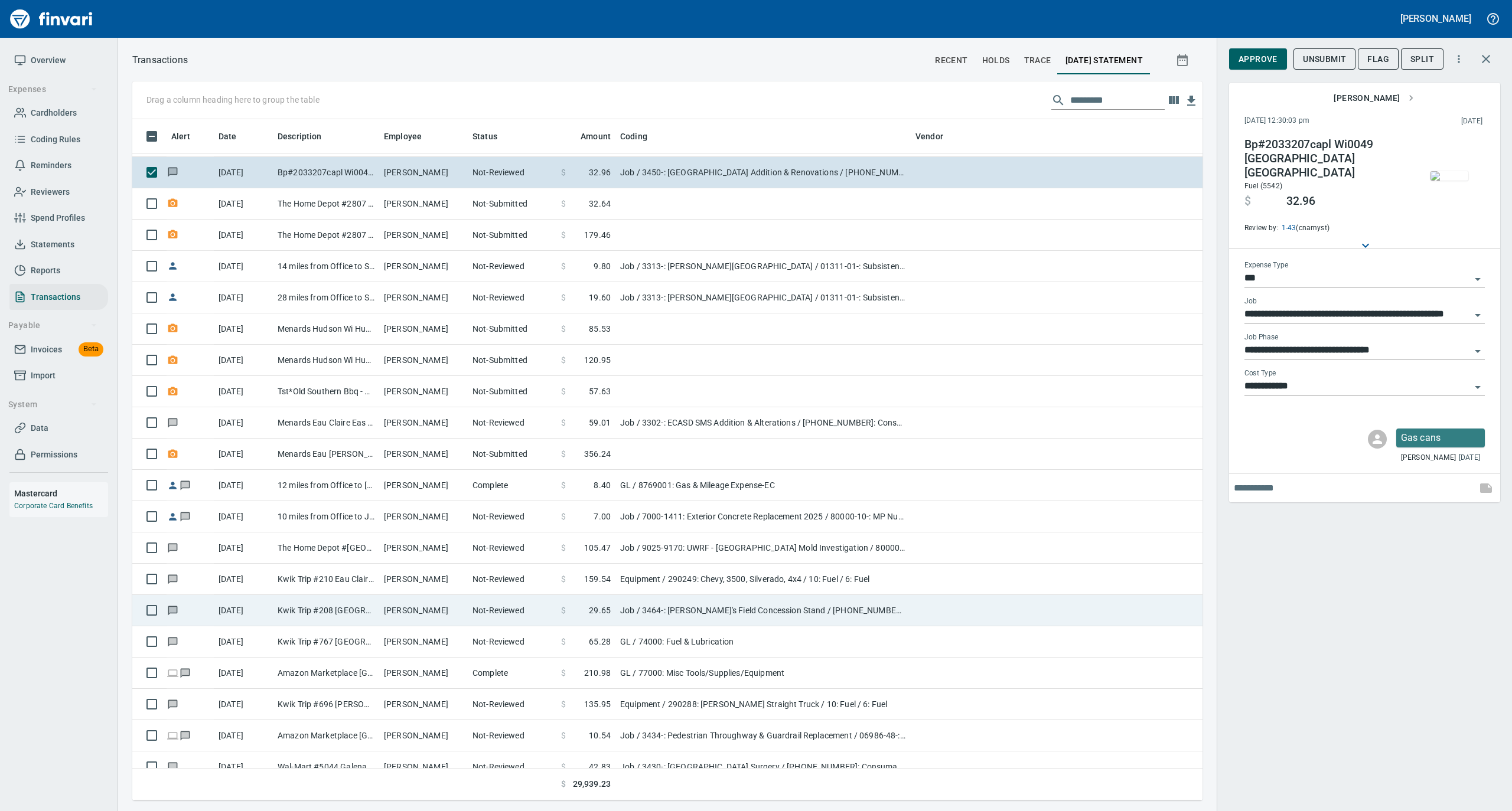
scroll to position [2439, 0]
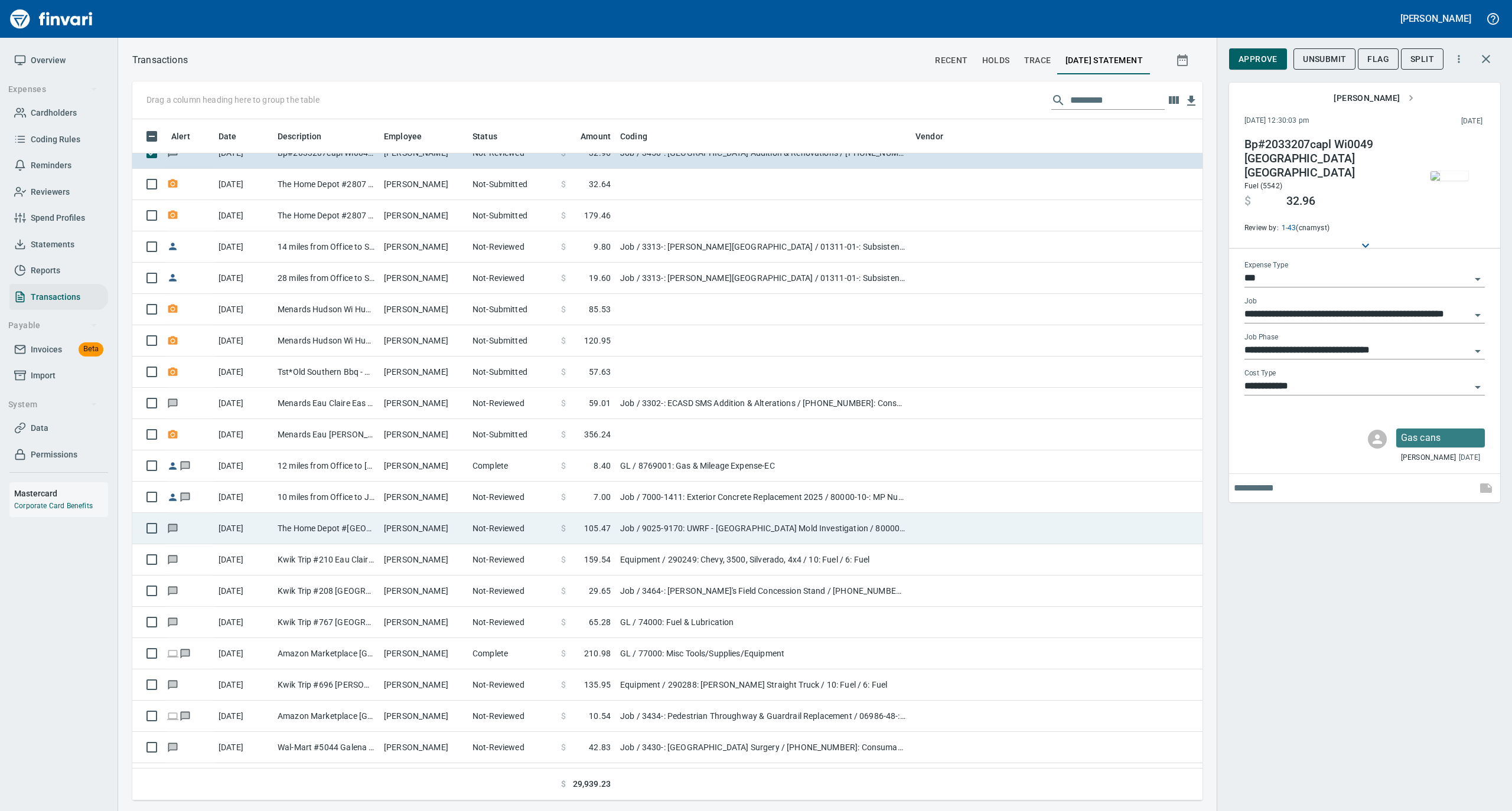
click at [464, 537] on td "[PERSON_NAME]" at bounding box center [423, 528] width 89 height 31
type input "**********"
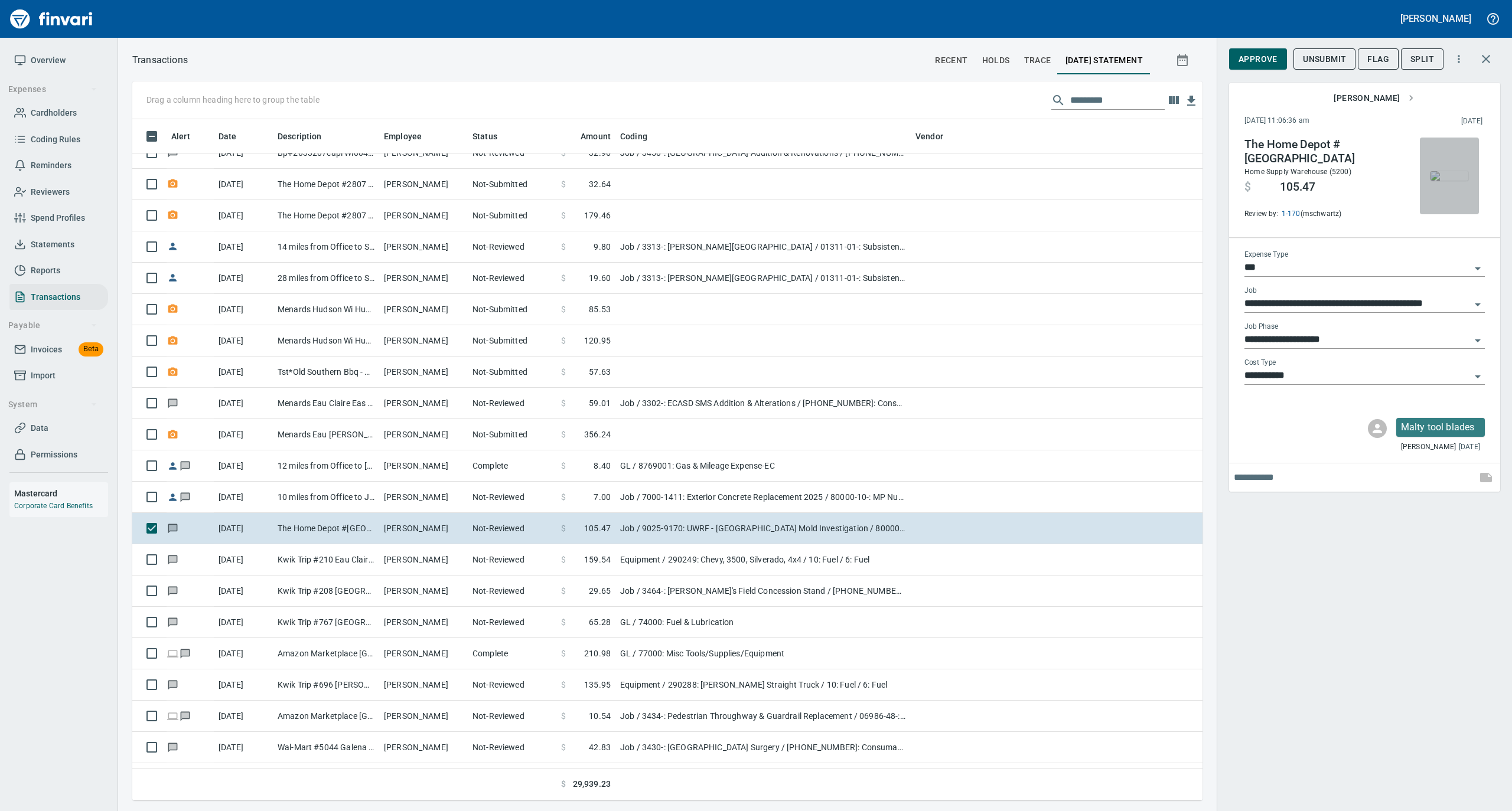
click at [1445, 173] on img "button" at bounding box center [1449, 176] width 38 height 9
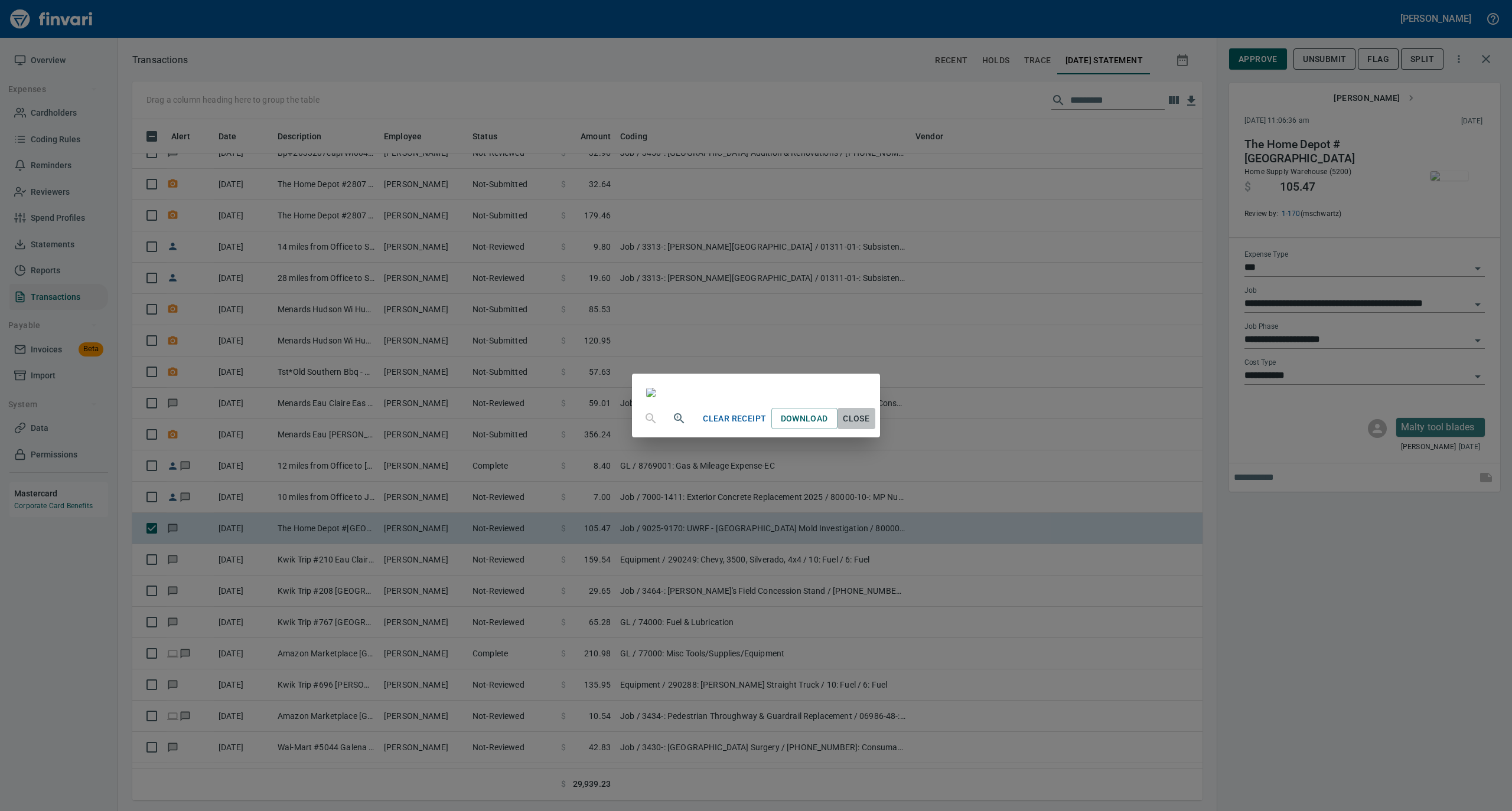
click at [871, 426] on span "Close" at bounding box center [855, 418] width 28 height 14
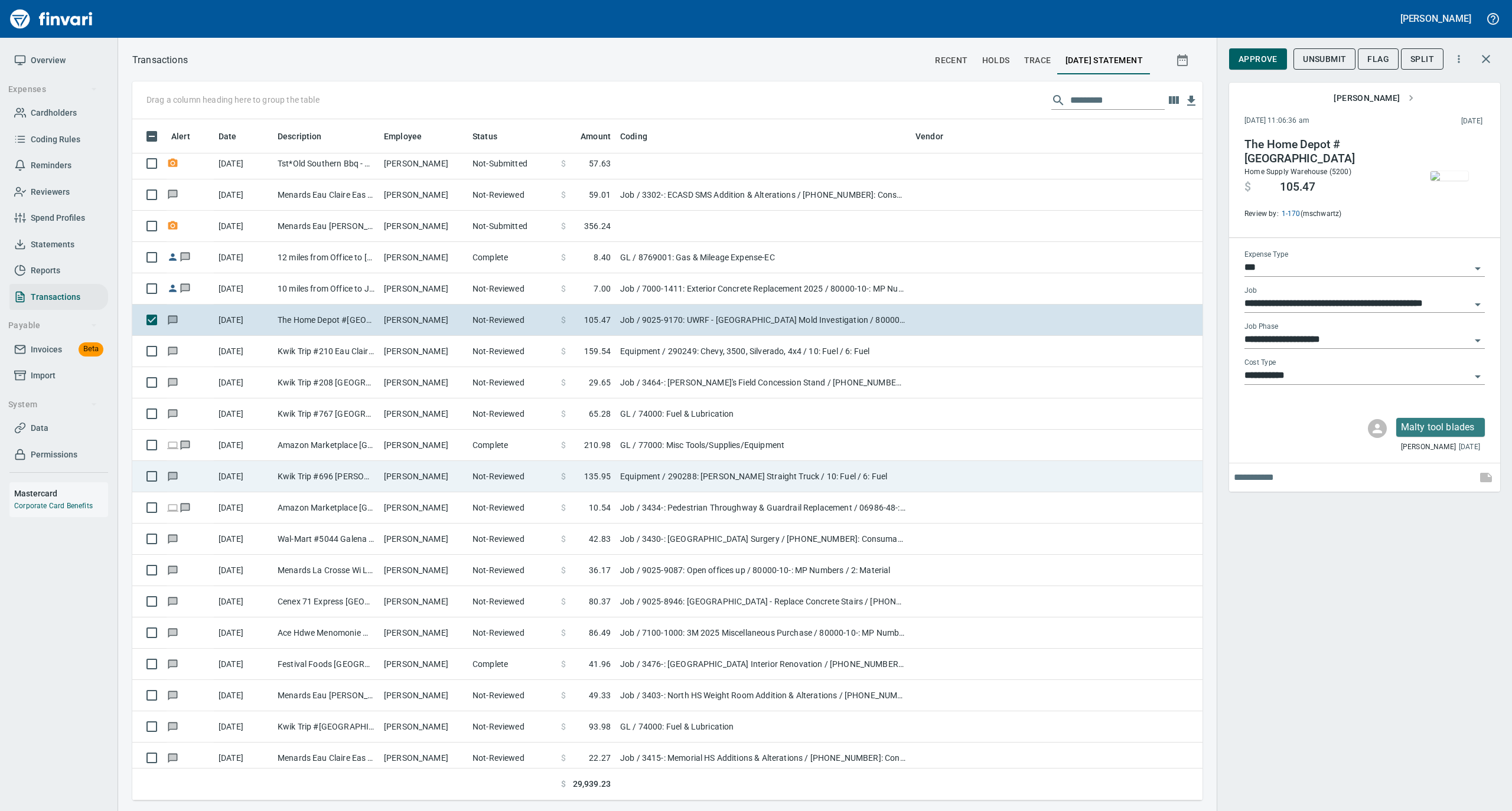
scroll to position [2676, 0]
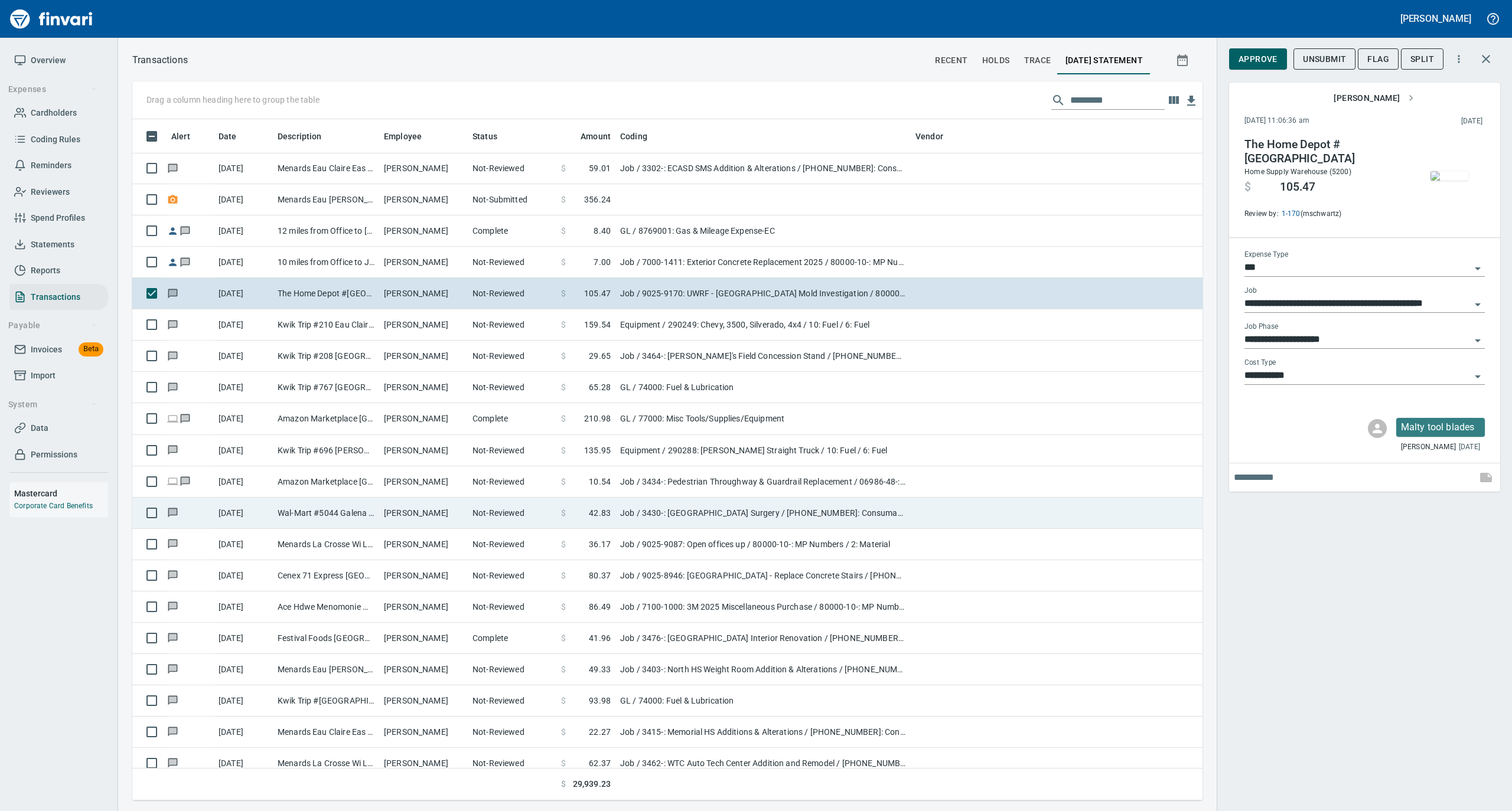
click at [379, 513] on td "[PERSON_NAME]" at bounding box center [423, 513] width 89 height 31
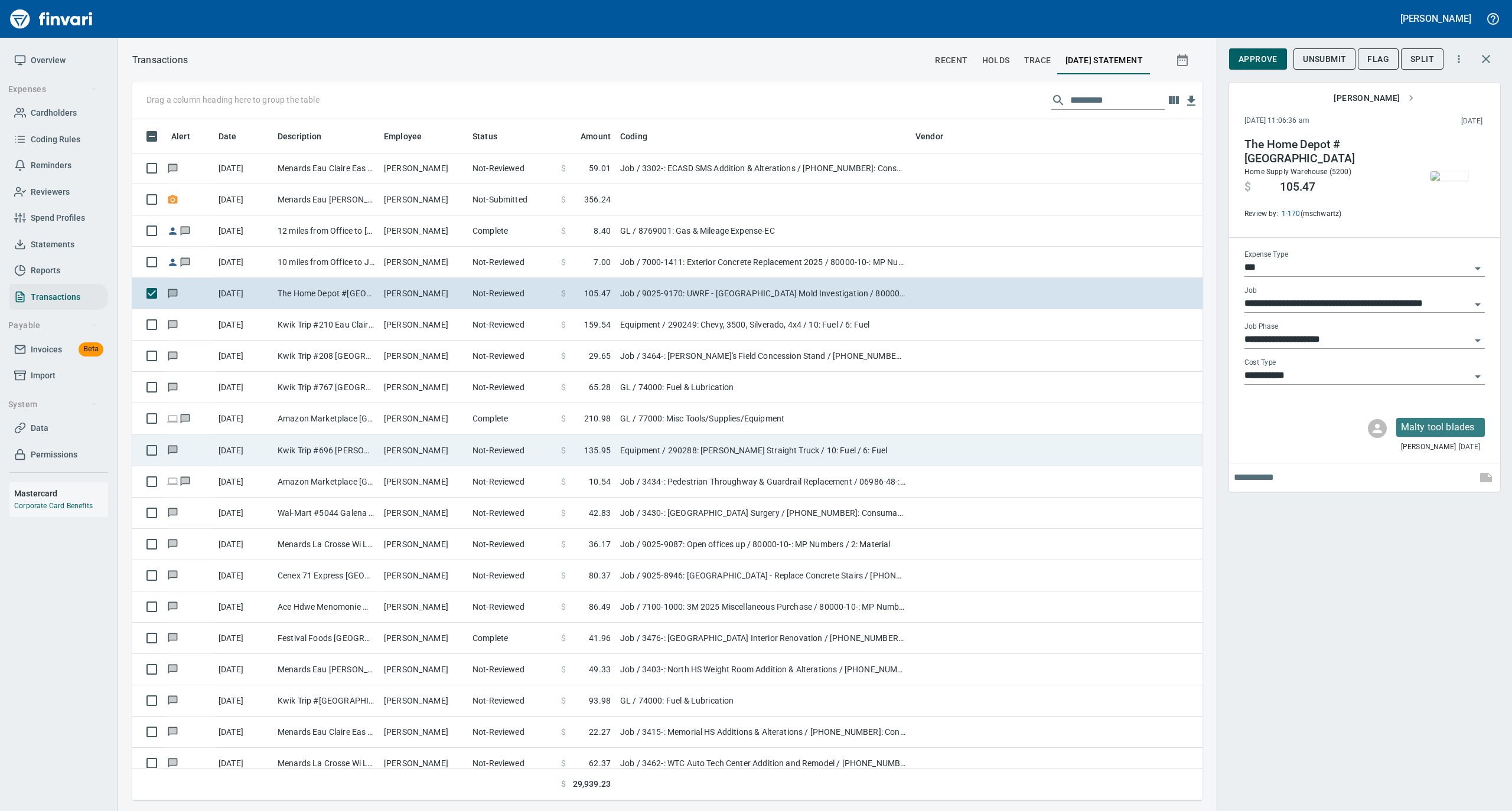
type input "**********"
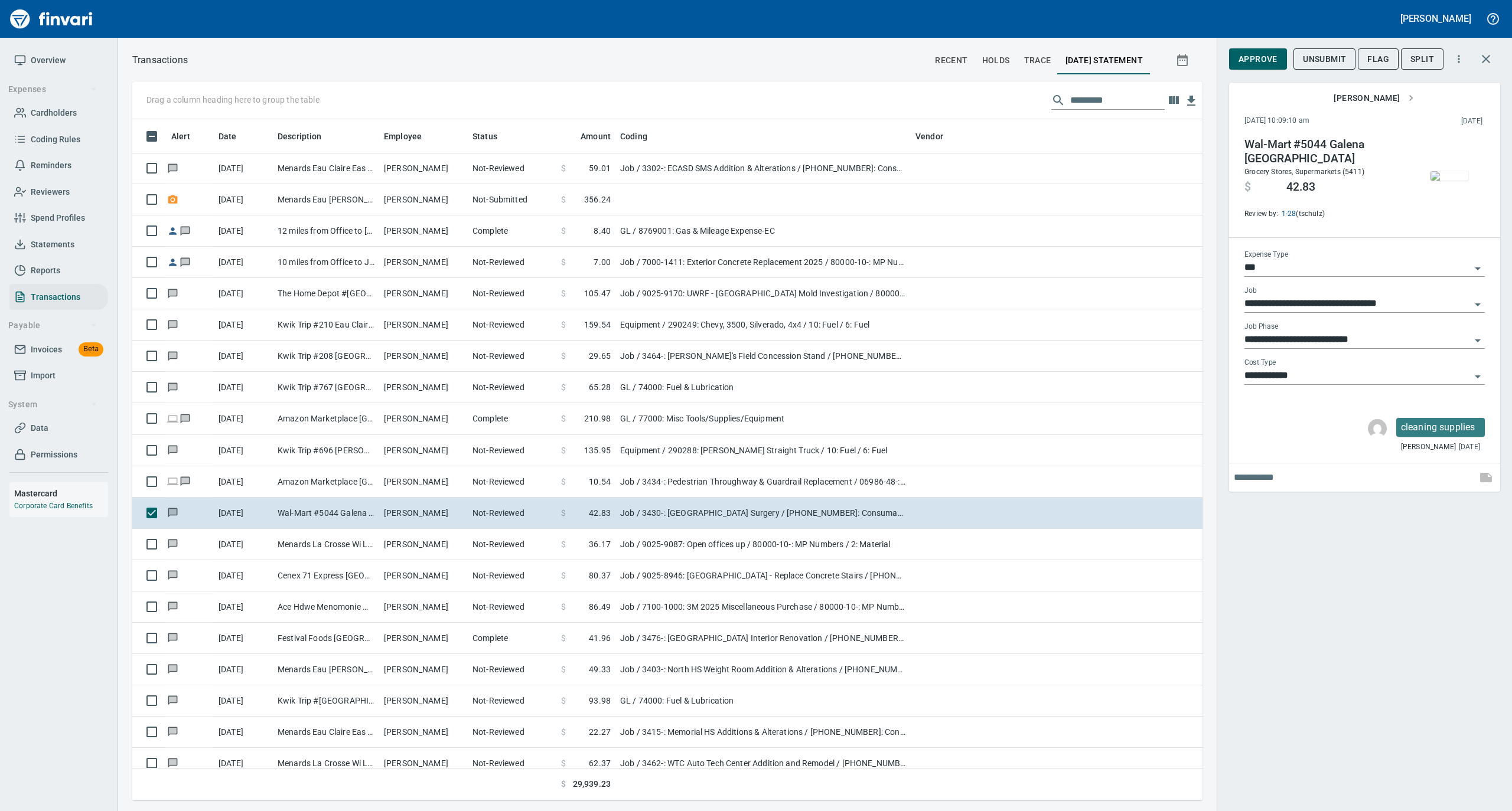
click at [1457, 175] on img "button" at bounding box center [1449, 176] width 38 height 9
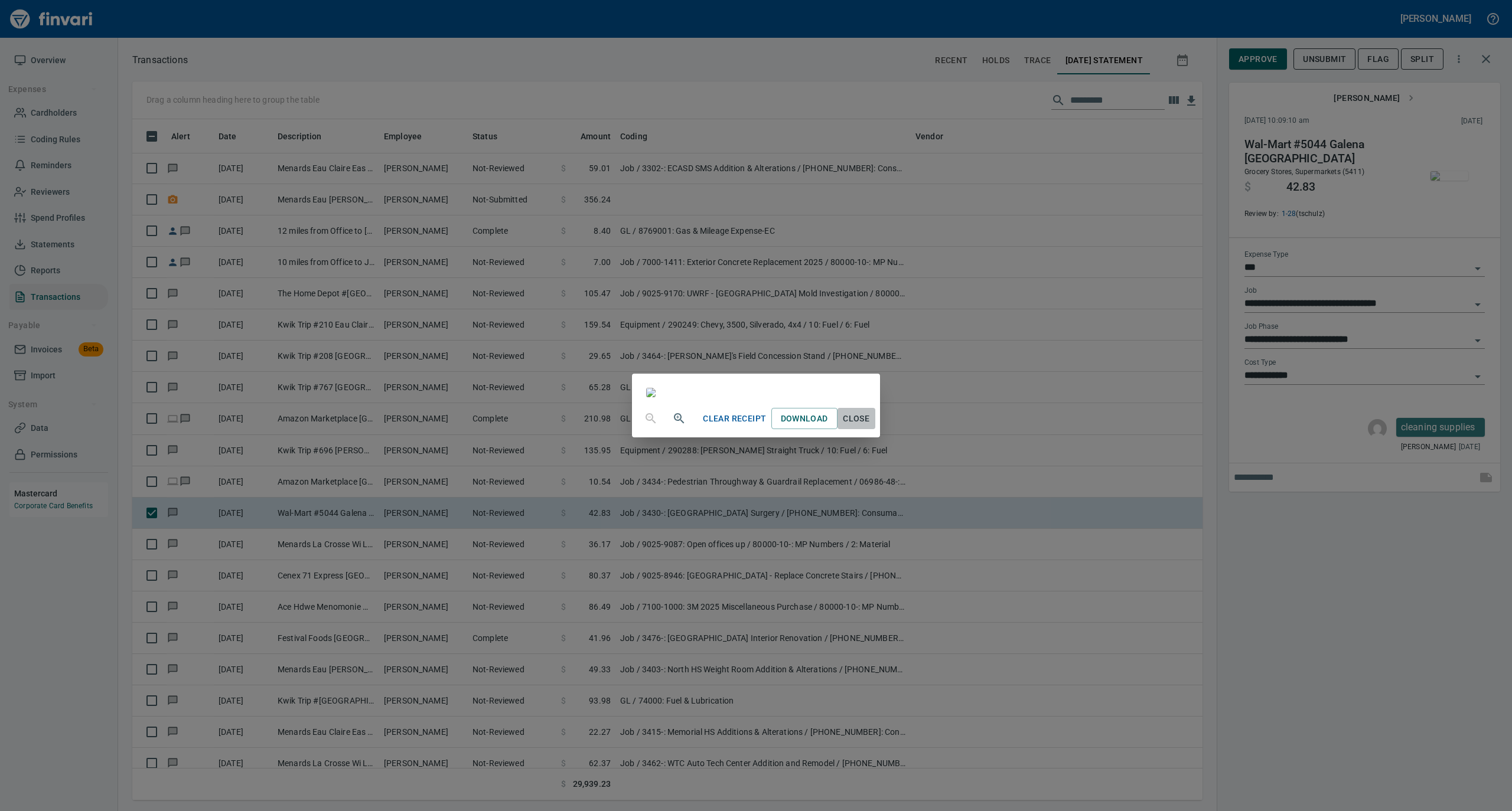
click at [871, 426] on span "Close" at bounding box center [855, 418] width 28 height 14
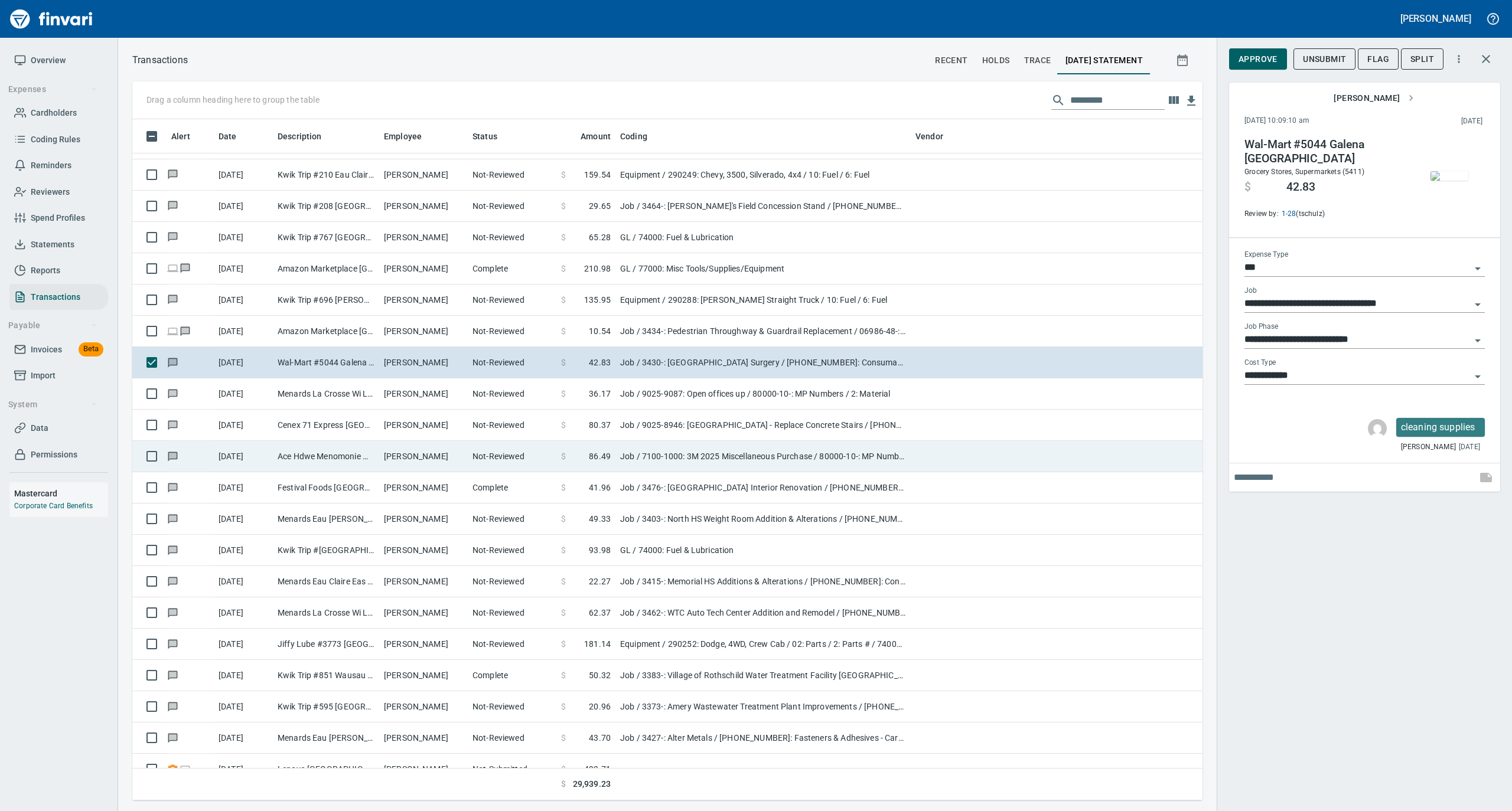
scroll to position [2833, 0]
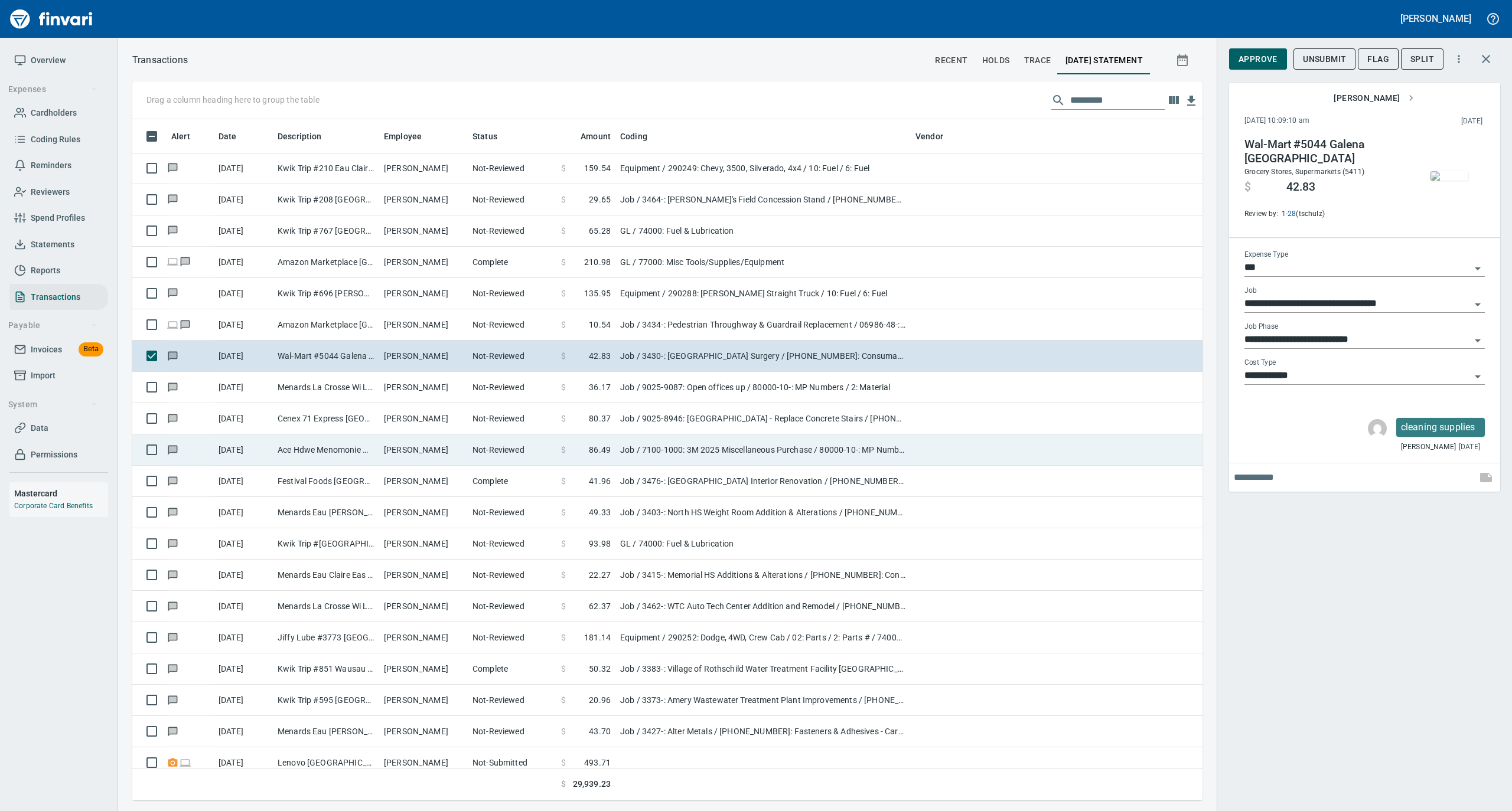
click at [485, 450] on td "Not-Reviewed" at bounding box center [512, 450] width 89 height 31
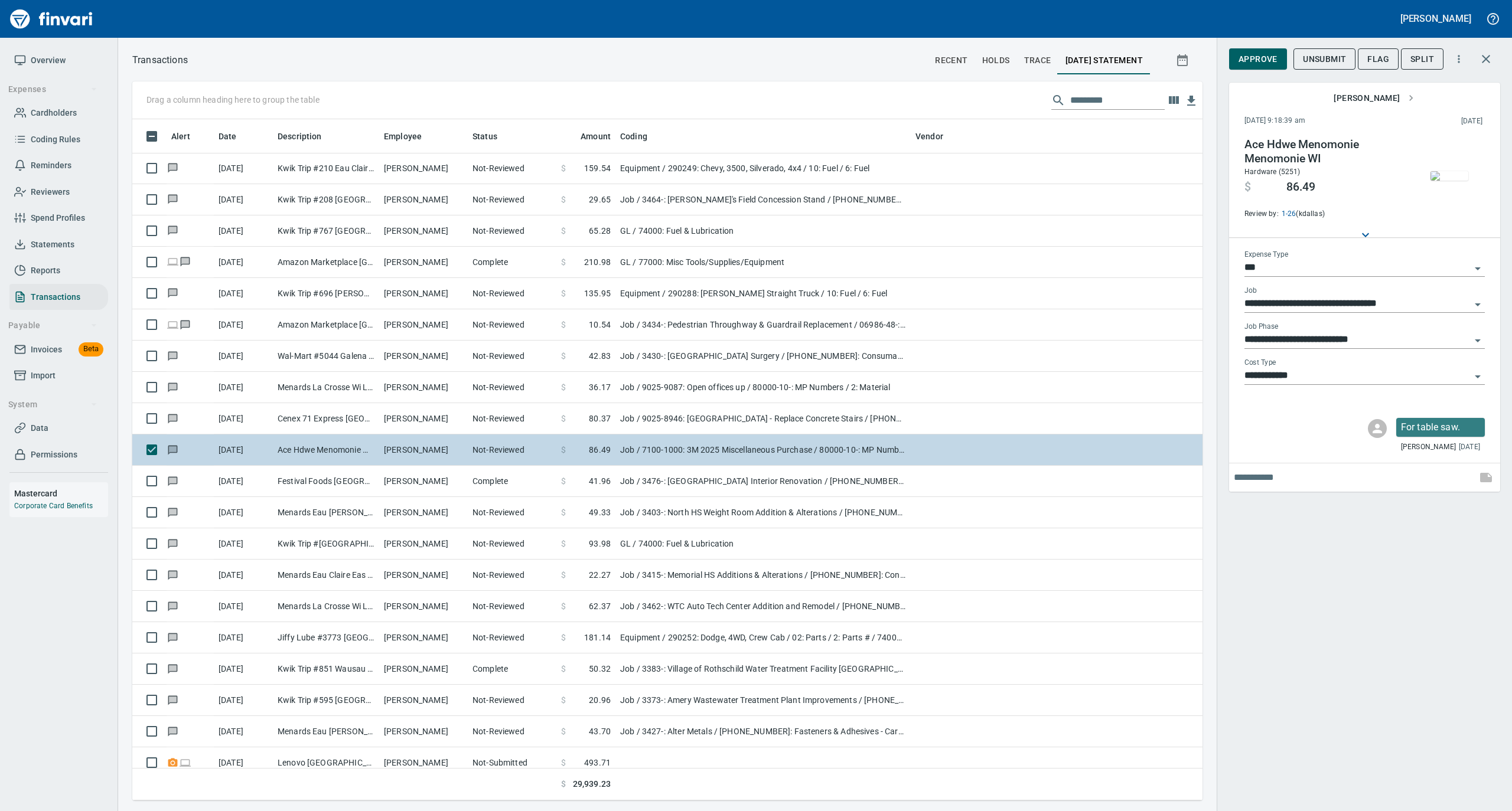
type input "**********"
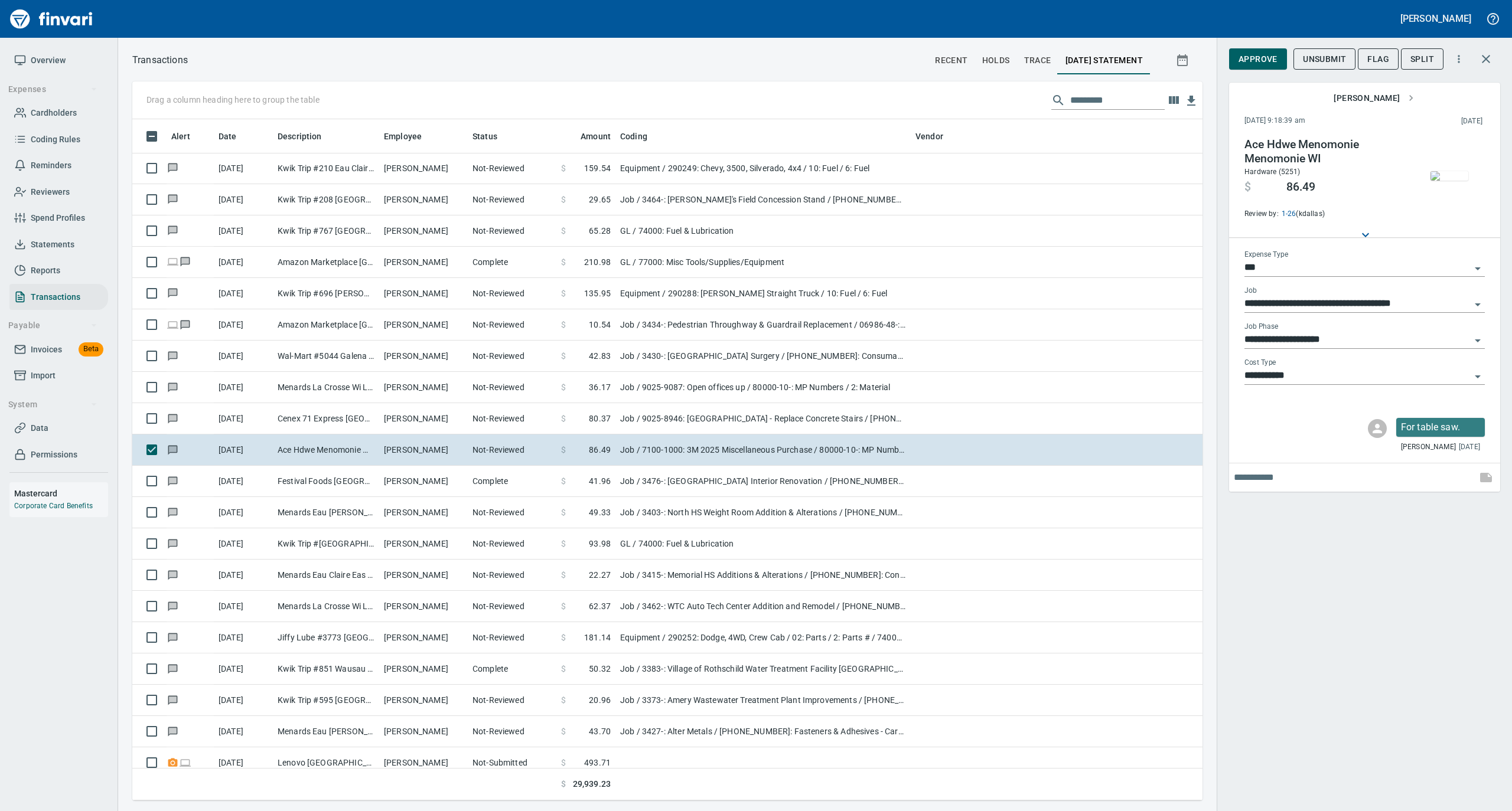
scroll to position [669, 1047]
click at [1457, 174] on img "button" at bounding box center [1449, 176] width 38 height 9
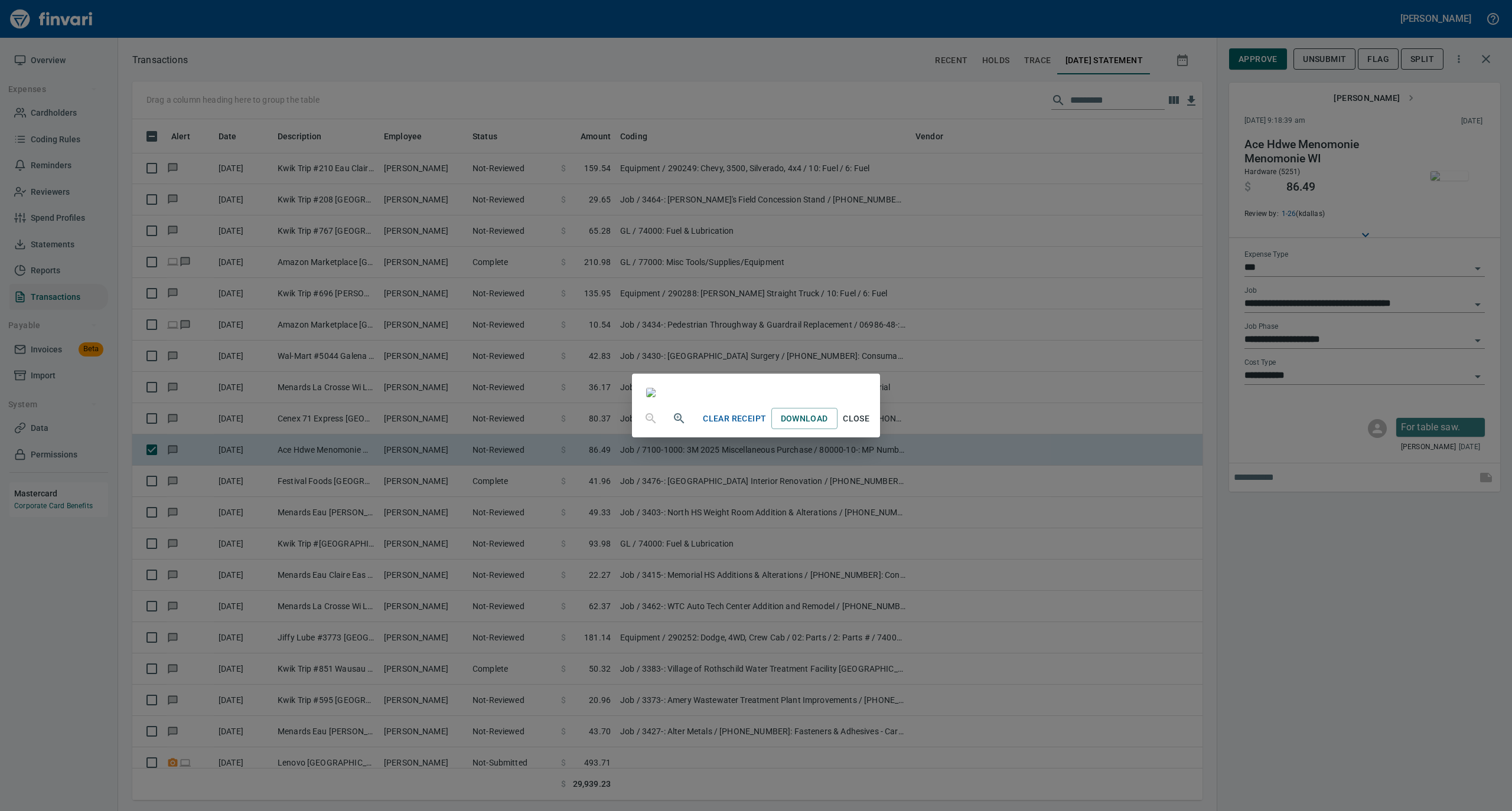
click at [871, 426] on span "Close" at bounding box center [855, 418] width 28 height 14
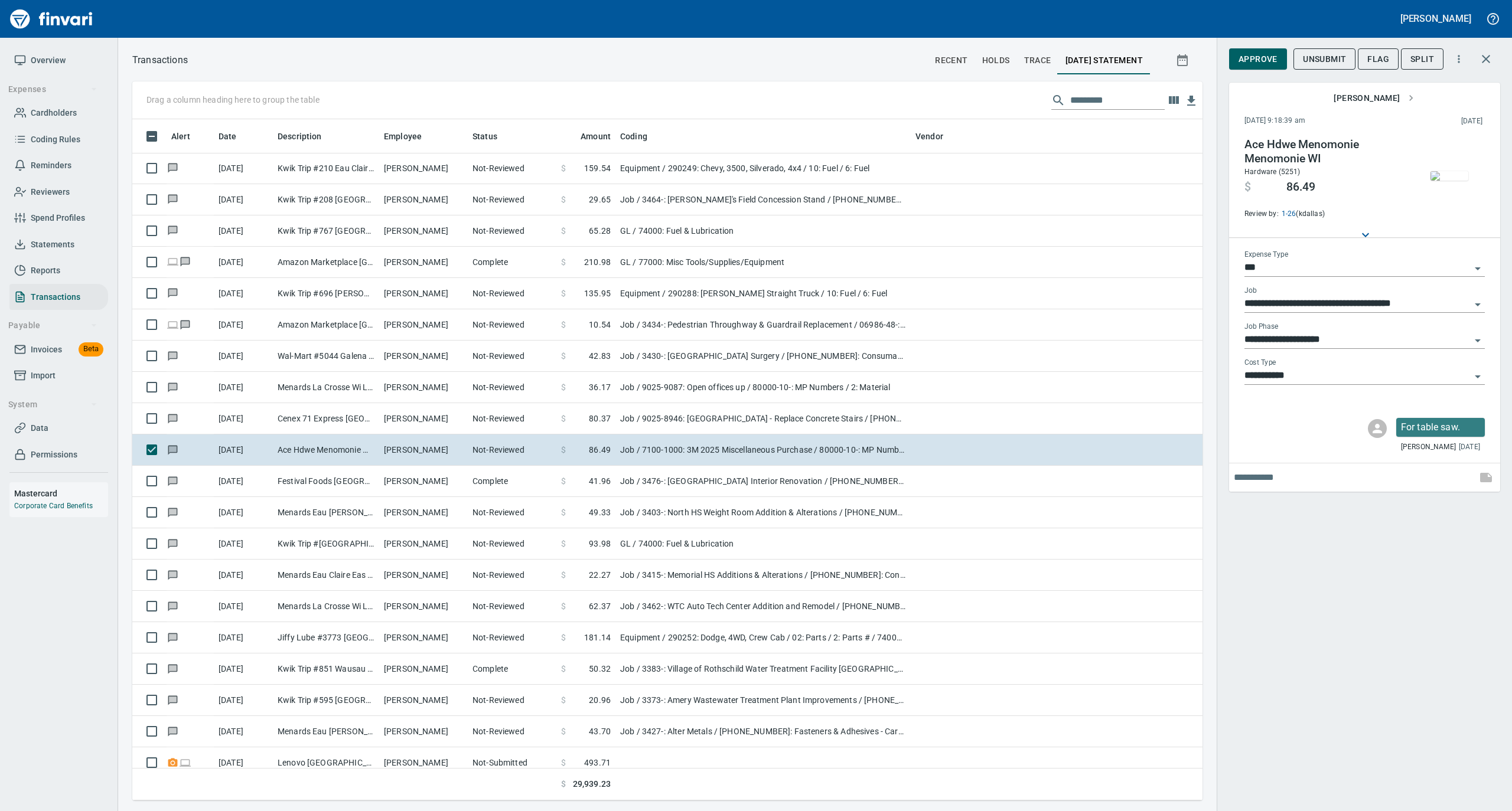
click at [51, 62] on span "Overview" at bounding box center [48, 60] width 35 height 14
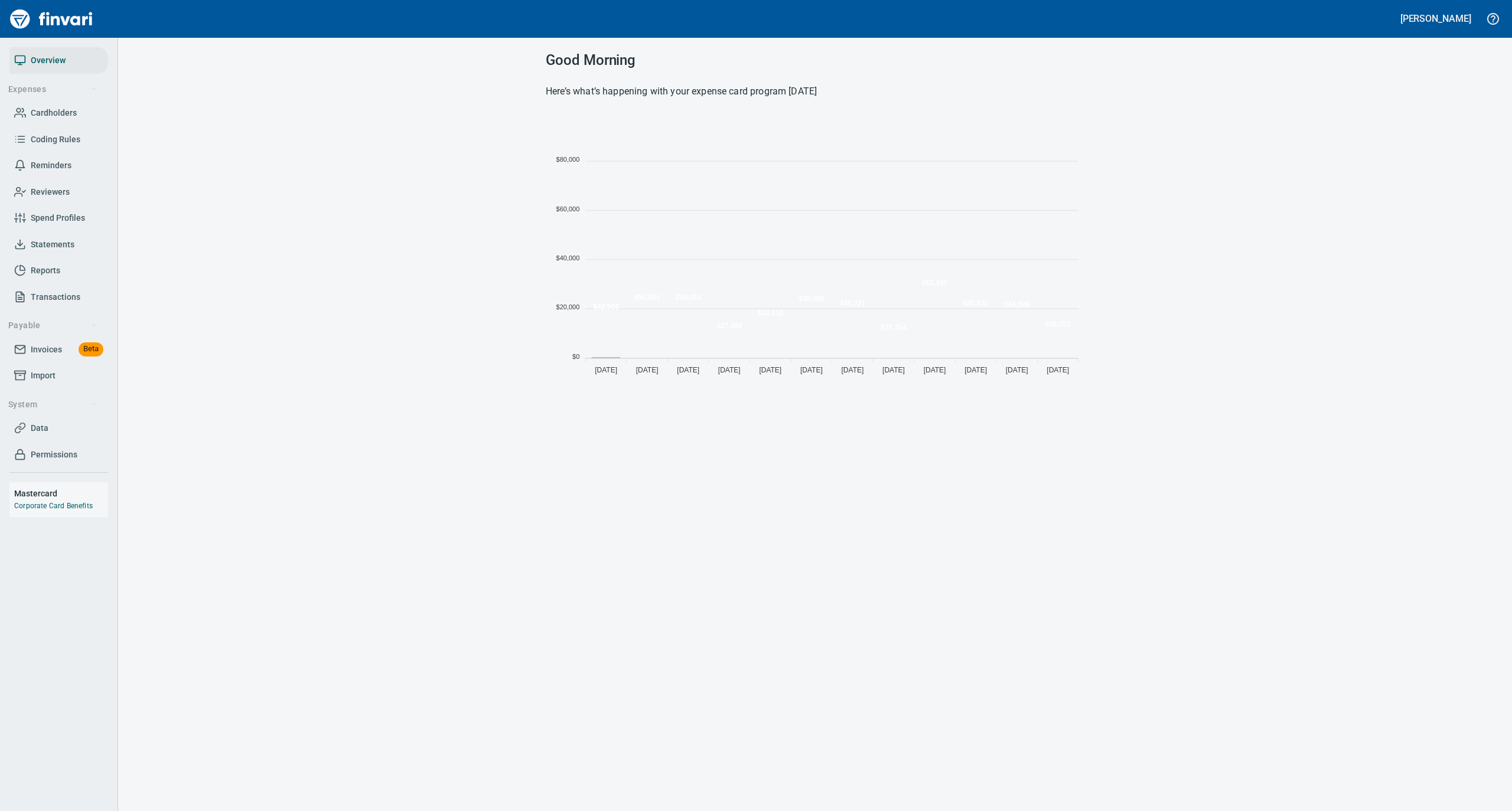
scroll to position [262, 527]
